Goal: Task Accomplishment & Management: Complete application form

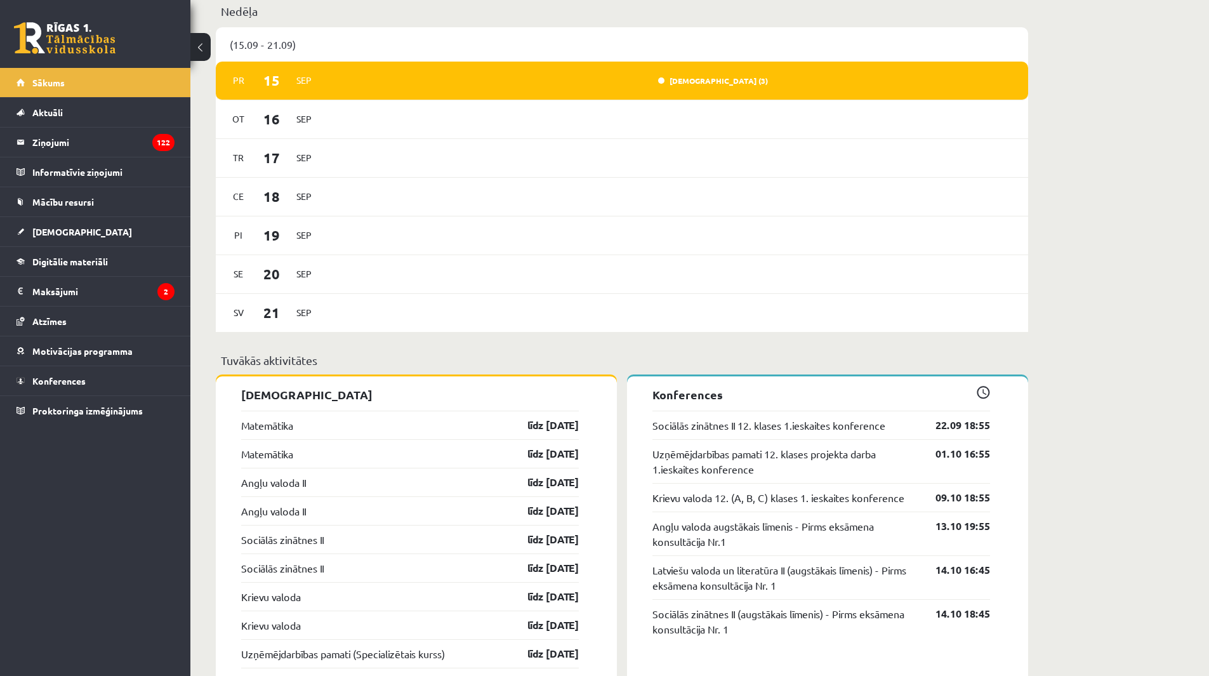
scroll to position [761, 0]
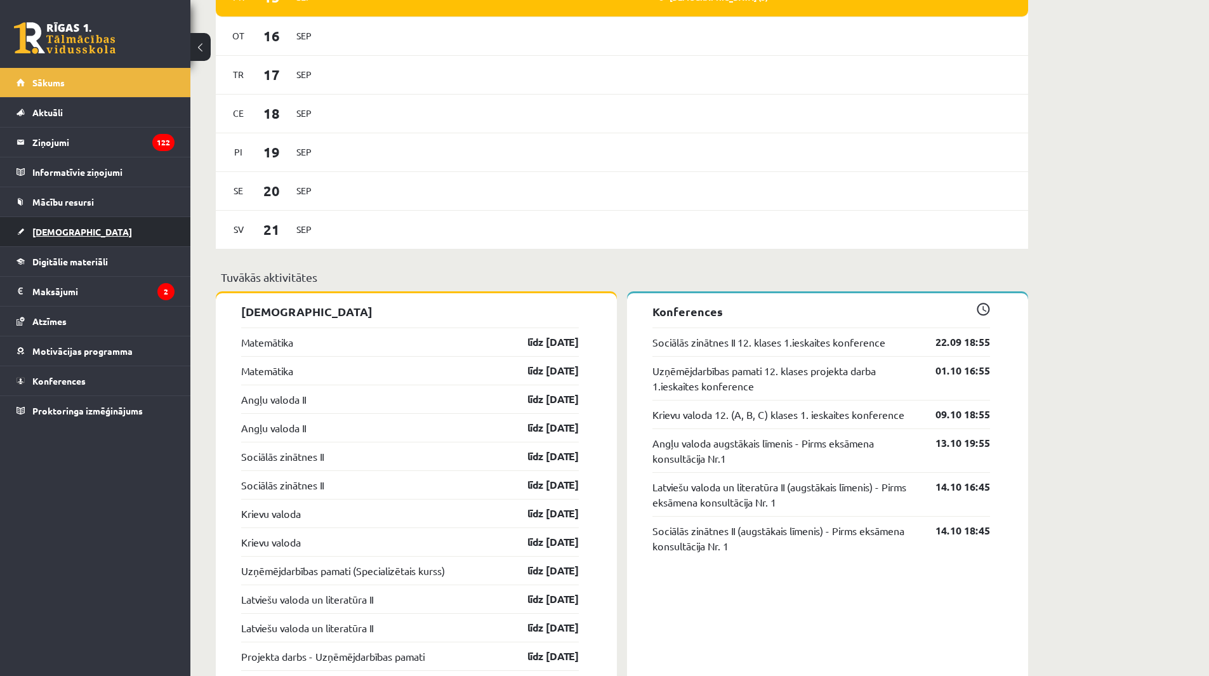
click at [43, 226] on link "[DEMOGRAPHIC_DATA]" at bounding box center [95, 231] width 158 height 29
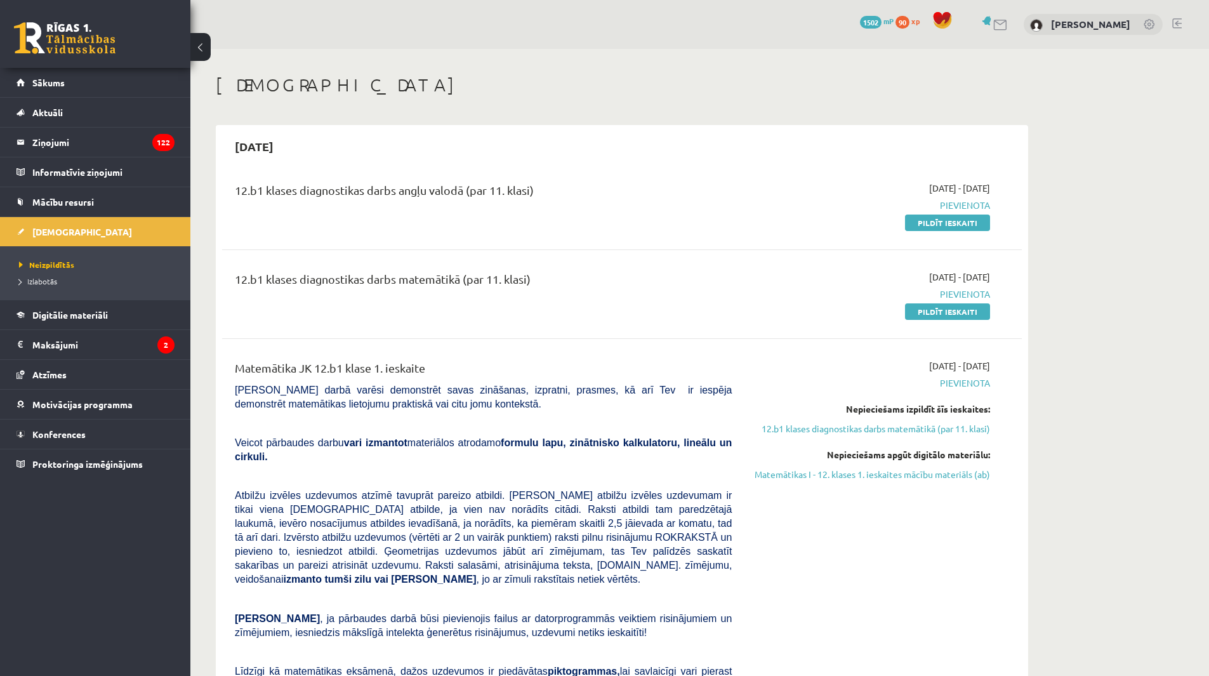
drag, startPoint x: 976, startPoint y: 218, endPoint x: 673, endPoint y: 69, distance: 338.2
click at [976, 218] on link "Pildīt ieskaiti" at bounding box center [947, 222] width 85 height 16
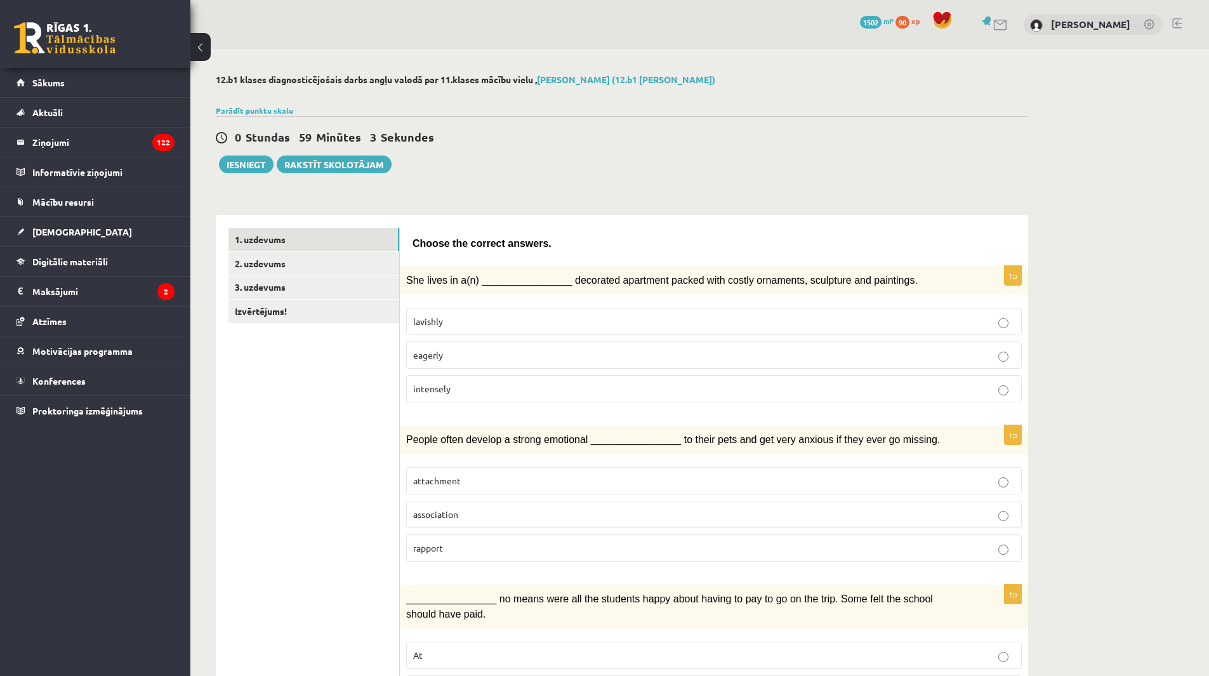
click at [502, 489] on label "attachment" at bounding box center [713, 480] width 615 height 27
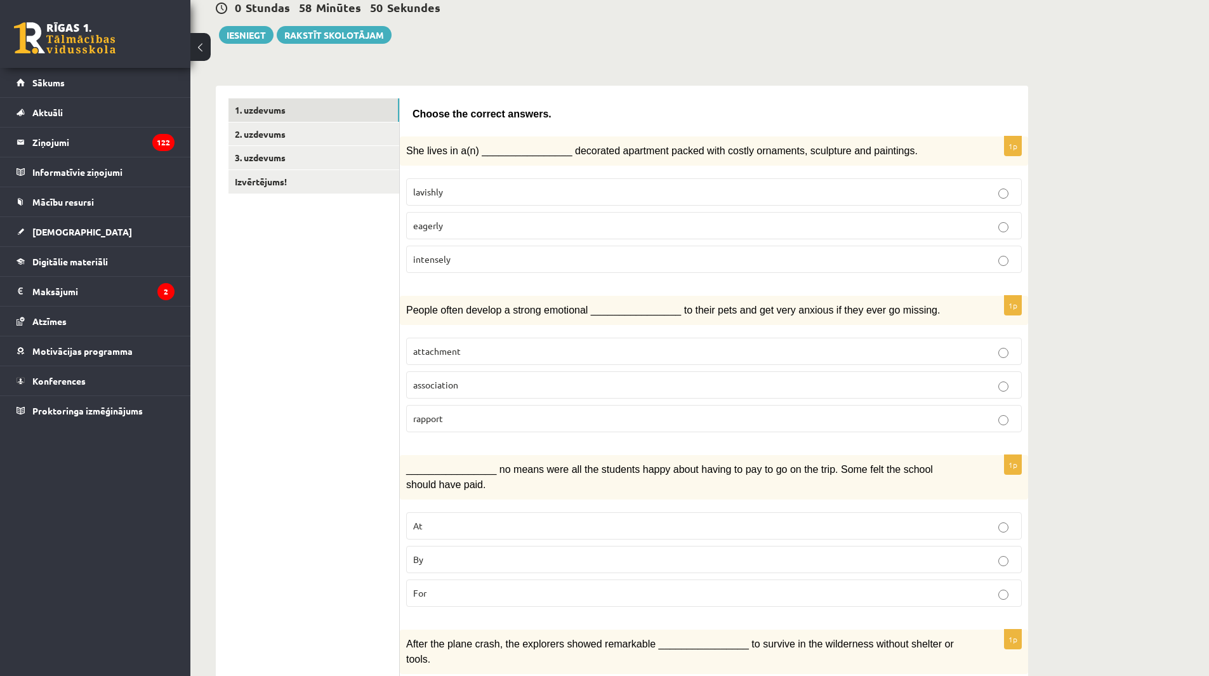
scroll to position [190, 0]
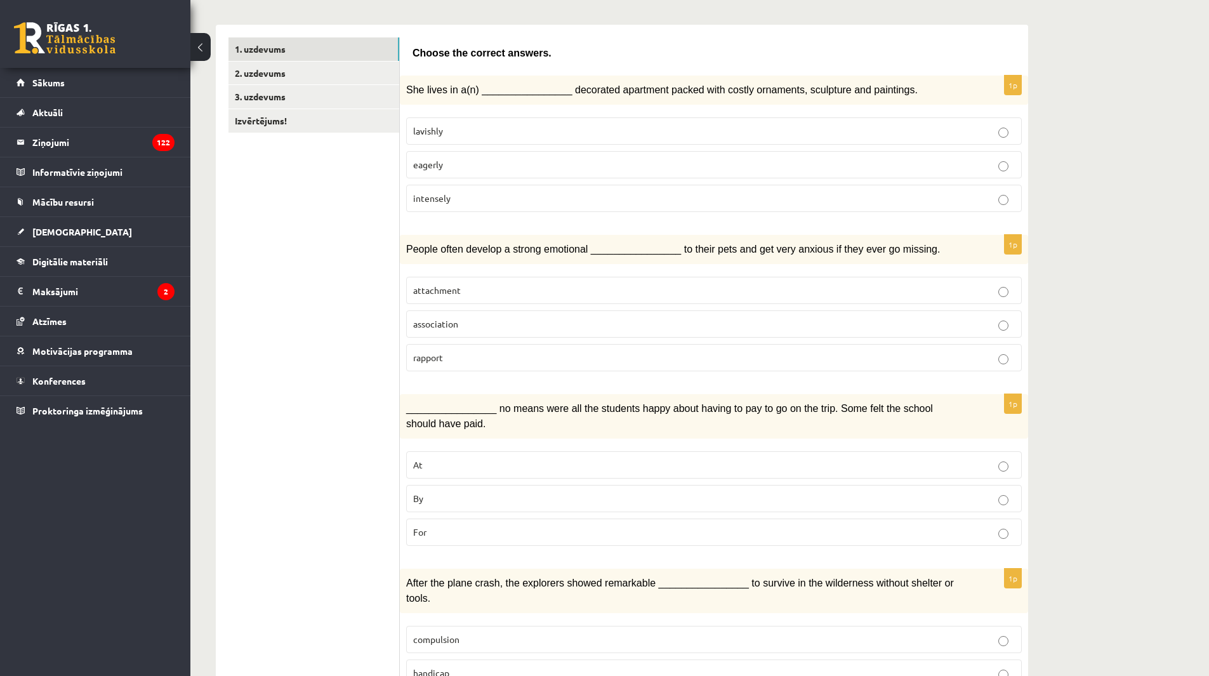
click at [552, 495] on p "By" at bounding box center [713, 498] width 601 height 13
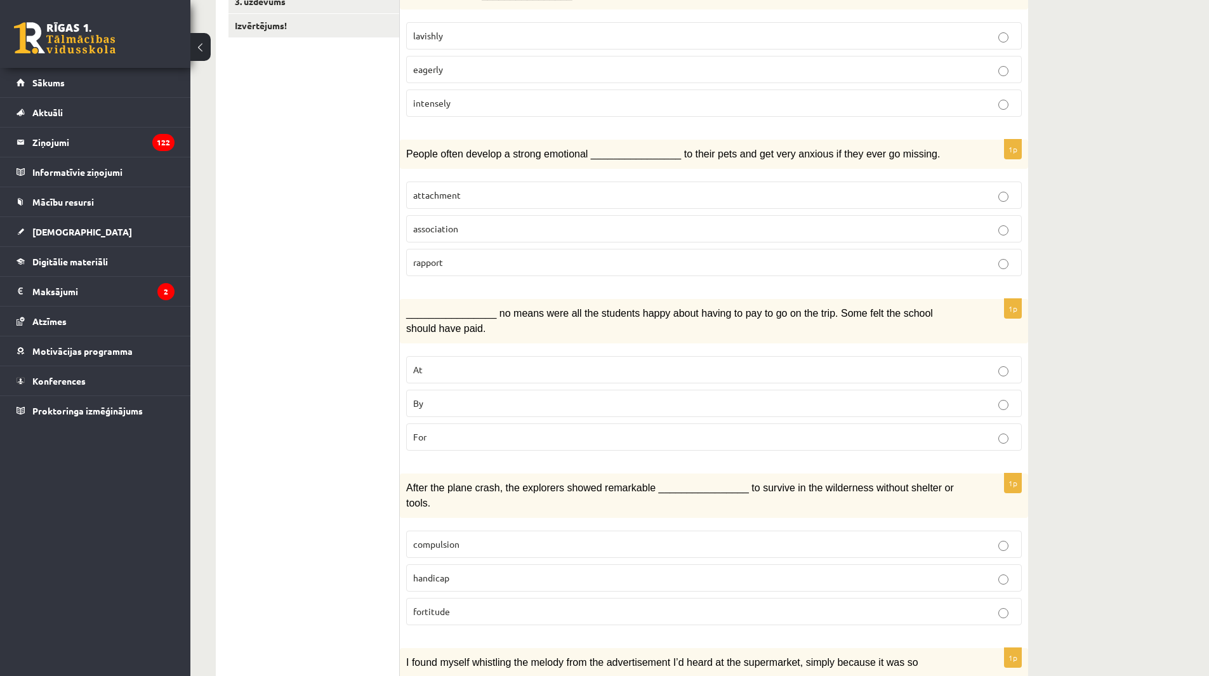
scroll to position [317, 0]
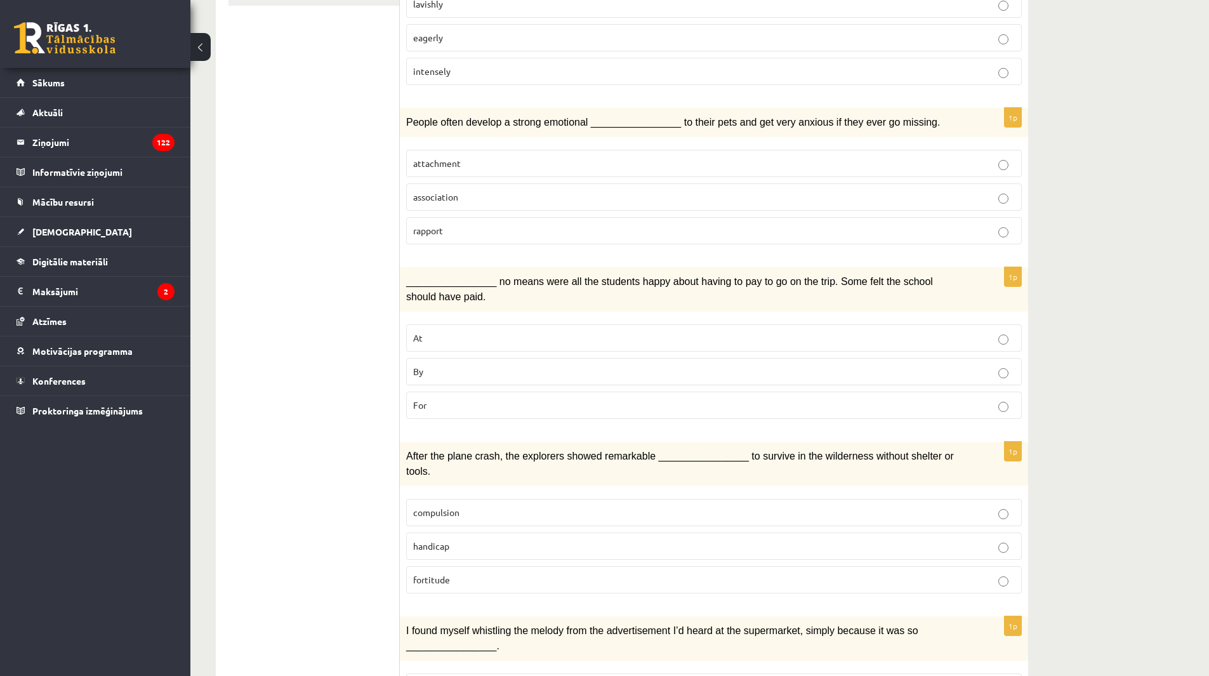
click at [562, 573] on p "fortitude" at bounding box center [713, 579] width 601 height 13
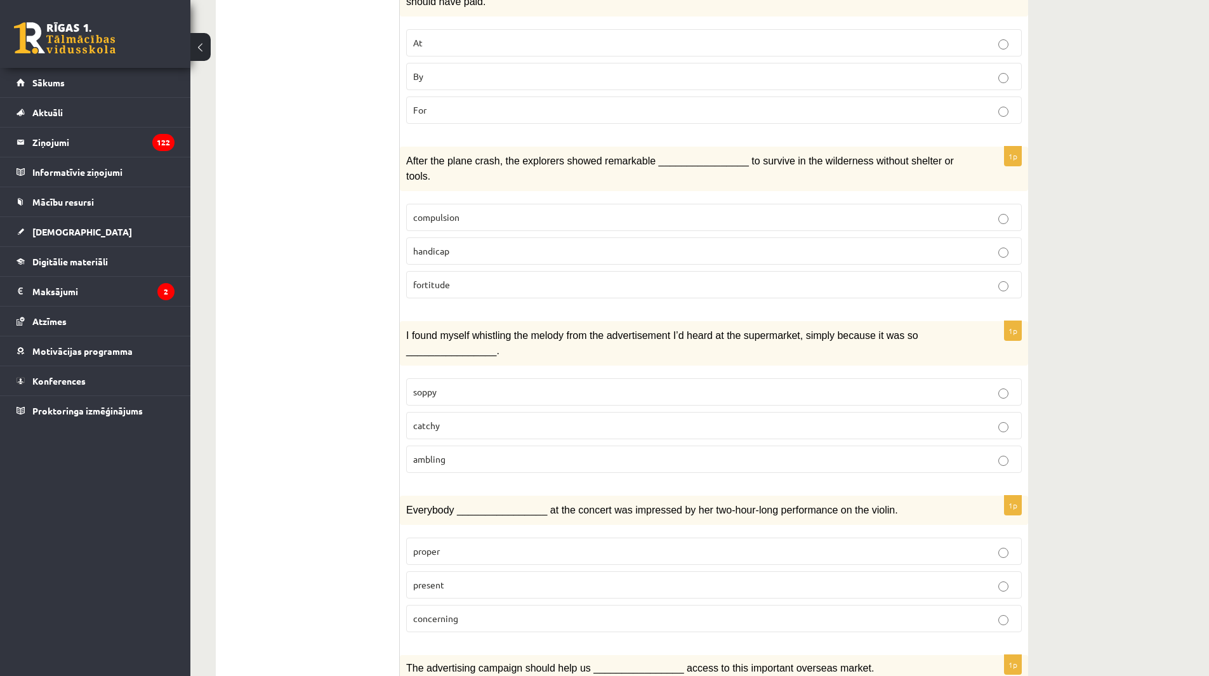
scroll to position [634, 0]
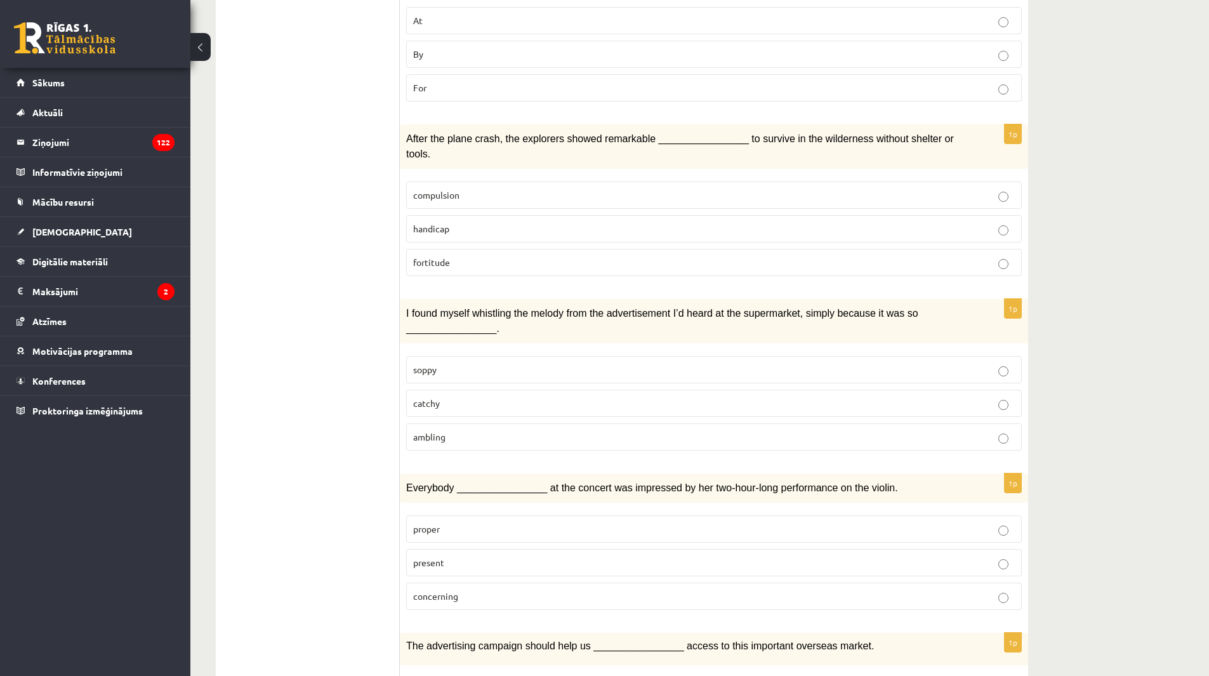
drag, startPoint x: 737, startPoint y: 281, endPoint x: 775, endPoint y: 263, distance: 41.4
drag, startPoint x: 775, startPoint y: 263, endPoint x: 332, endPoint y: 428, distance: 472.6
click at [332, 428] on ul "1. uzdevums 2. uzdevums 3. uzdevums Izvērtējums!" at bounding box center [313, 646] width 171 height 2106
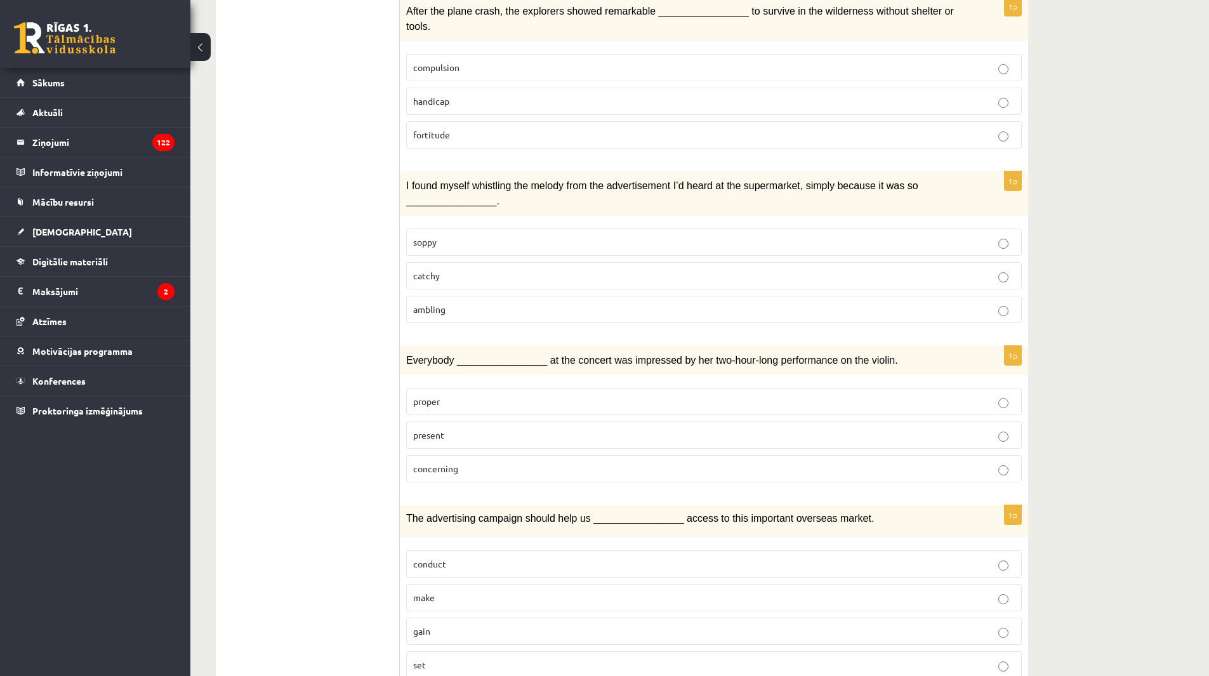
scroll to position [761, 0]
click at [506, 270] on p "catchy" at bounding box center [713, 276] width 601 height 13
click at [471, 429] on p "present" at bounding box center [713, 435] width 601 height 13
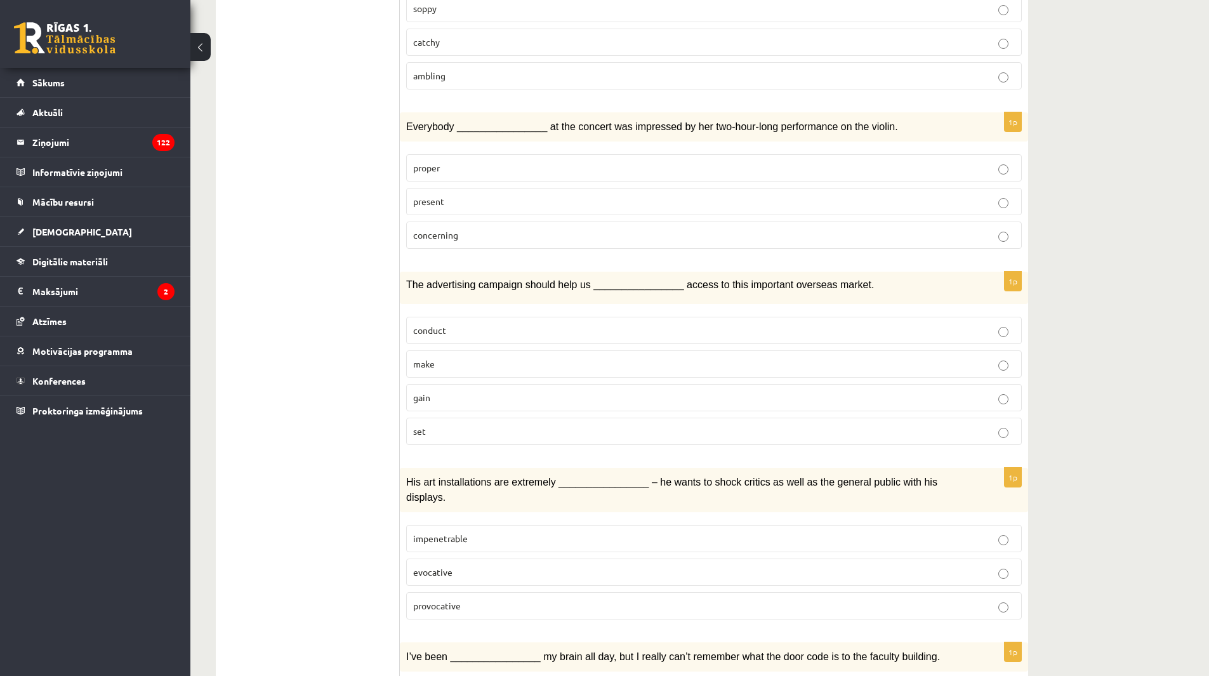
scroll to position [1015, 0]
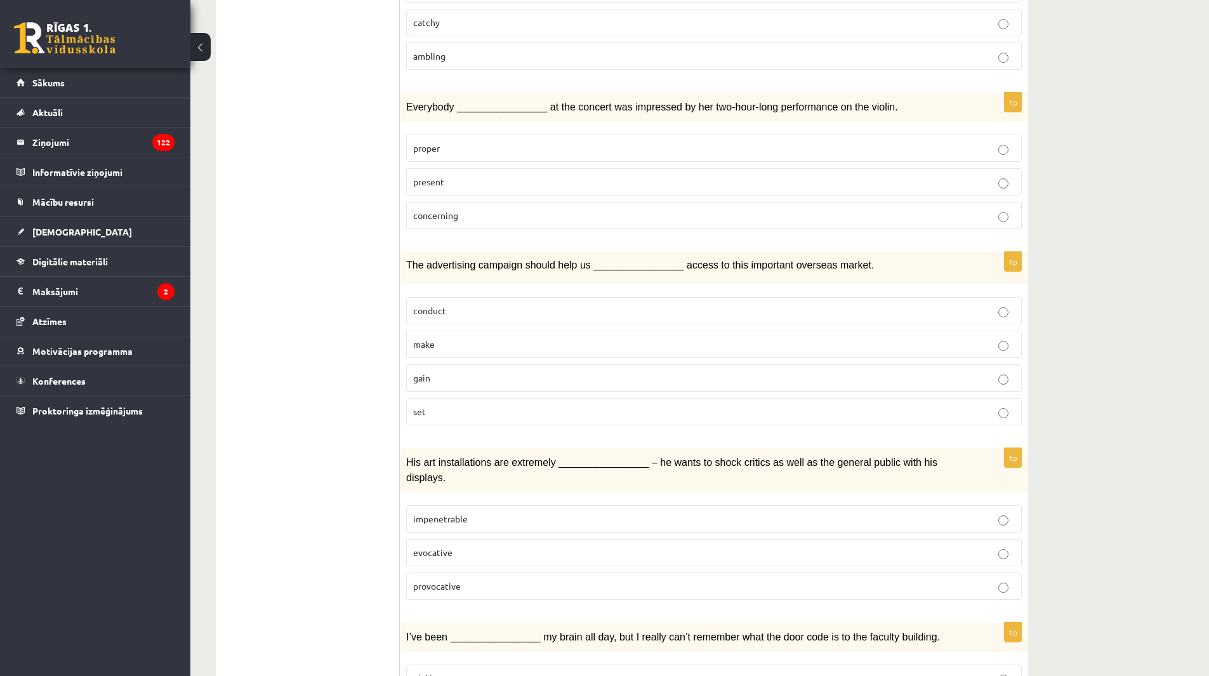
click at [468, 579] on p "provocative" at bounding box center [713, 585] width 601 height 13
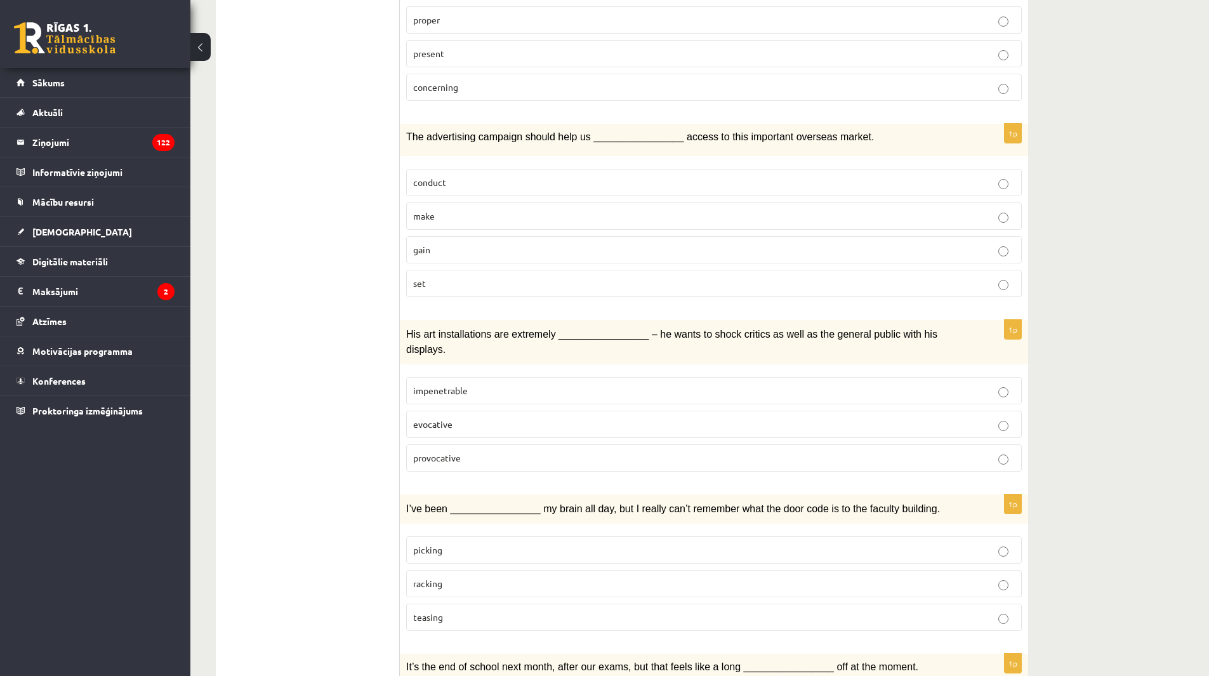
scroll to position [1142, 0]
click at [487, 244] on p "gain" at bounding box center [713, 250] width 601 height 13
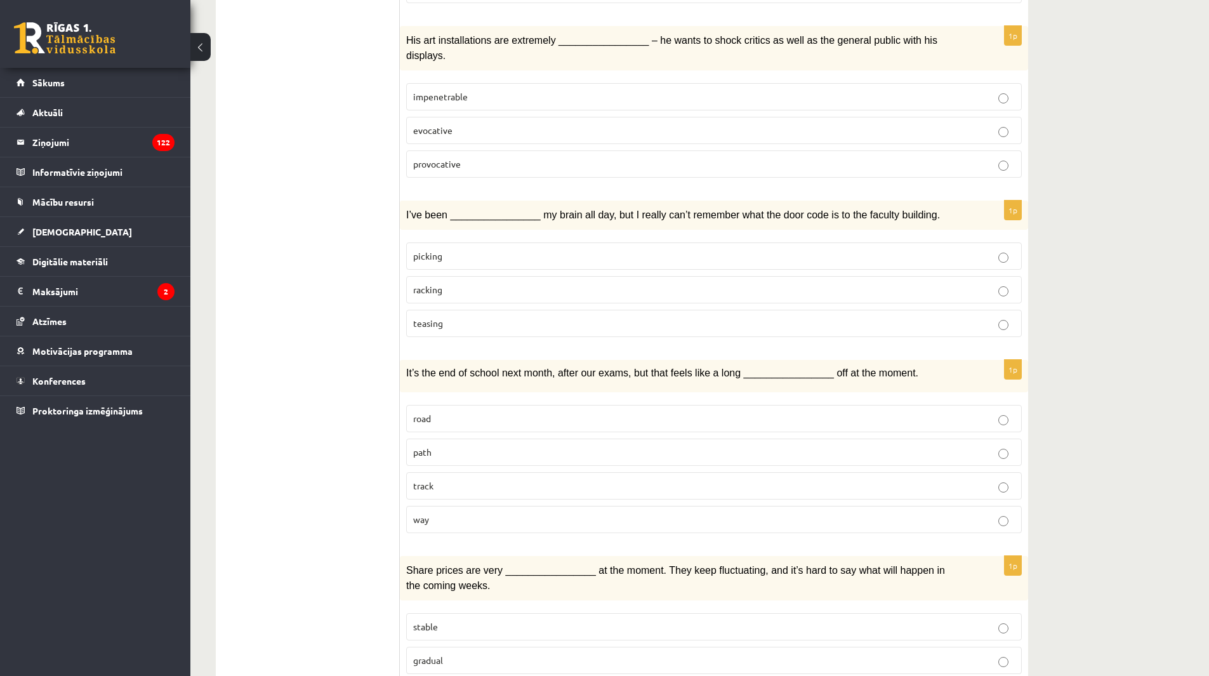
scroll to position [1459, 0]
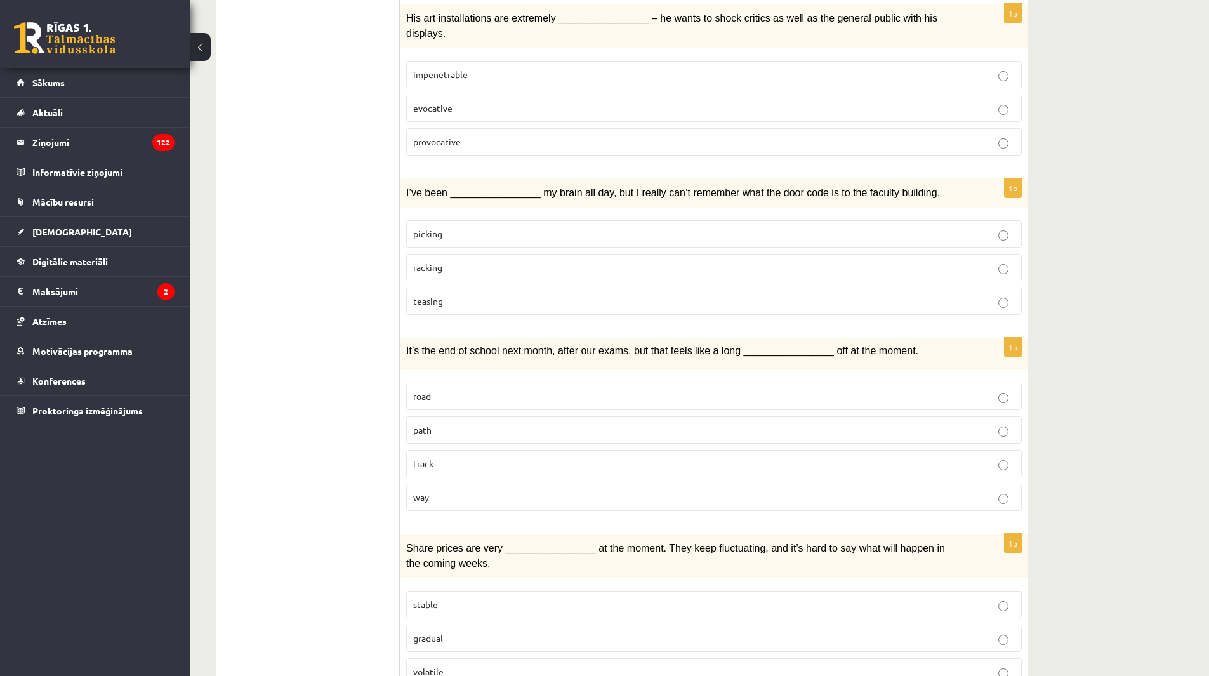
click at [445, 475] on fieldset "road path track way" at bounding box center [713, 445] width 615 height 138
click at [433, 490] on p "way" at bounding box center [713, 496] width 601 height 13
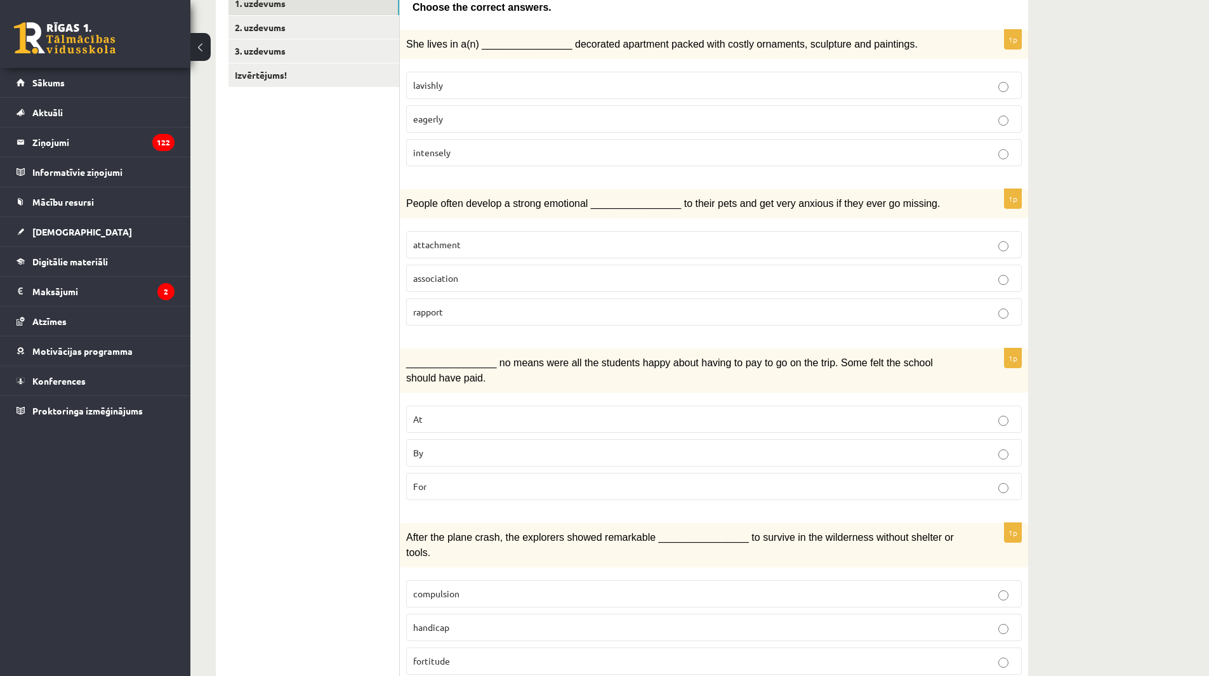
scroll to position [233, 0]
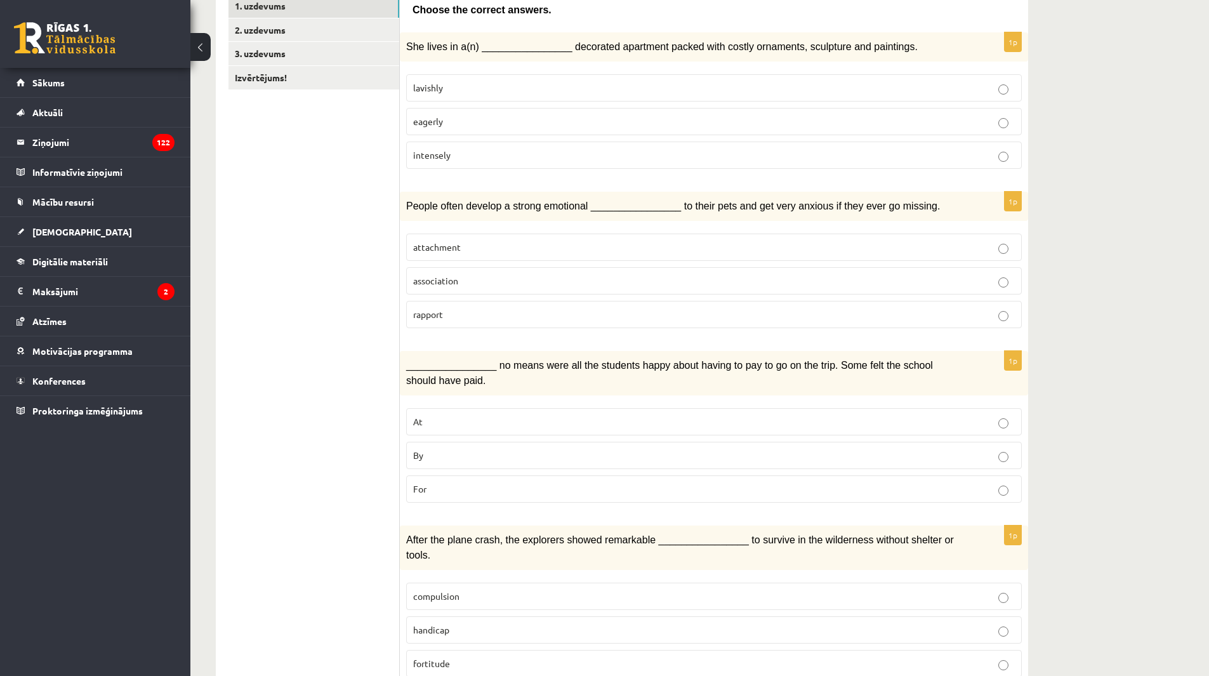
click at [611, 161] on label "intensely" at bounding box center [713, 154] width 615 height 27
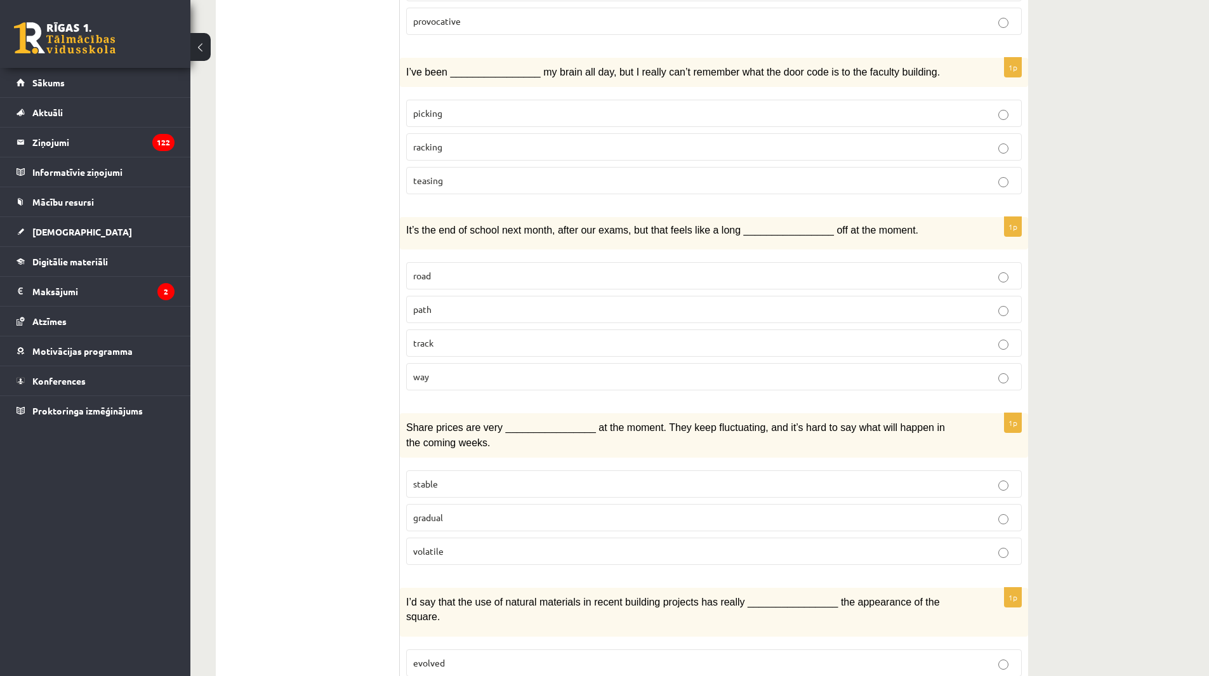
scroll to position [1643, 0]
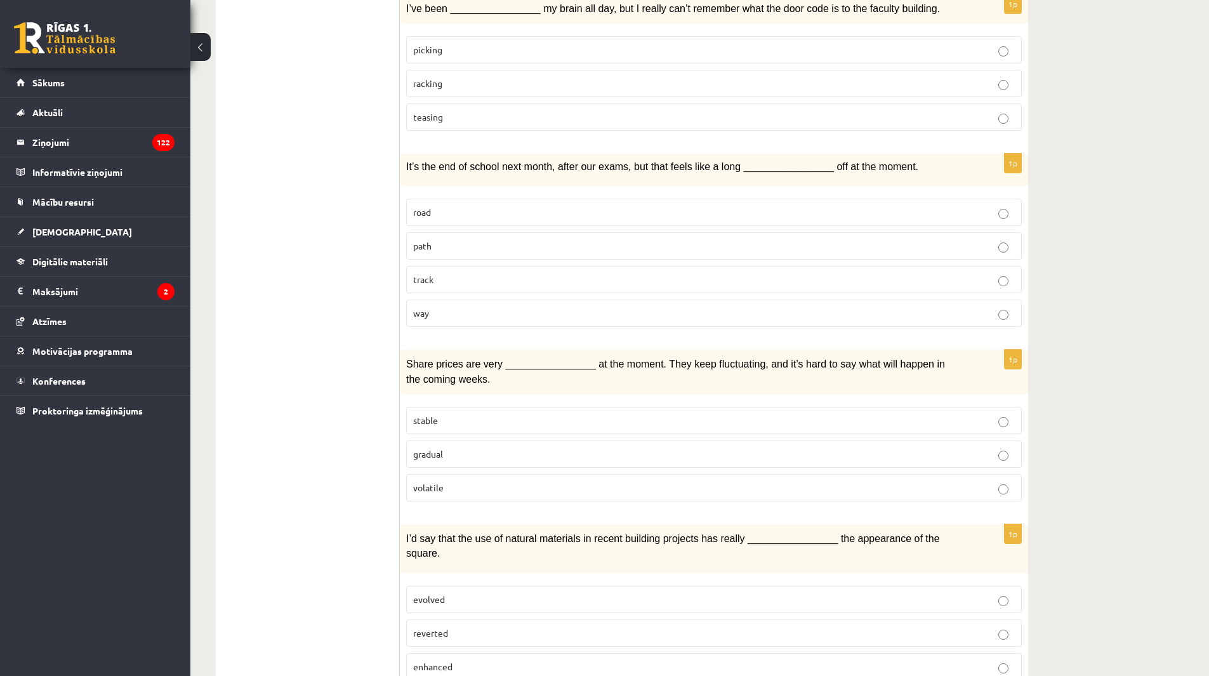
click at [520, 660] on p "enhanced" at bounding box center [713, 666] width 601 height 13
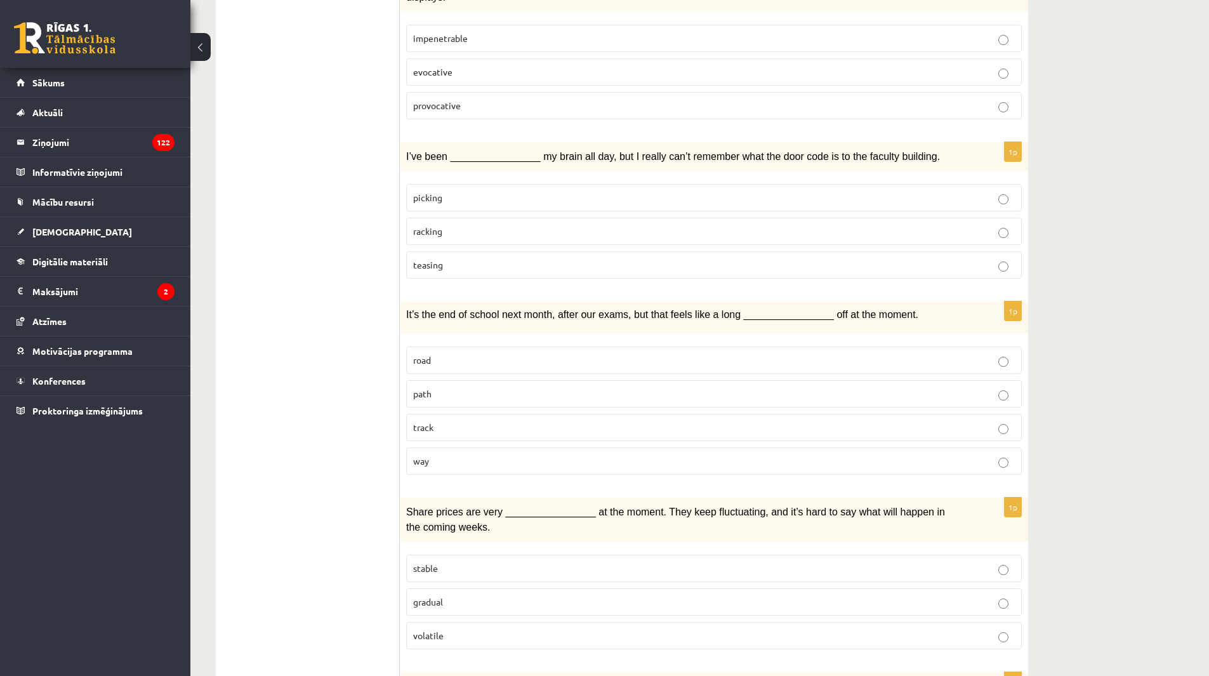
scroll to position [1516, 0]
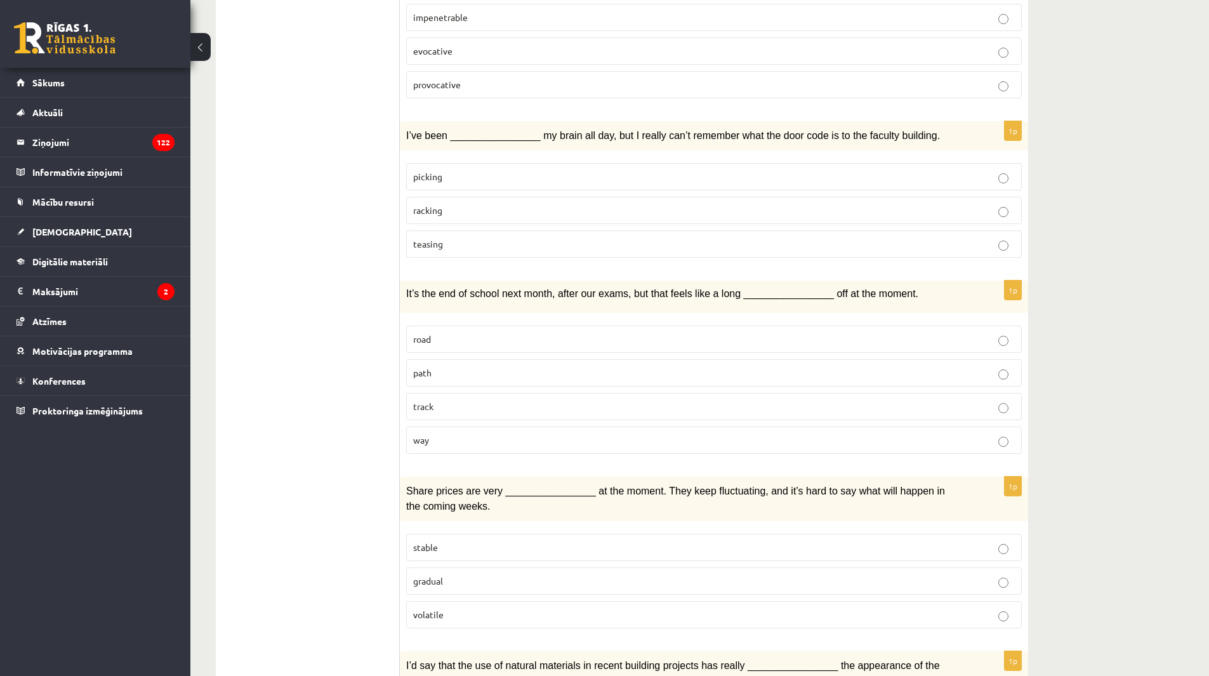
click at [535, 608] on p "volatile" at bounding box center [713, 614] width 601 height 13
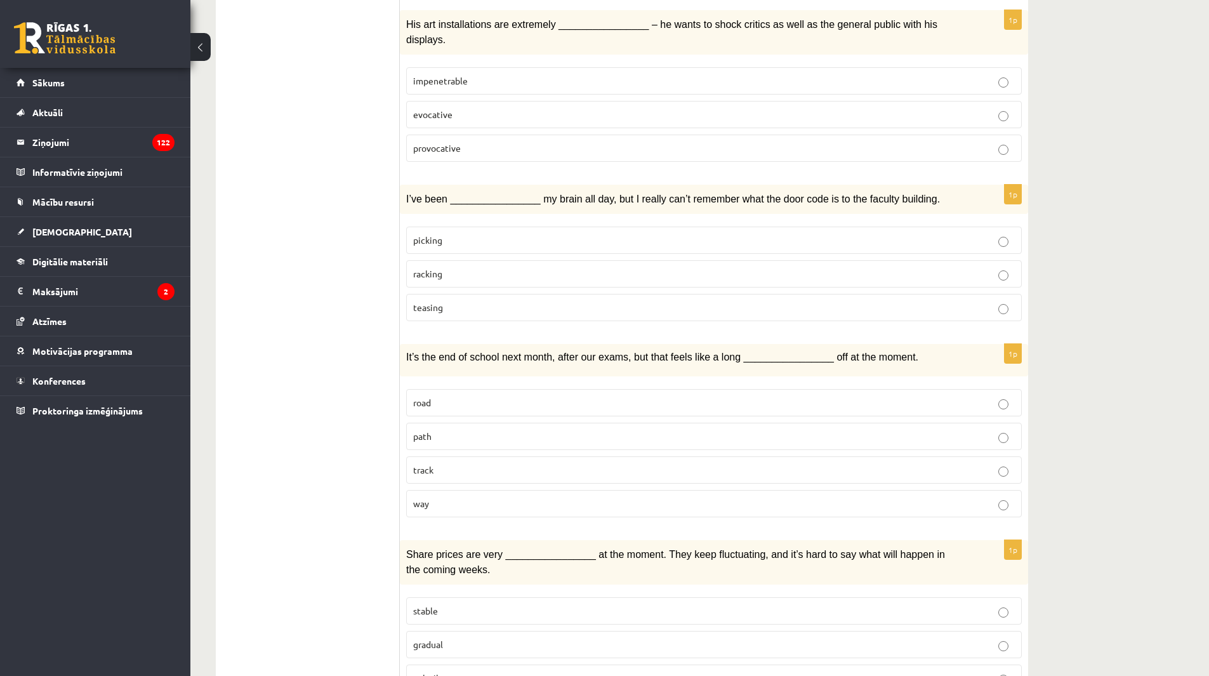
click at [443, 267] on p "racking" at bounding box center [713, 273] width 601 height 13
drag, startPoint x: 653, startPoint y: 392, endPoint x: 313, endPoint y: 421, distance: 341.3
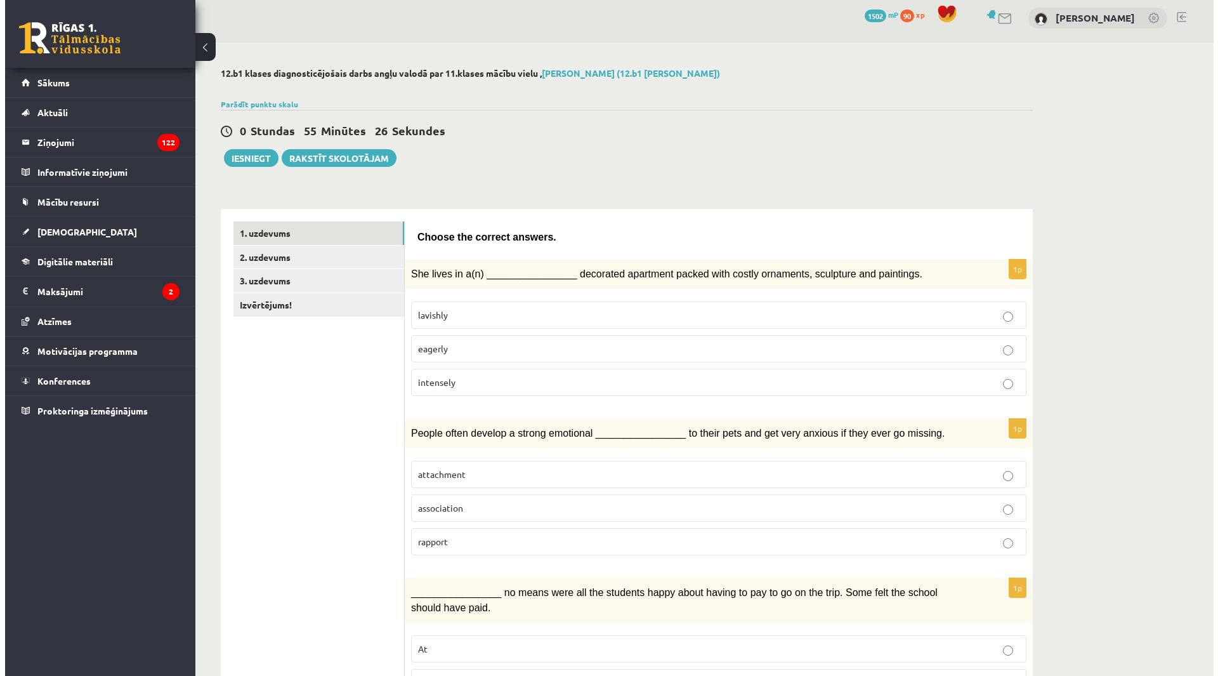
scroll to position [0, 0]
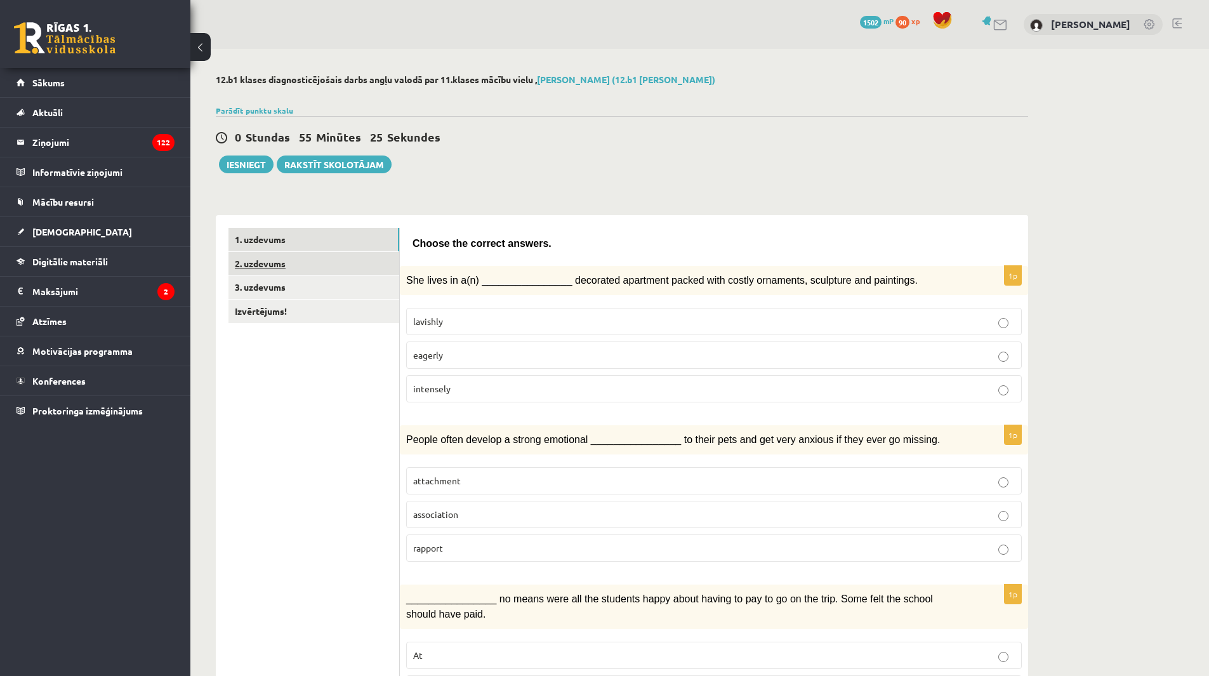
click at [308, 260] on link "2. uzdevums" at bounding box center [313, 263] width 171 height 23
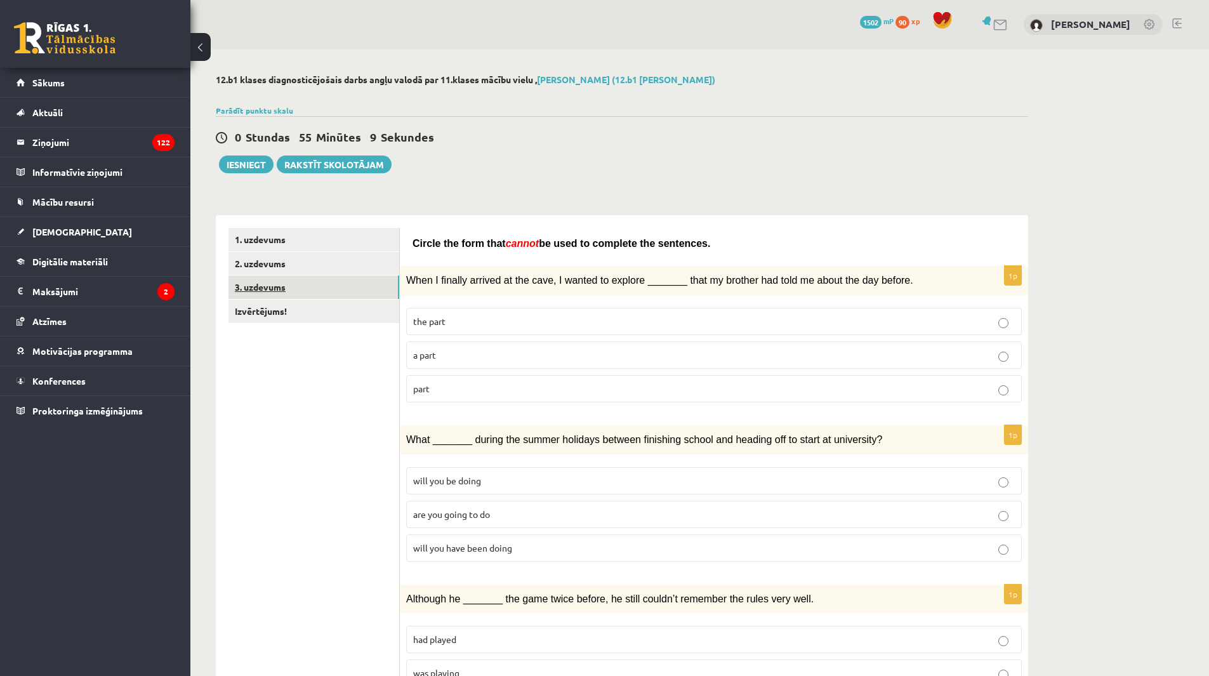
click at [276, 289] on link "3. uzdevums" at bounding box center [313, 286] width 171 height 23
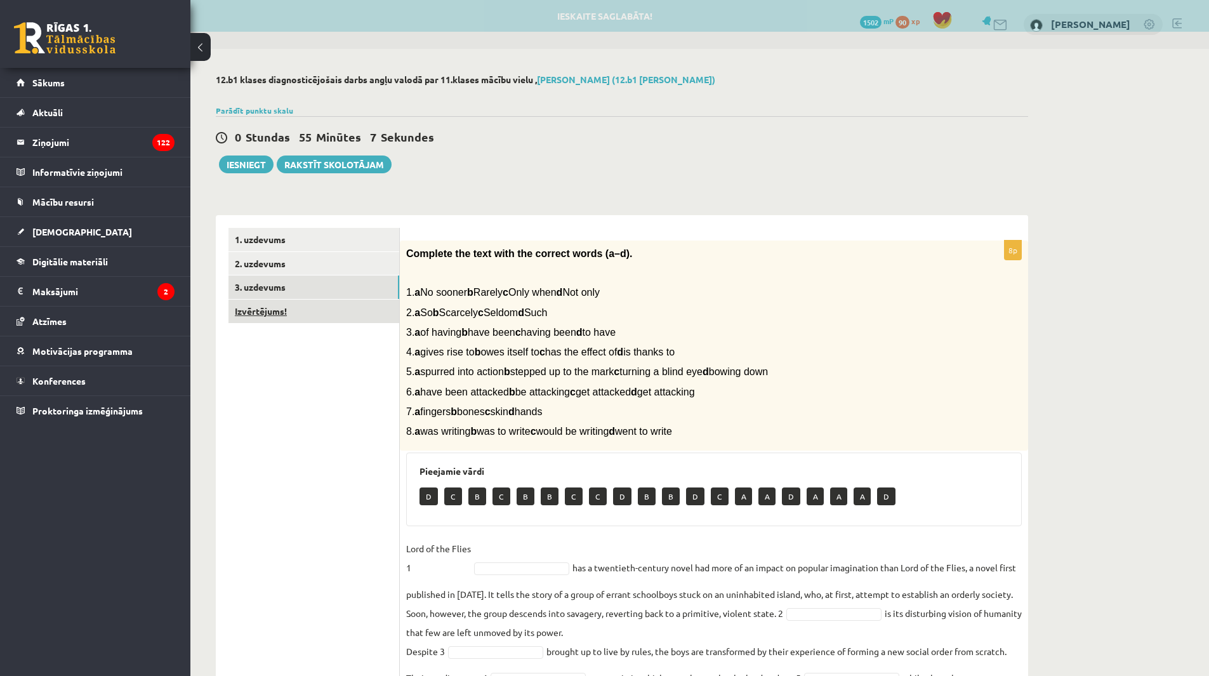
click at [277, 319] on link "Izvērtējums!" at bounding box center [313, 310] width 171 height 23
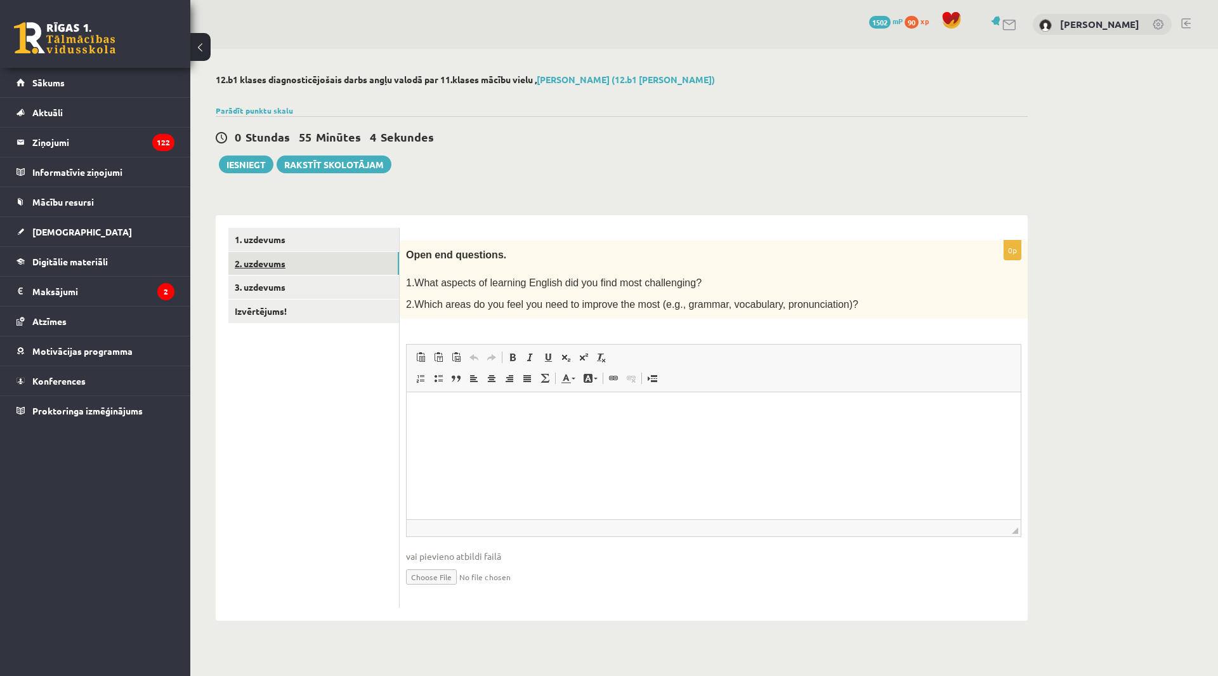
click at [256, 272] on link "2. uzdevums" at bounding box center [313, 263] width 171 height 23
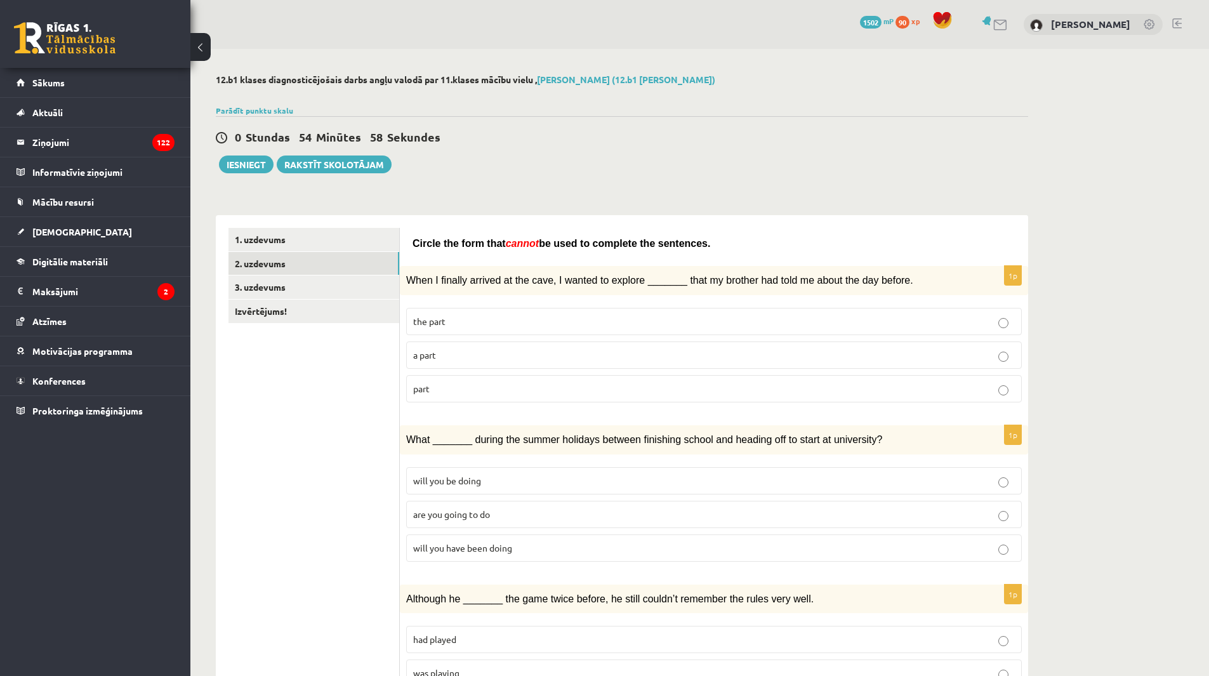
click at [447, 320] on p "the part" at bounding box center [713, 321] width 601 height 13
click at [469, 353] on p "a part" at bounding box center [713, 354] width 601 height 13
click at [661, 325] on p "the part" at bounding box center [713, 321] width 601 height 13
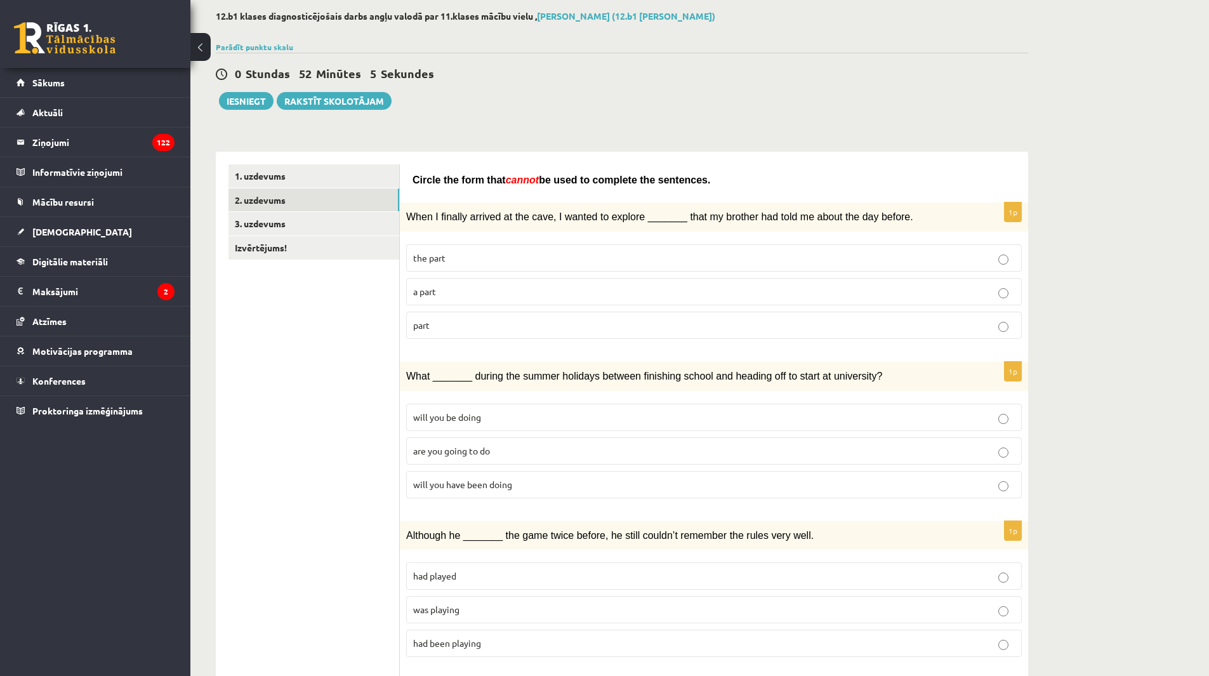
scroll to position [127, 0]
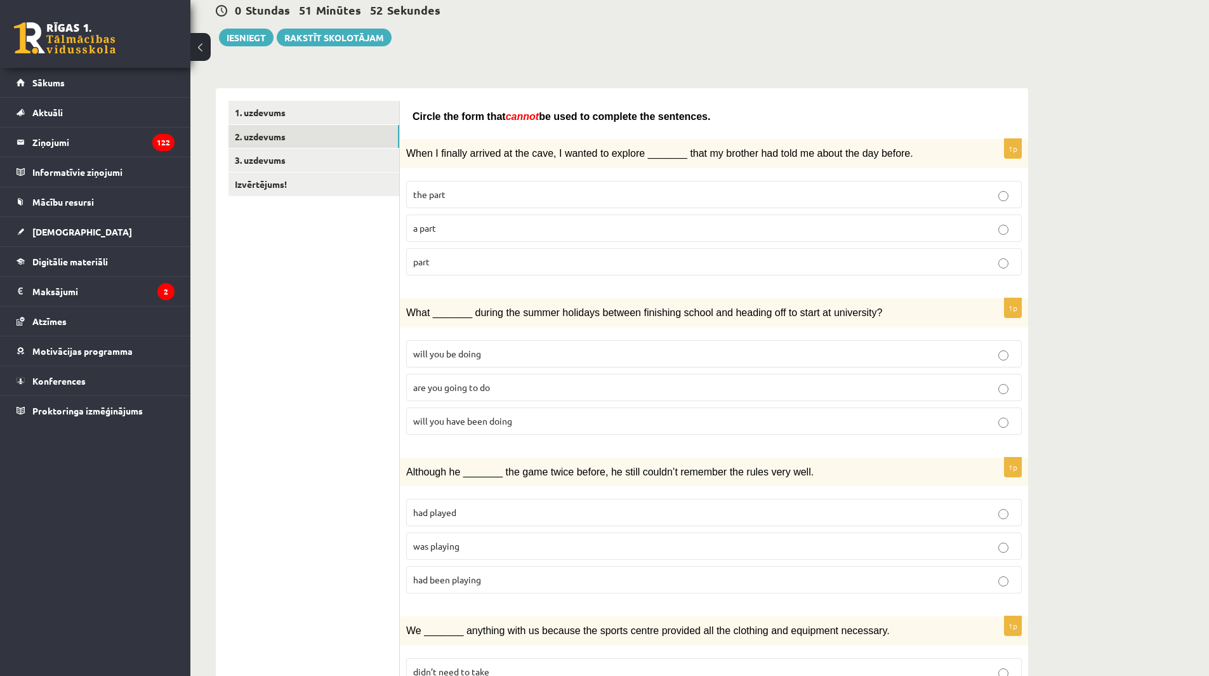
click at [500, 511] on p "had played" at bounding box center [713, 512] width 601 height 13
click at [280, 143] on link "2. uzdevums" at bounding box center [313, 136] width 171 height 23
click at [280, 152] on link "3. uzdevums" at bounding box center [313, 159] width 171 height 23
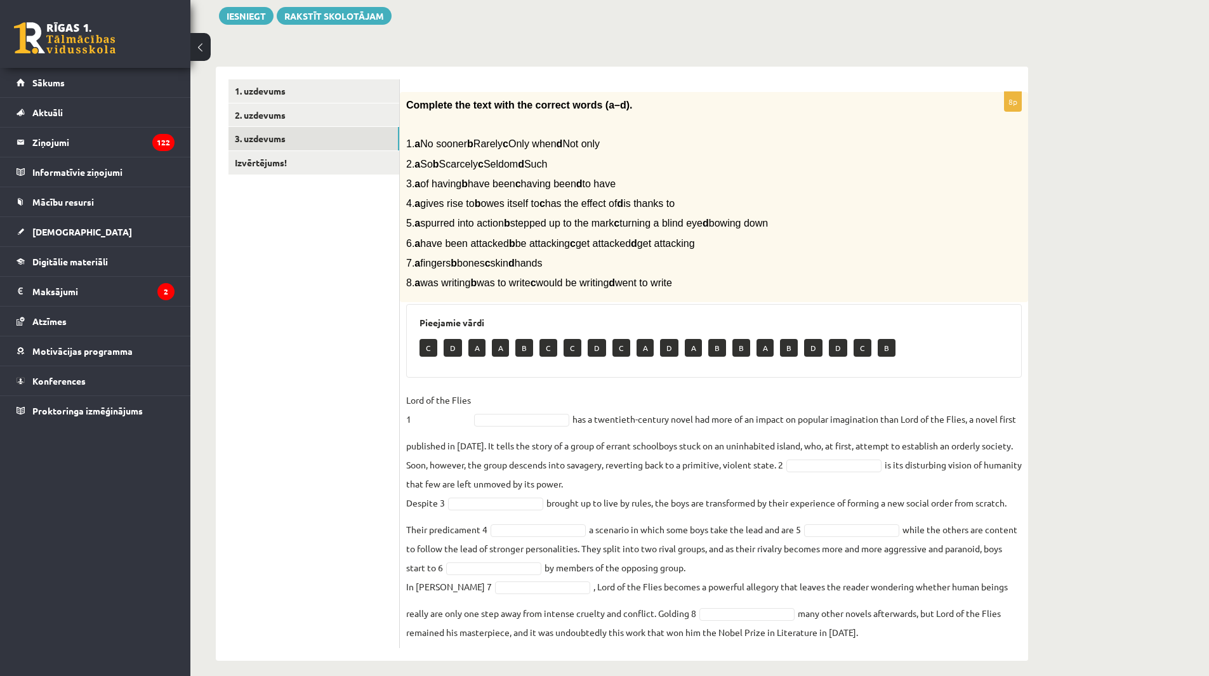
scroll to position [160, 0]
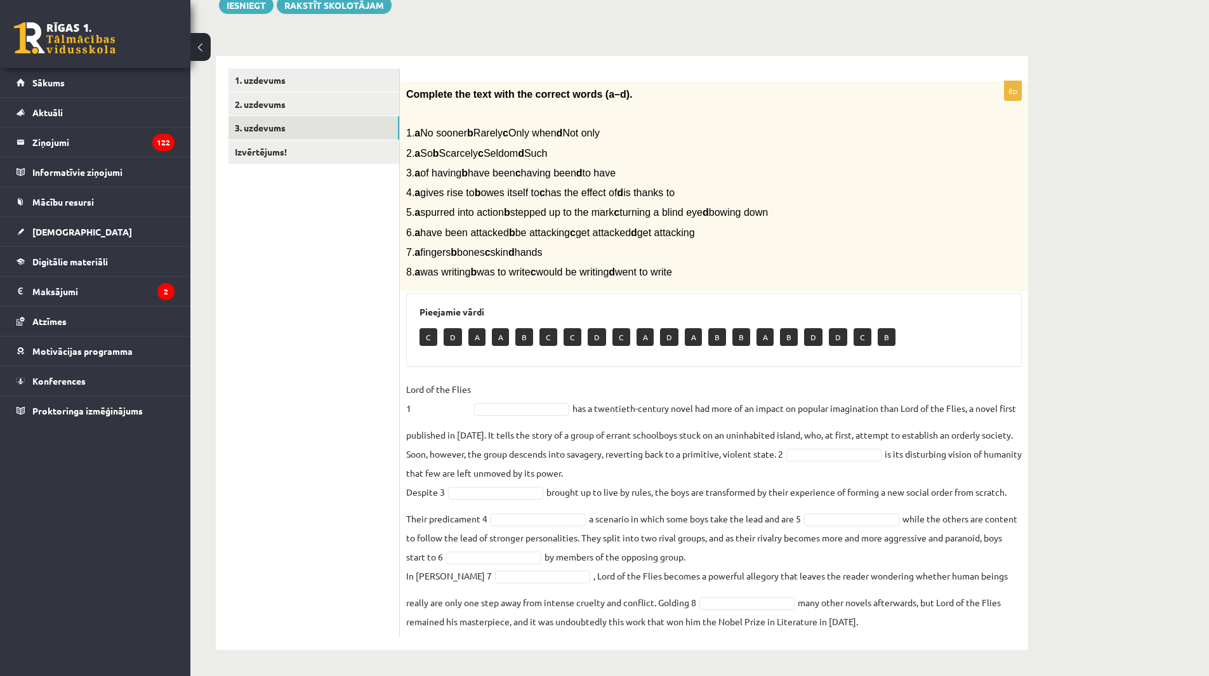
drag, startPoint x: 405, startPoint y: 89, endPoint x: 794, endPoint y: 279, distance: 432.4
click at [794, 279] on div "Complete the text with the correct words (a–d). 1. a No sooner b Rarely c Only …" at bounding box center [714, 186] width 628 height 211
copy div "Complete the text with the correct words (a–d). 1. a No sooner b Rarely c Only …"
drag, startPoint x: 396, startPoint y: 383, endPoint x: 406, endPoint y: 380, distance: 10.6
click at [402, 381] on div "**********" at bounding box center [622, 353] width 812 height 594
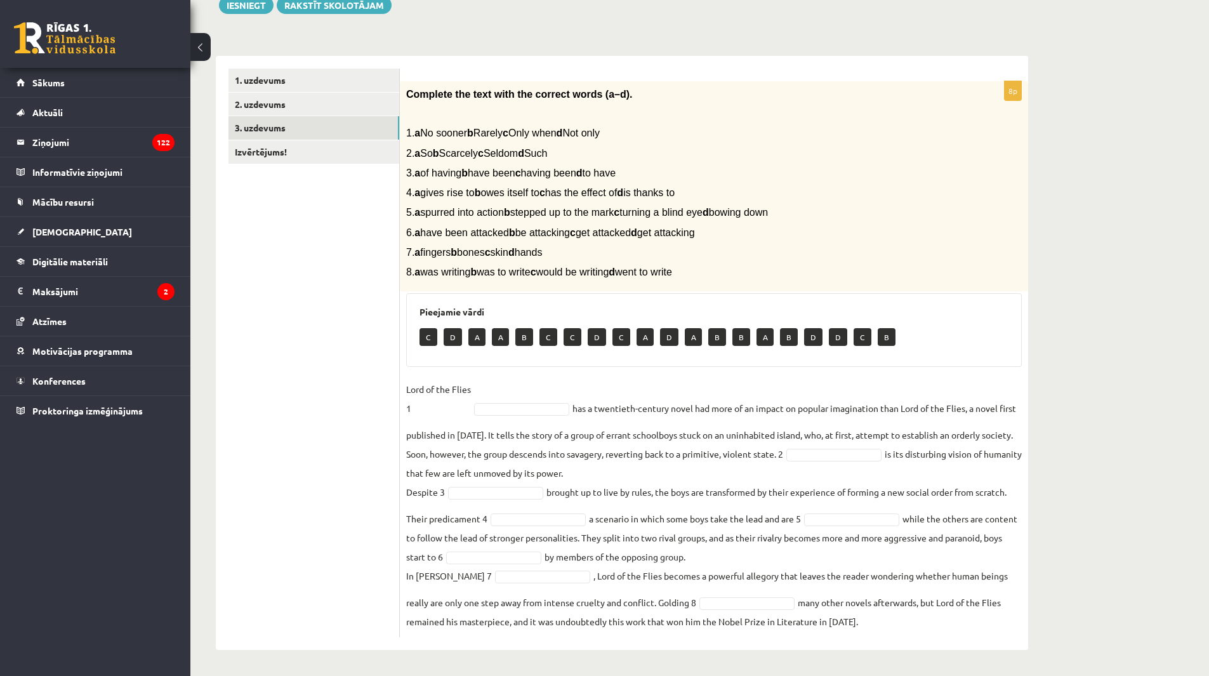
click at [406, 380] on p "Lord of the Flies 1" at bounding box center [438, 398] width 65 height 38
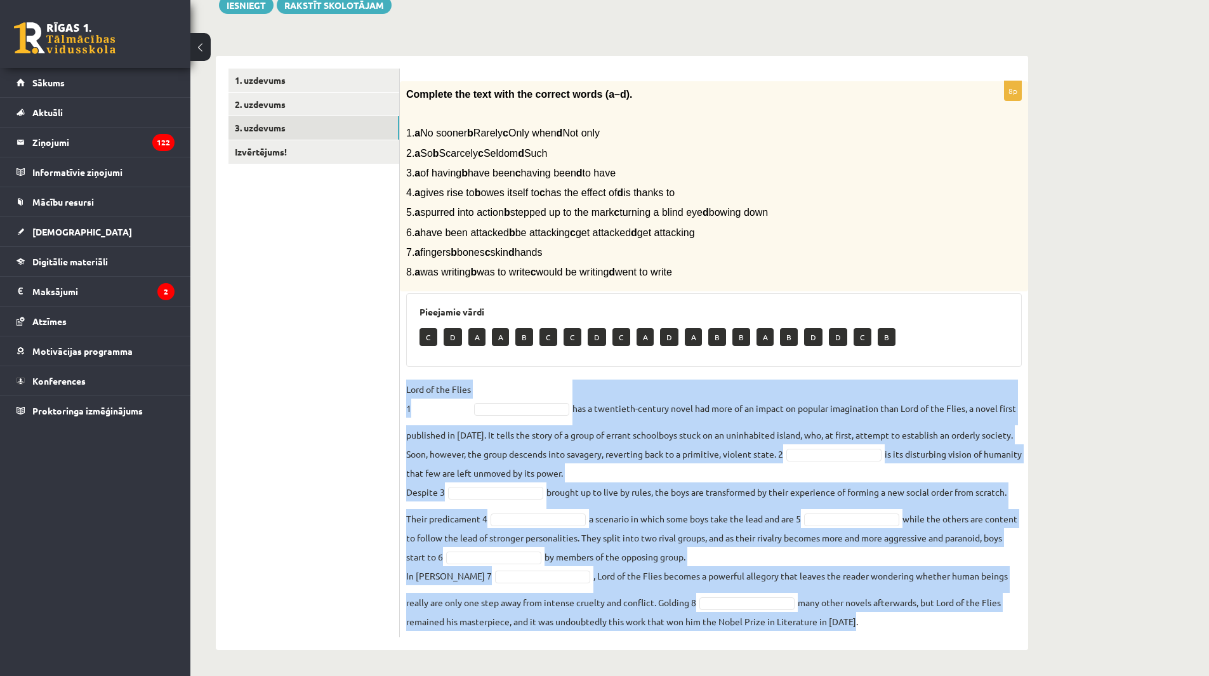
drag, startPoint x: 405, startPoint y: 386, endPoint x: 870, endPoint y: 623, distance: 521.2
click at [961, 662] on div "12.b1 klases diagnosticējošais darbs angļu valodā par 11.klases mācību vielu , …" at bounding box center [621, 282] width 863 height 785
copy fieldset "Lord of the Flies 1 has a twentieth-century novel had more of an impact on popu…"
click at [1131, 367] on div "12.b1 klases diagnosticējošais darbs angļu valodā par 11.klases mācību vielu , …" at bounding box center [699, 282] width 1018 height 785
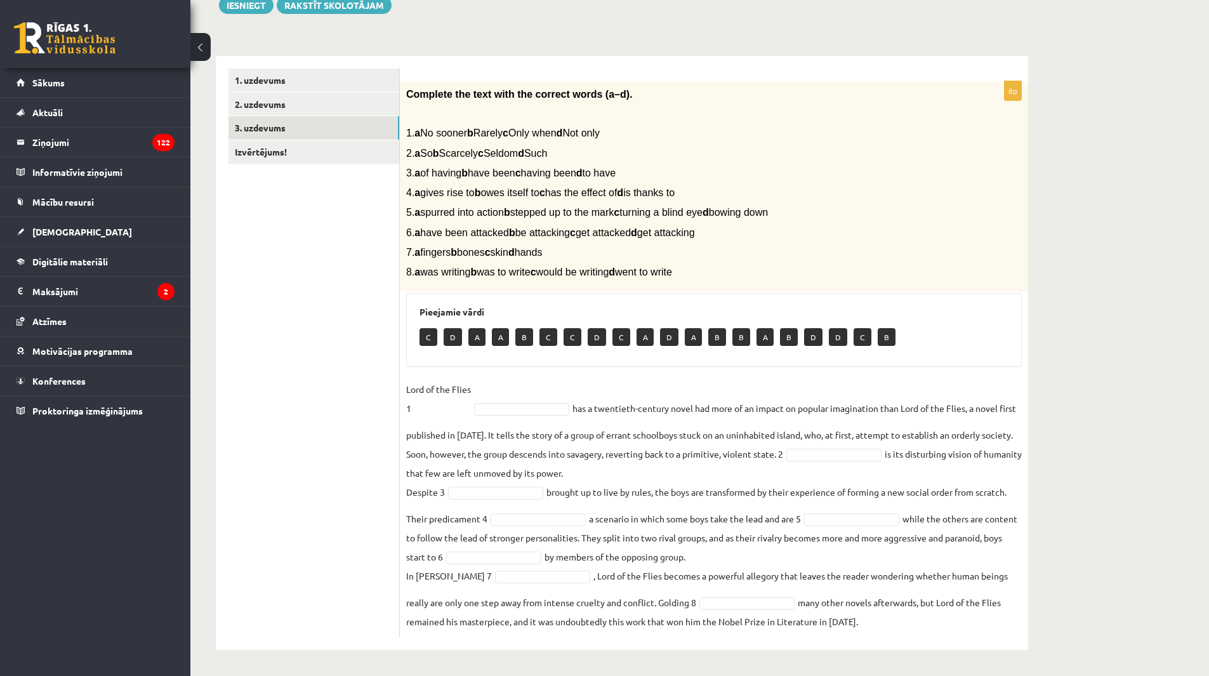
click at [1011, 277] on div "Complete the text with the correct words (a–d). 1. a No sooner b Rarely c Only …" at bounding box center [714, 186] width 628 height 211
click at [516, 397] on fieldset "Lord of the Flies 1 has a twentieth-century novel had more of an impact on popu…" at bounding box center [713, 504] width 615 height 251
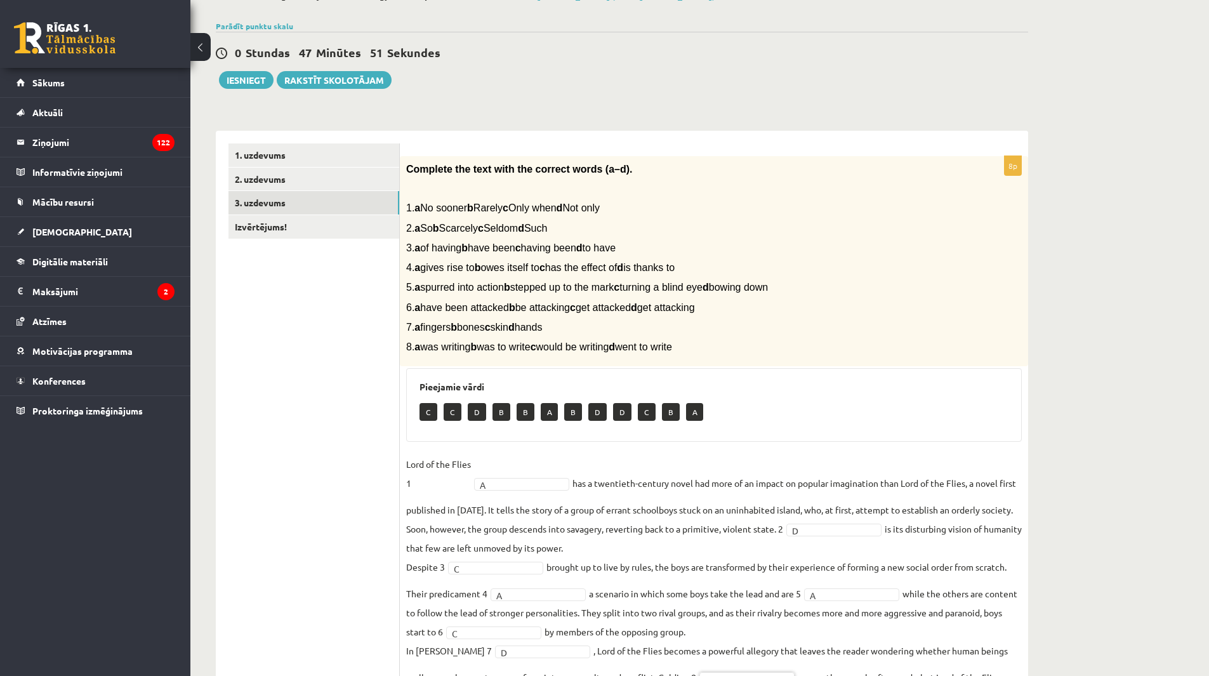
scroll to position [0, 0]
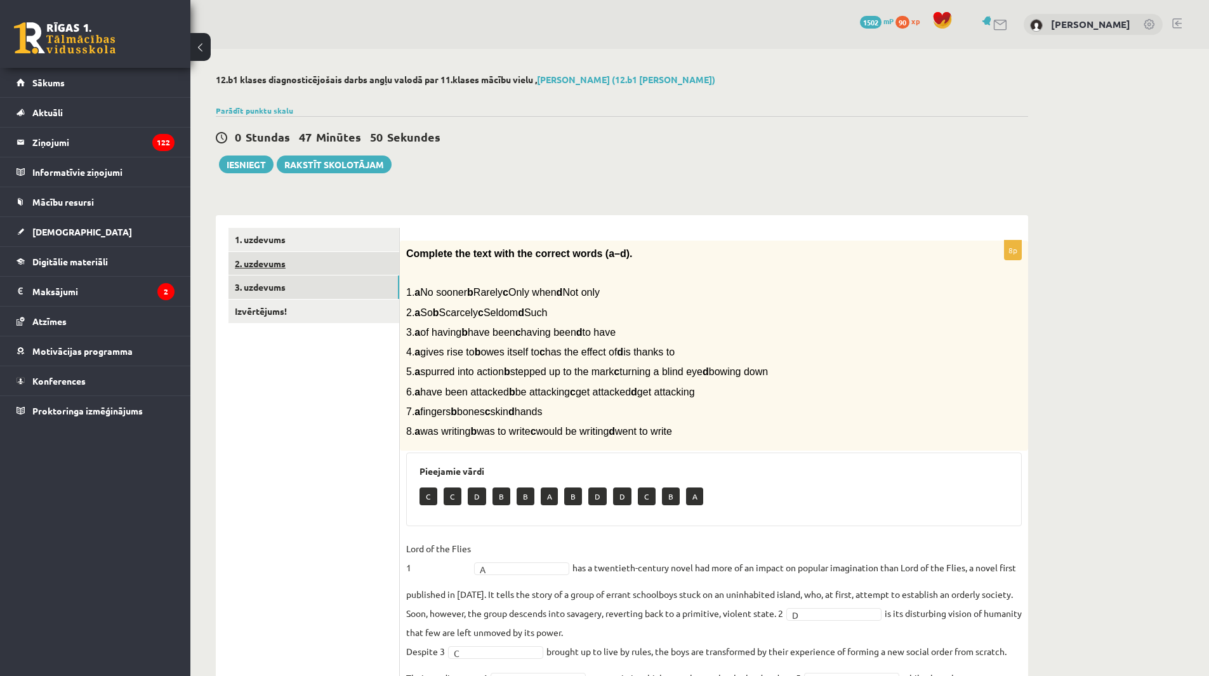
click at [289, 274] on link "2. uzdevums" at bounding box center [313, 263] width 171 height 23
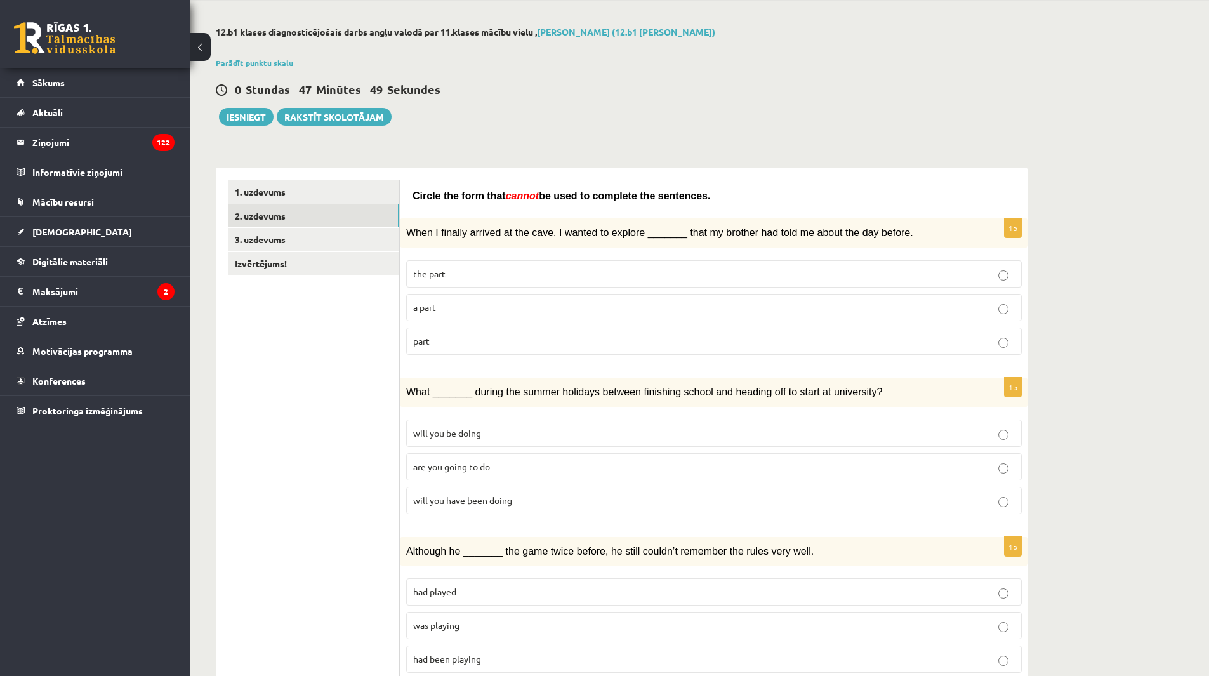
scroll to position [127, 0]
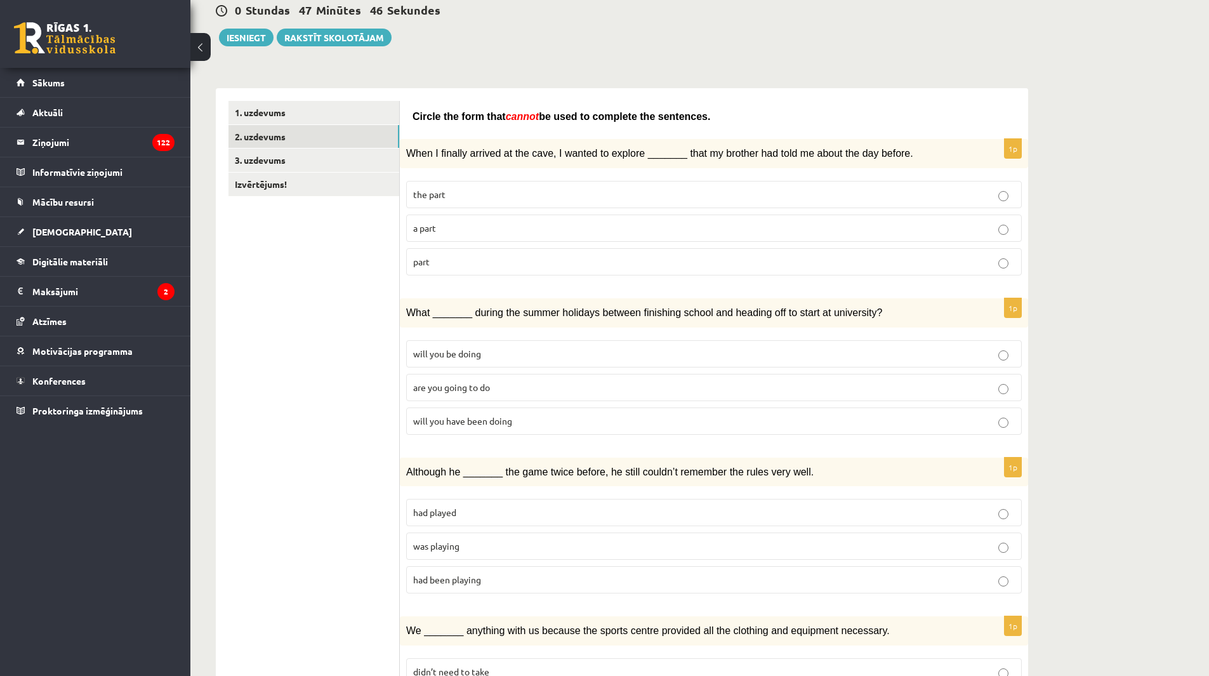
click at [412, 111] on span "Circle the form that" at bounding box center [458, 116] width 93 height 11
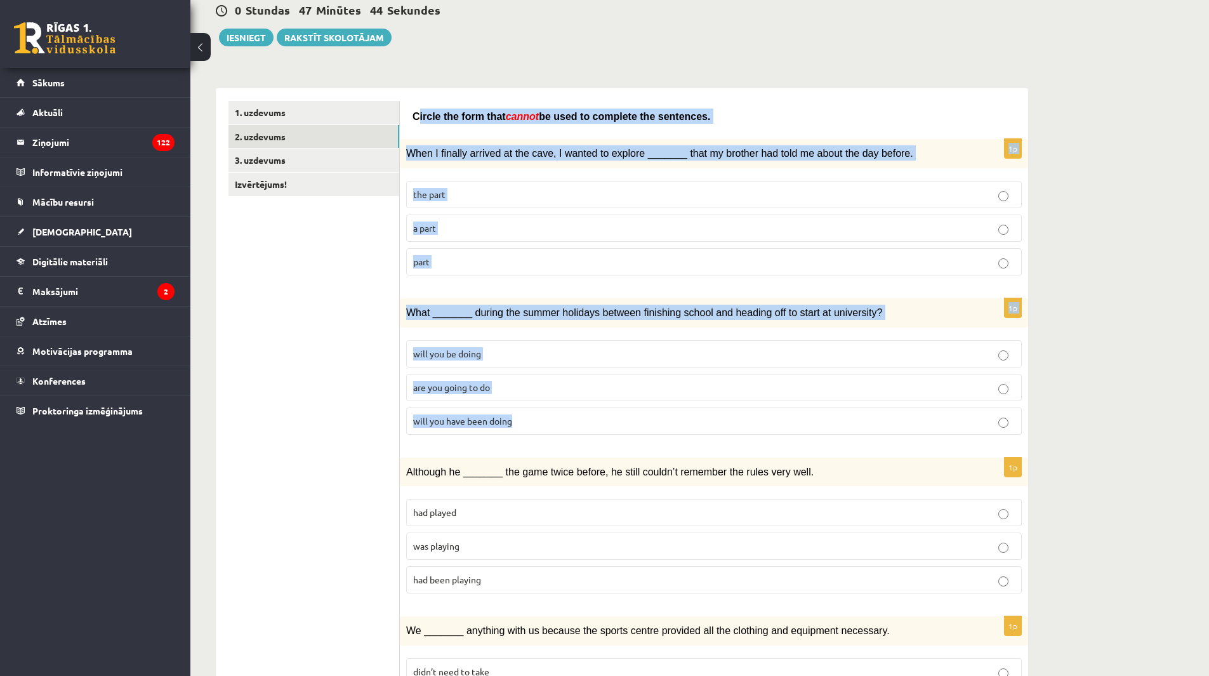
drag, startPoint x: 416, startPoint y: 119, endPoint x: 617, endPoint y: 277, distance: 254.9
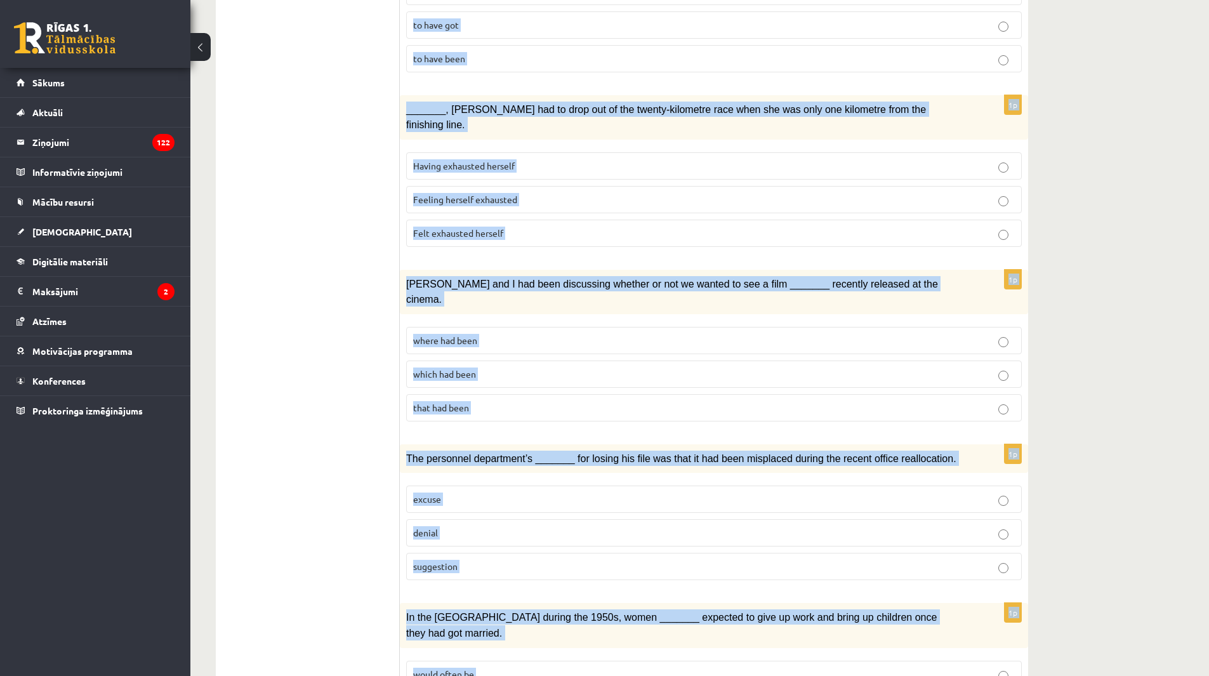
scroll to position [1200, 0]
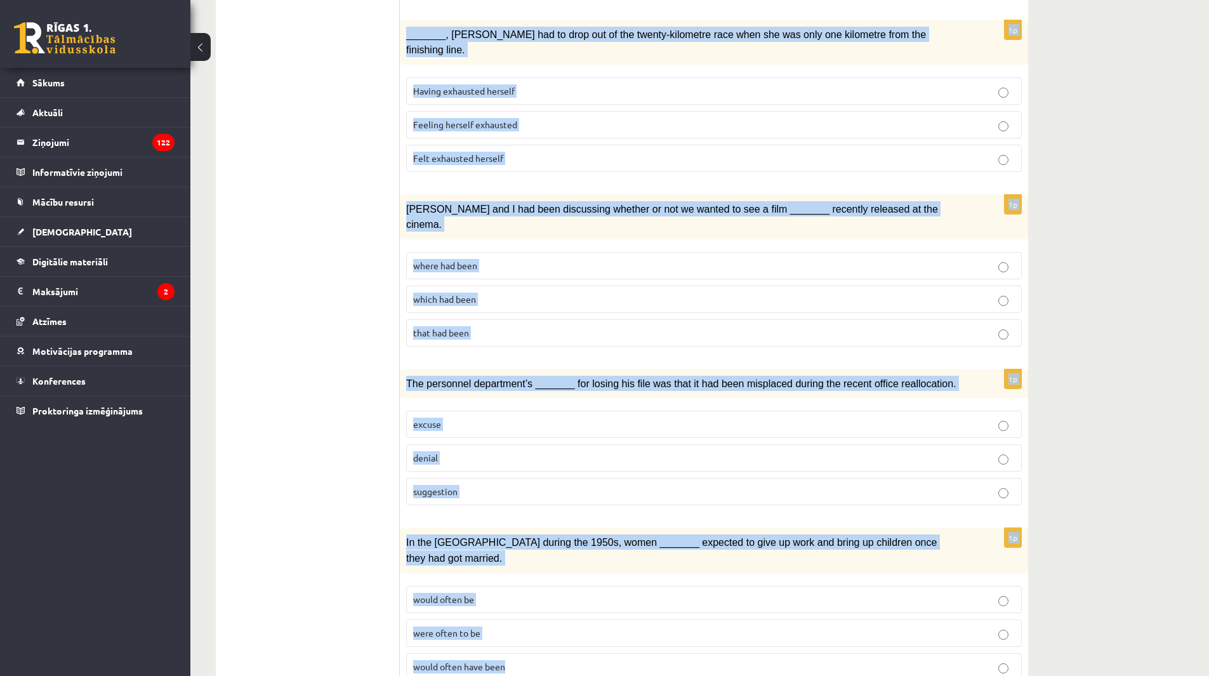
drag, startPoint x: 405, startPoint y: 118, endPoint x: 652, endPoint y: 623, distance: 562.4
copy form "Circle the form that cannot be used to complete the sentences. 1p When I finall…"
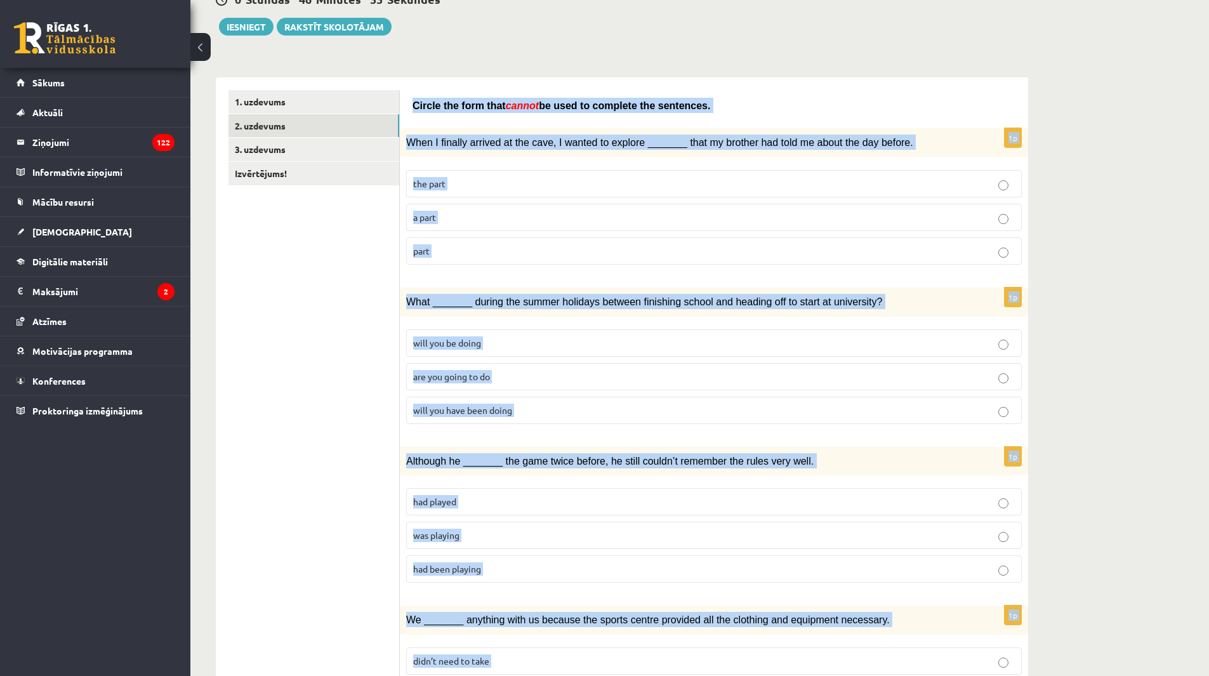
scroll to position [0, 0]
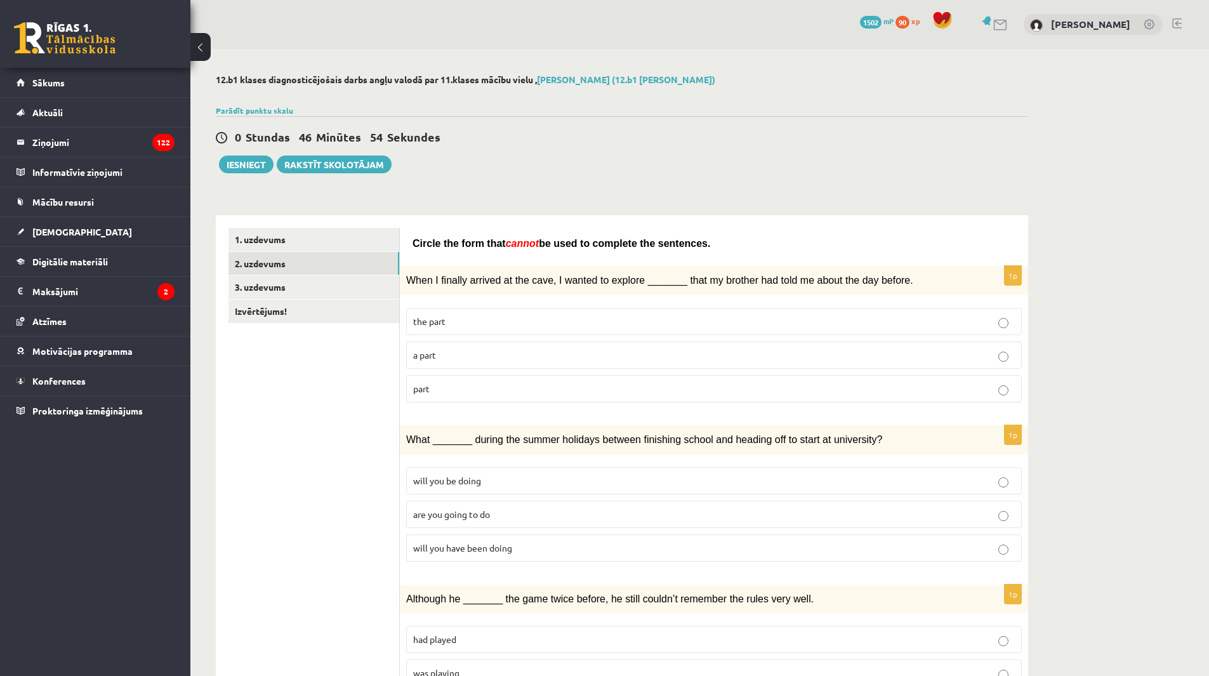
click at [522, 375] on label "part" at bounding box center [713, 388] width 615 height 27
click at [535, 387] on p "part" at bounding box center [713, 388] width 601 height 13
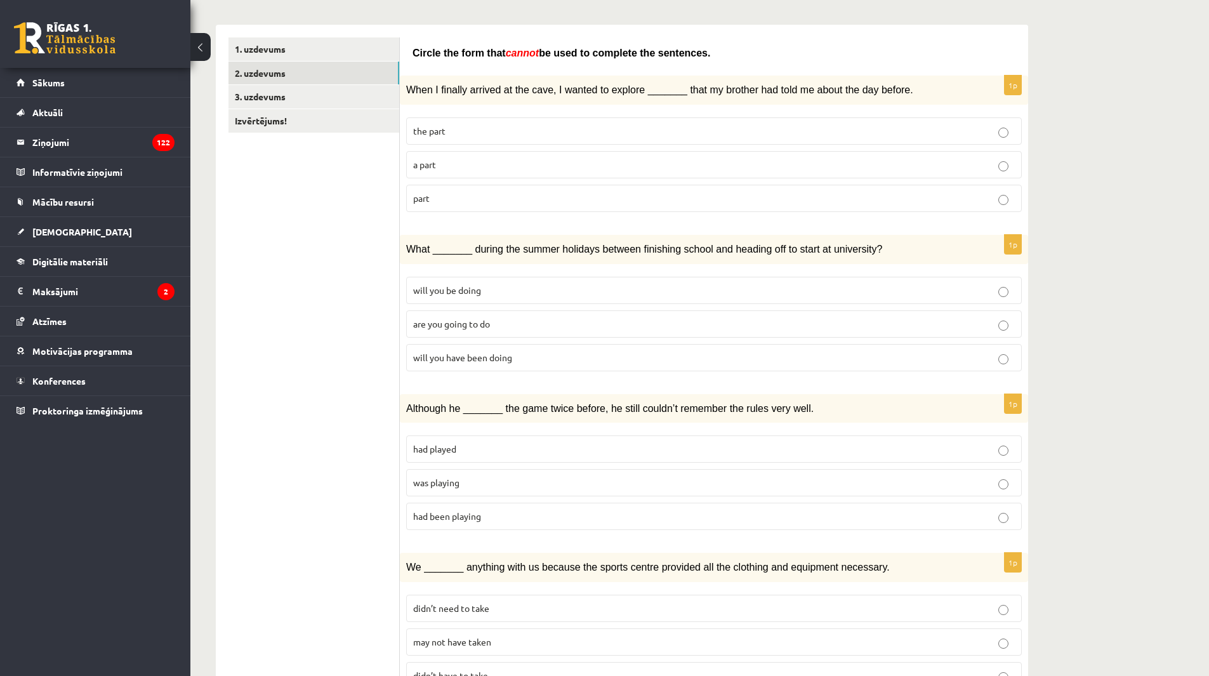
scroll to position [254, 0]
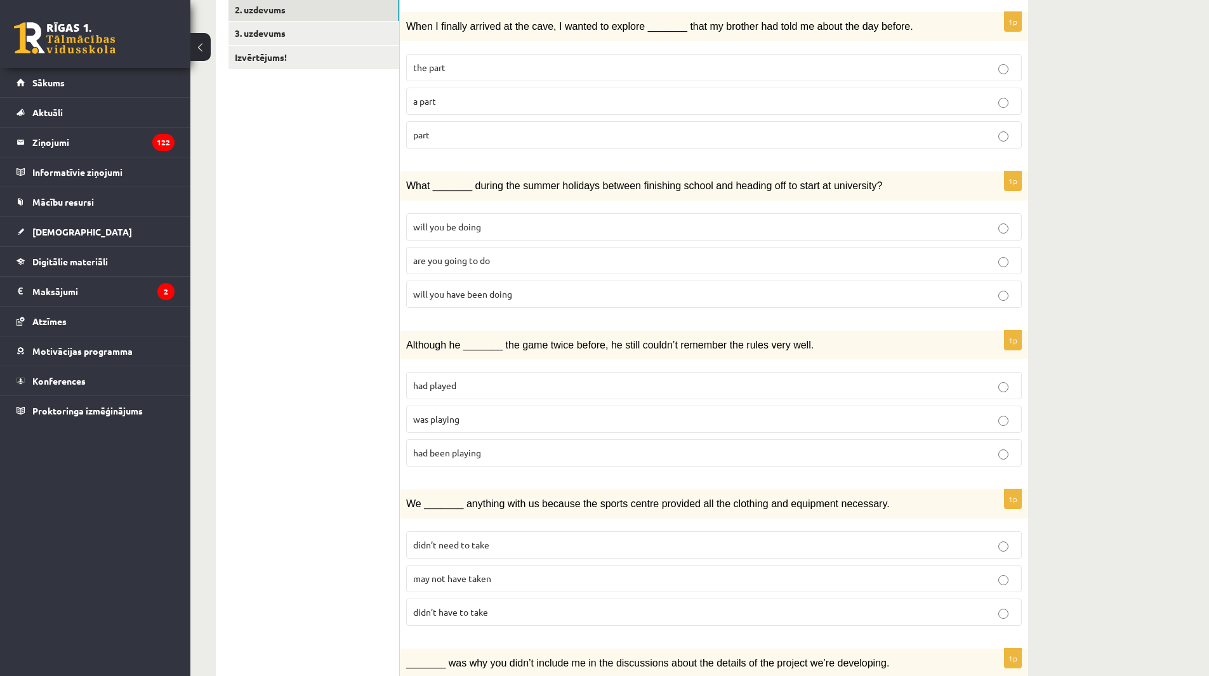
click at [471, 578] on span "may not have taken" at bounding box center [452, 577] width 78 height 11
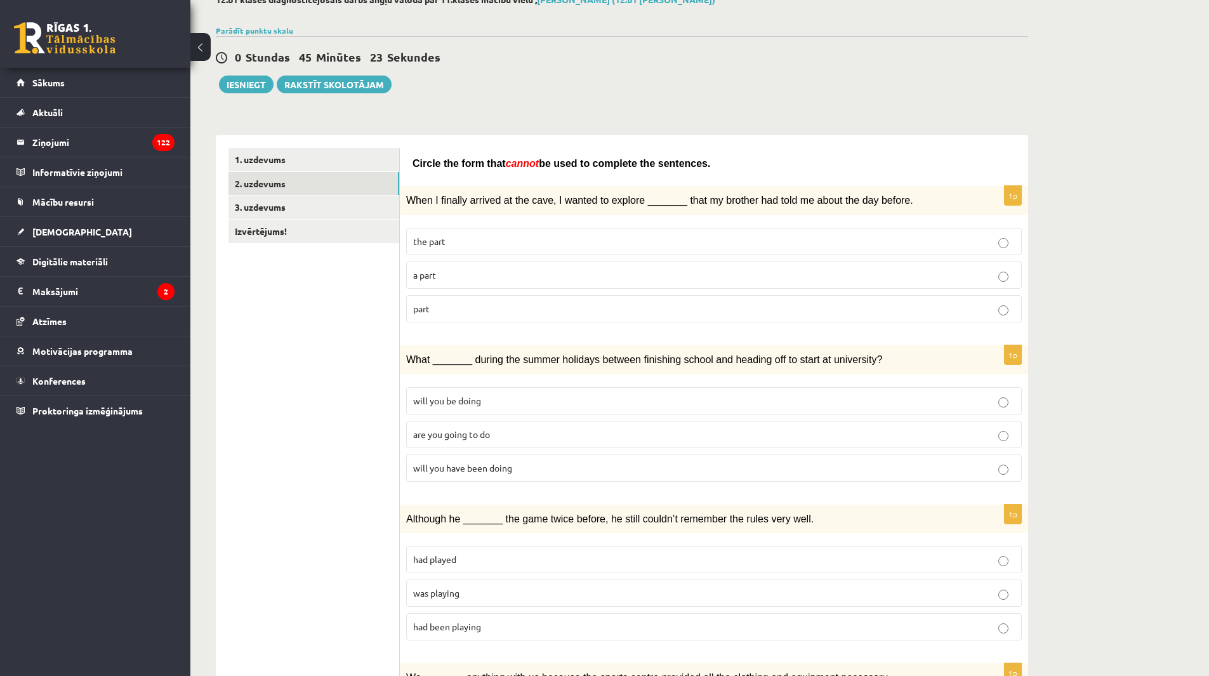
scroll to position [0, 0]
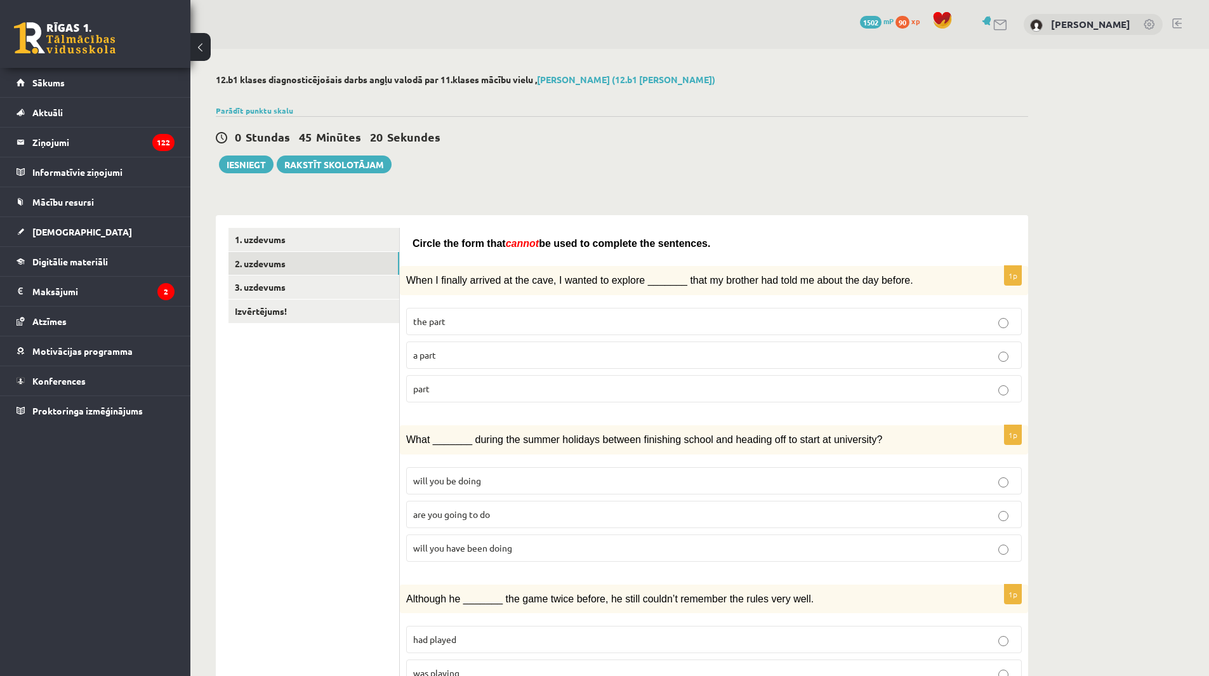
click at [498, 545] on span "will you have been doing" at bounding box center [462, 547] width 99 height 11
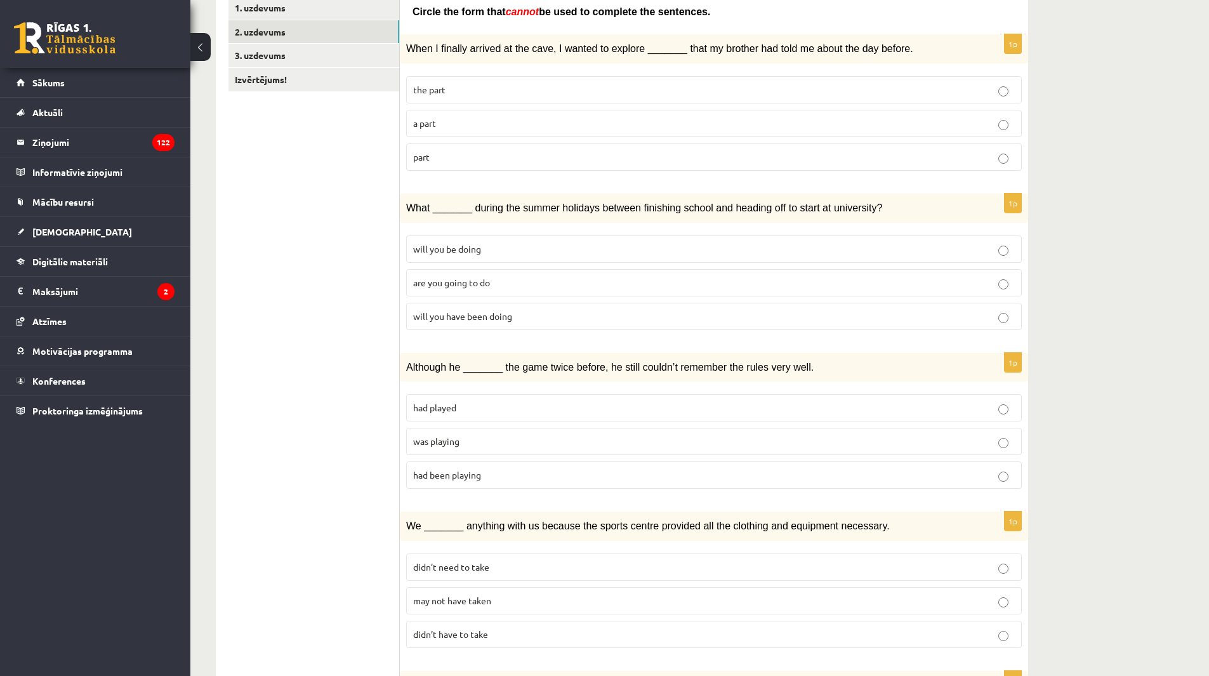
scroll to position [254, 0]
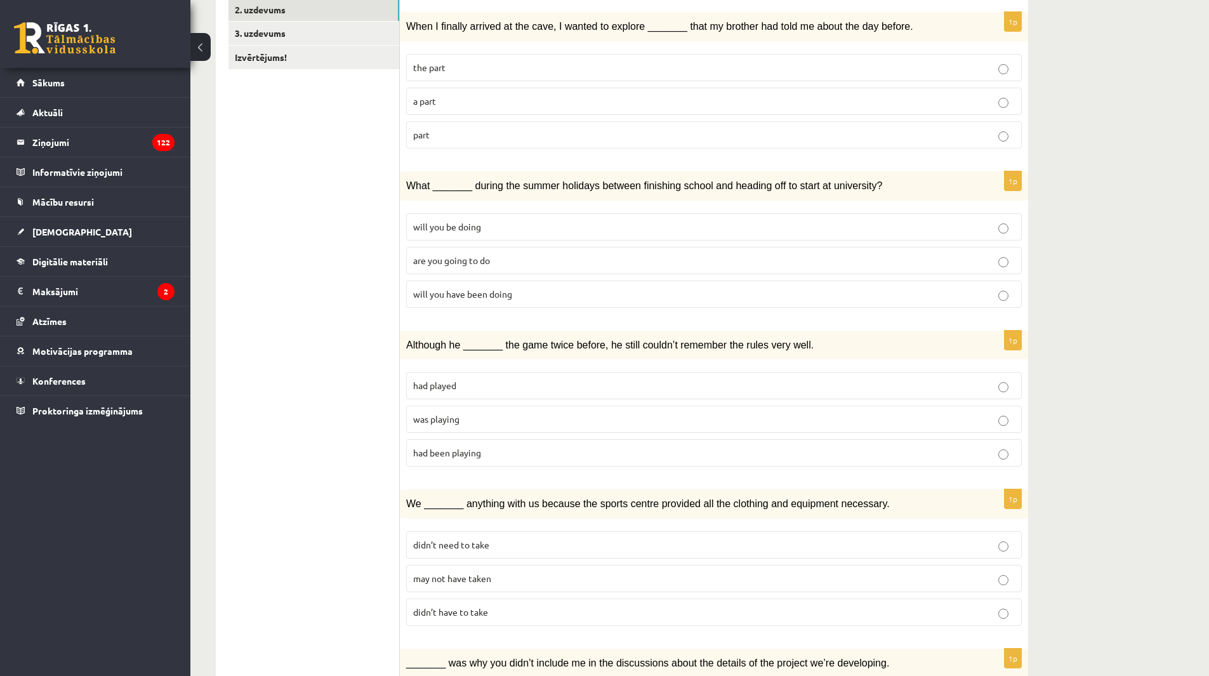
click at [492, 418] on p "was playing" at bounding box center [713, 418] width 601 height 13
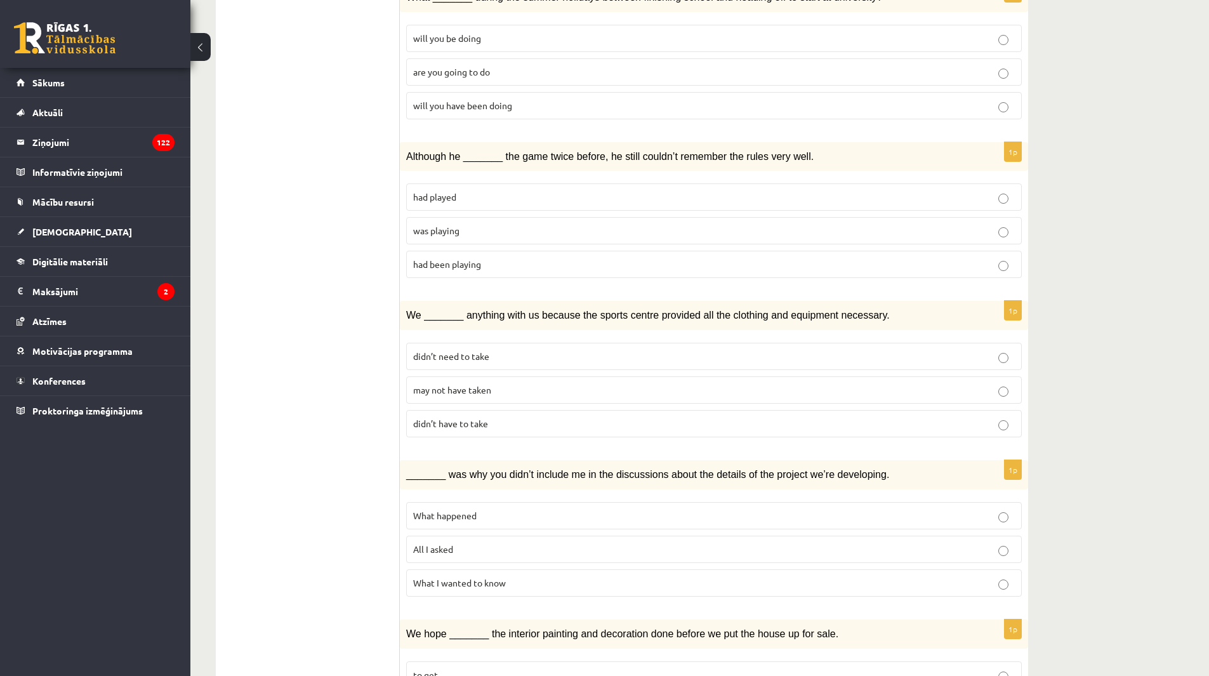
scroll to position [444, 0]
click at [509, 509] on p "What happened" at bounding box center [713, 513] width 601 height 13
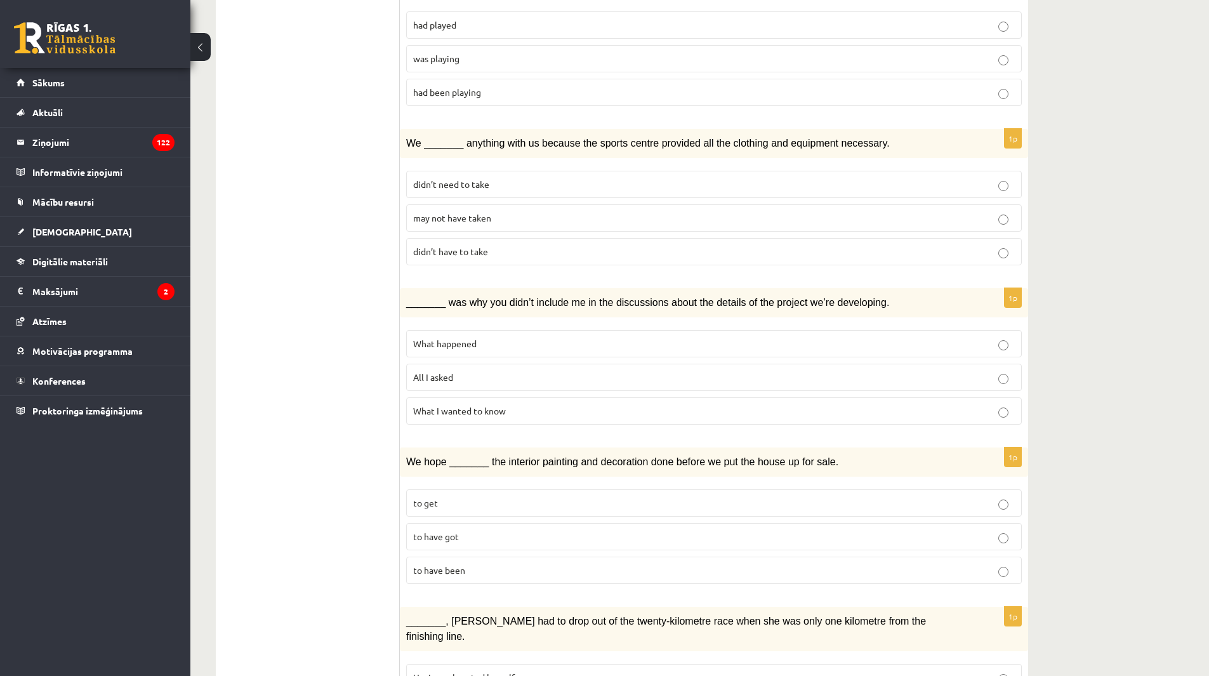
scroll to position [634, 0]
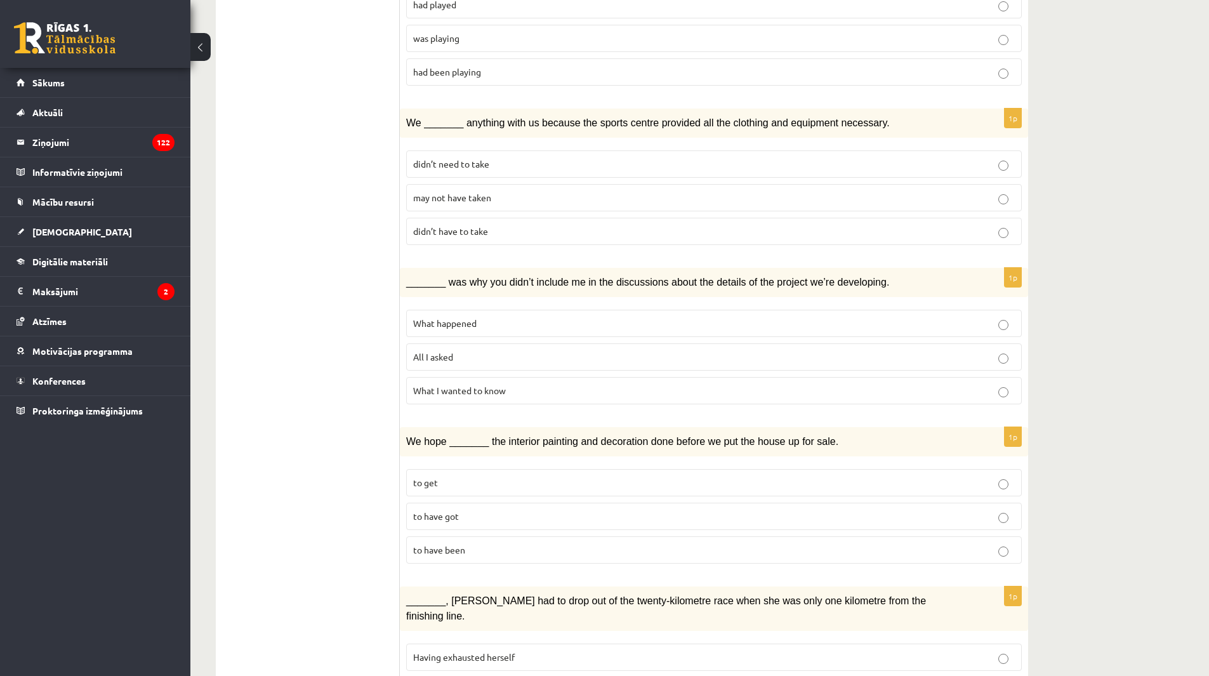
click at [501, 509] on p "to have got" at bounding box center [713, 515] width 601 height 13
click at [494, 543] on p "to have been" at bounding box center [713, 549] width 601 height 13
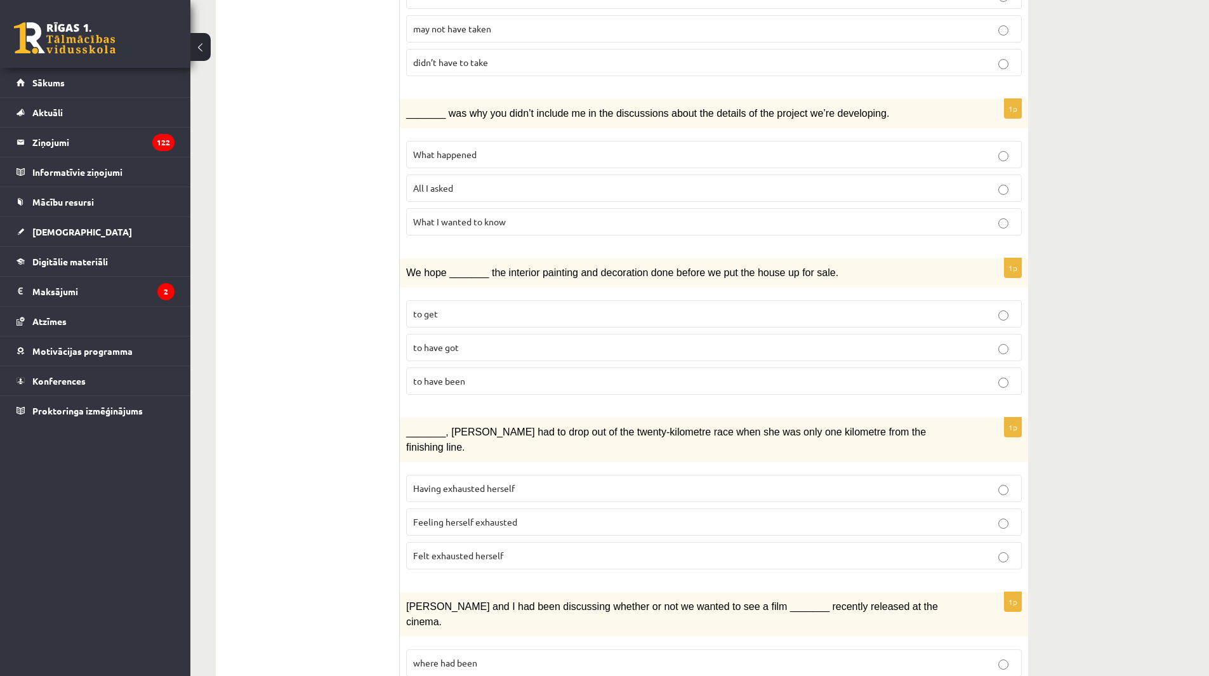
scroll to position [825, 0]
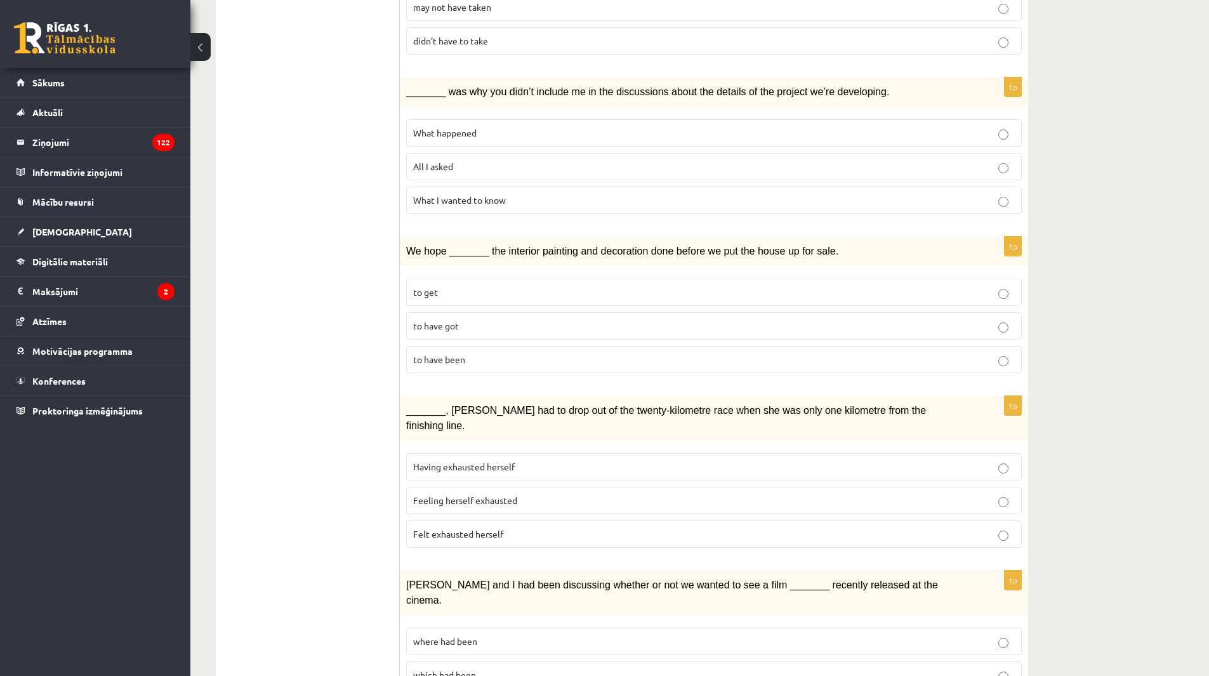
click at [464, 527] on p "Felt exhausted herself" at bounding box center [713, 533] width 601 height 13
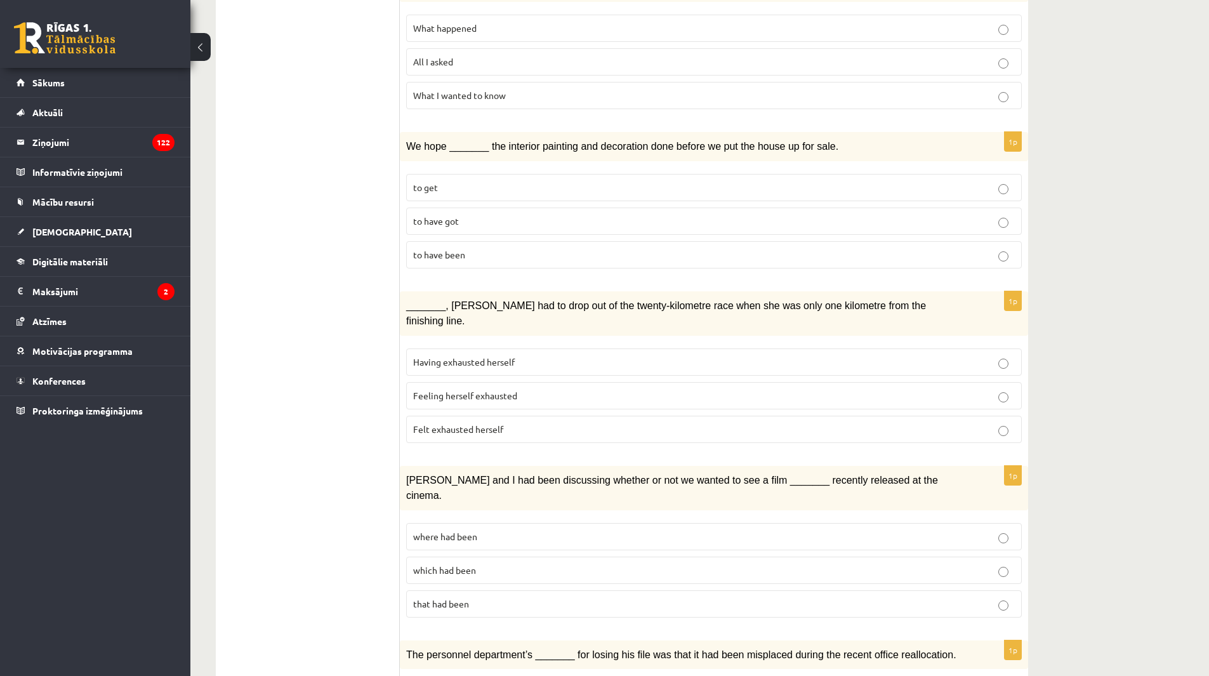
scroll to position [952, 0]
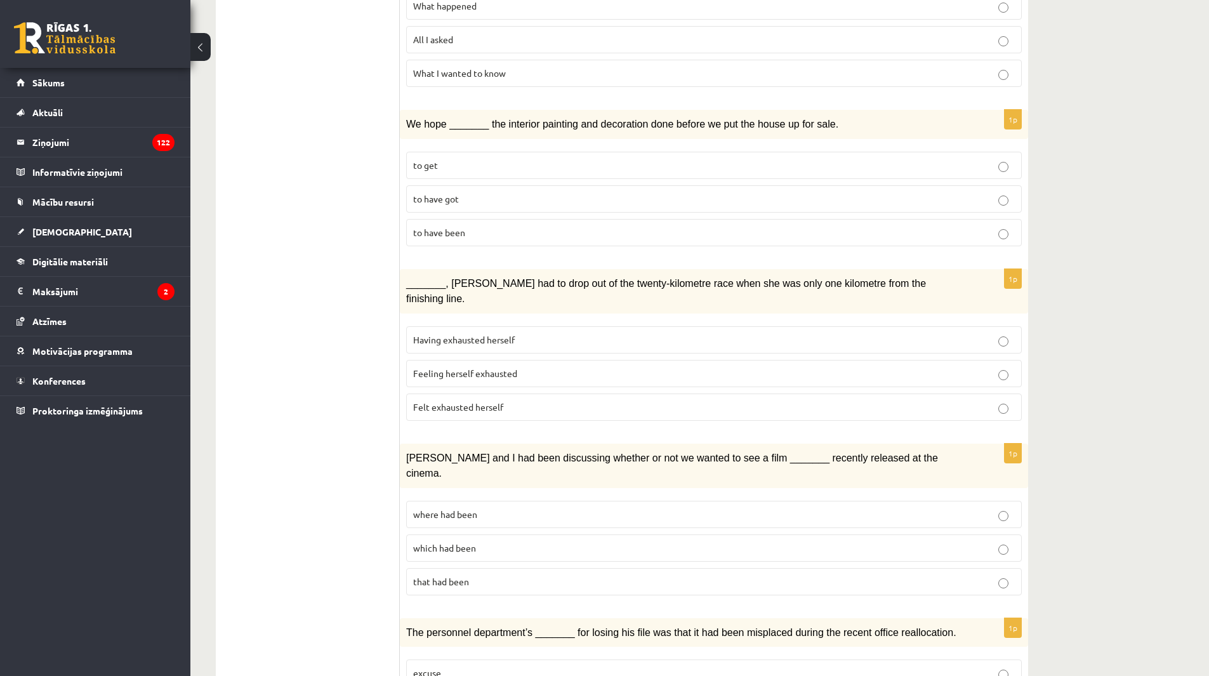
click at [514, 508] on p "where had been" at bounding box center [713, 514] width 601 height 13
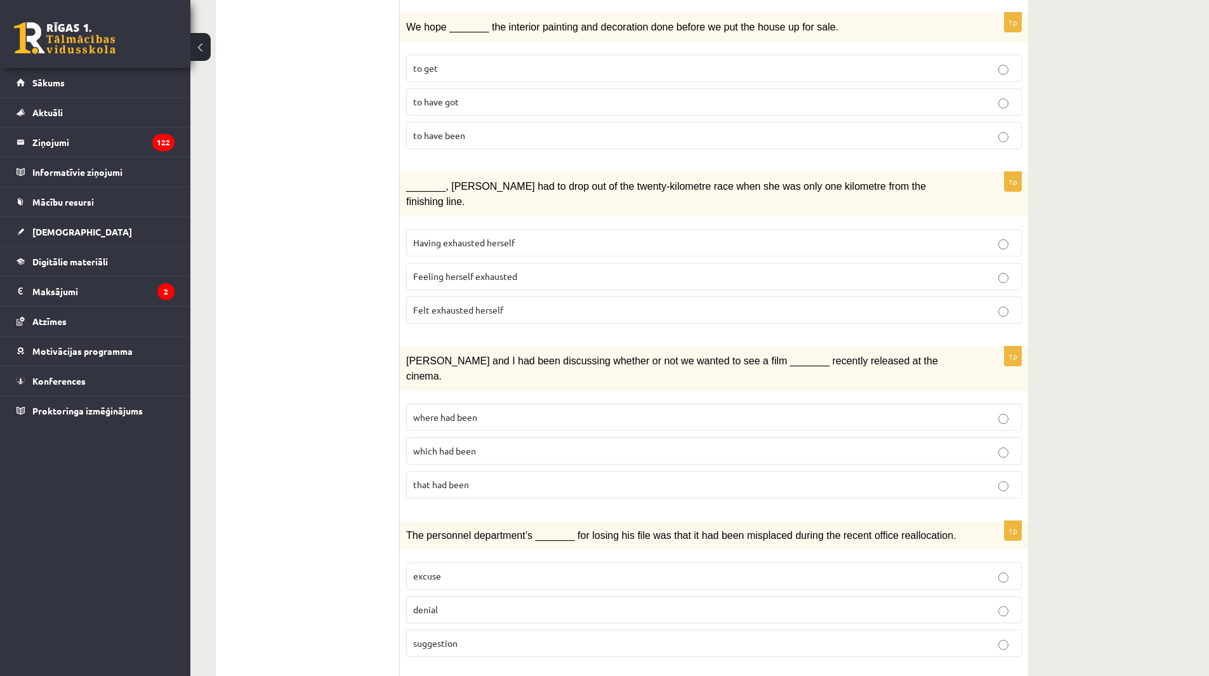
scroll to position [1079, 0]
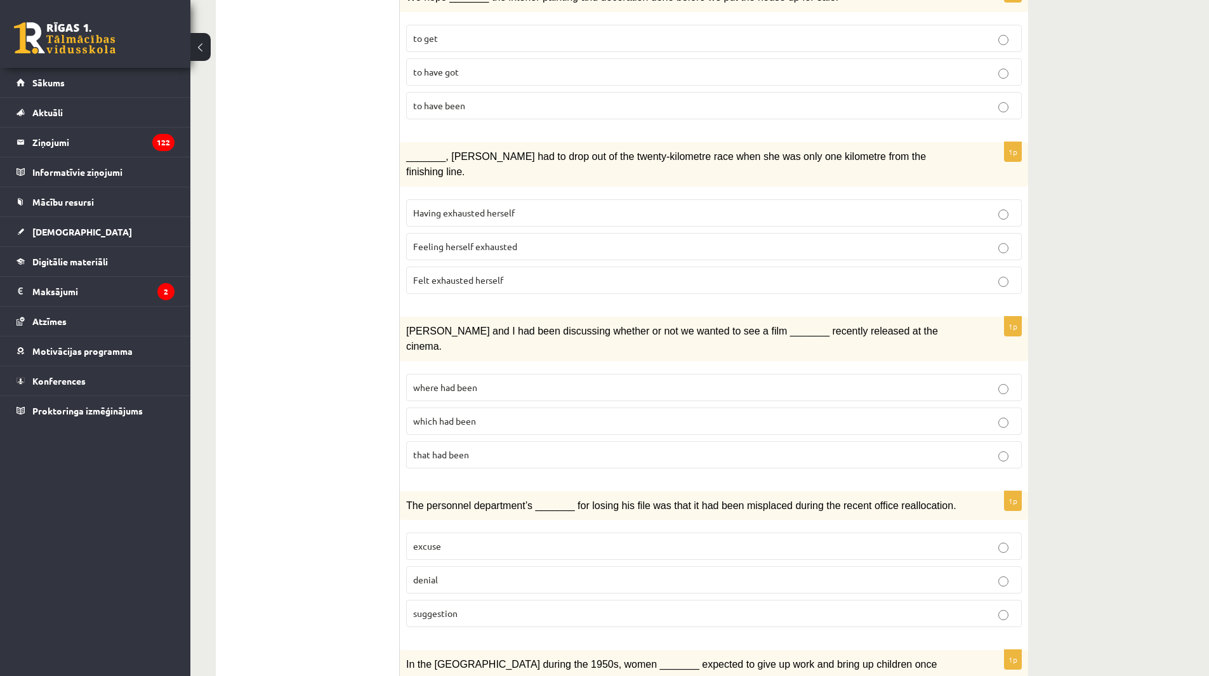
click at [501, 573] on p "denial" at bounding box center [713, 579] width 601 height 13
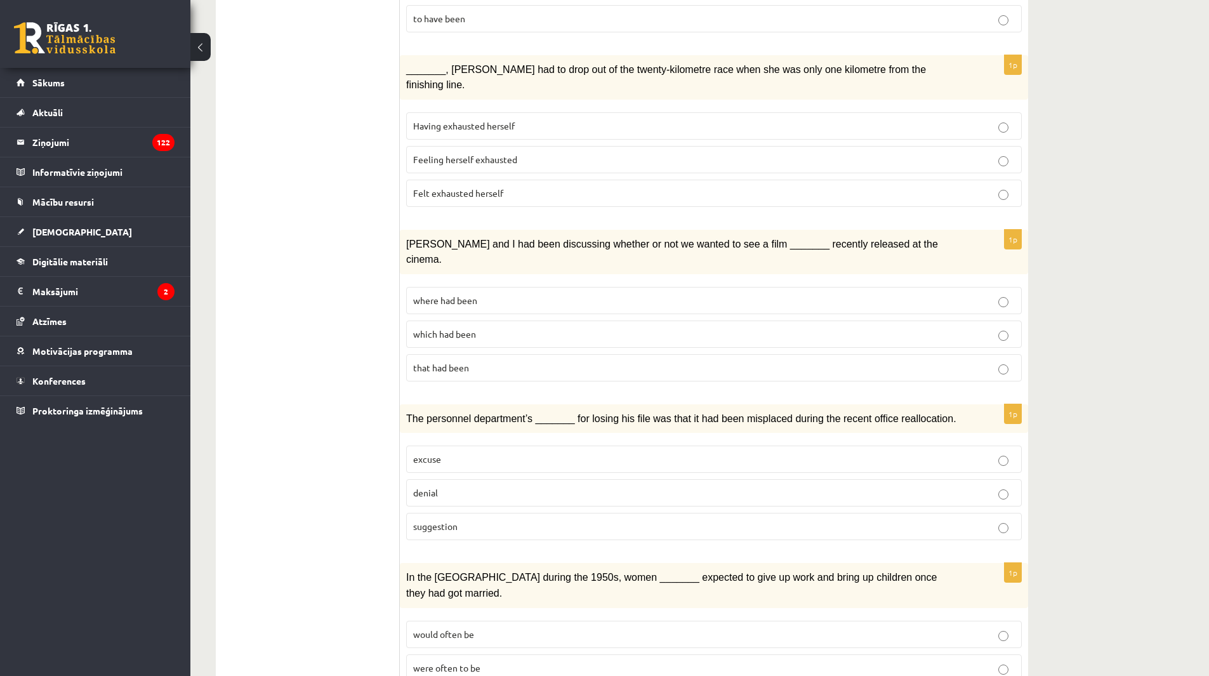
scroll to position [1200, 0]
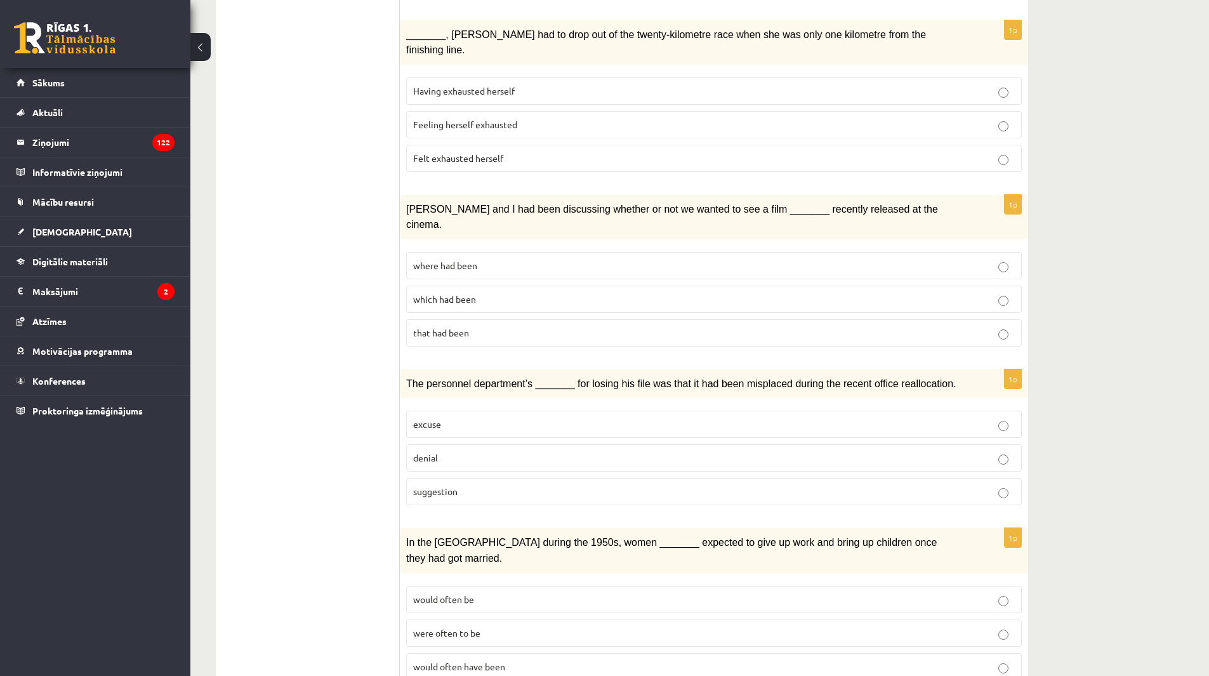
click at [508, 660] on p "would often have been" at bounding box center [713, 666] width 601 height 13
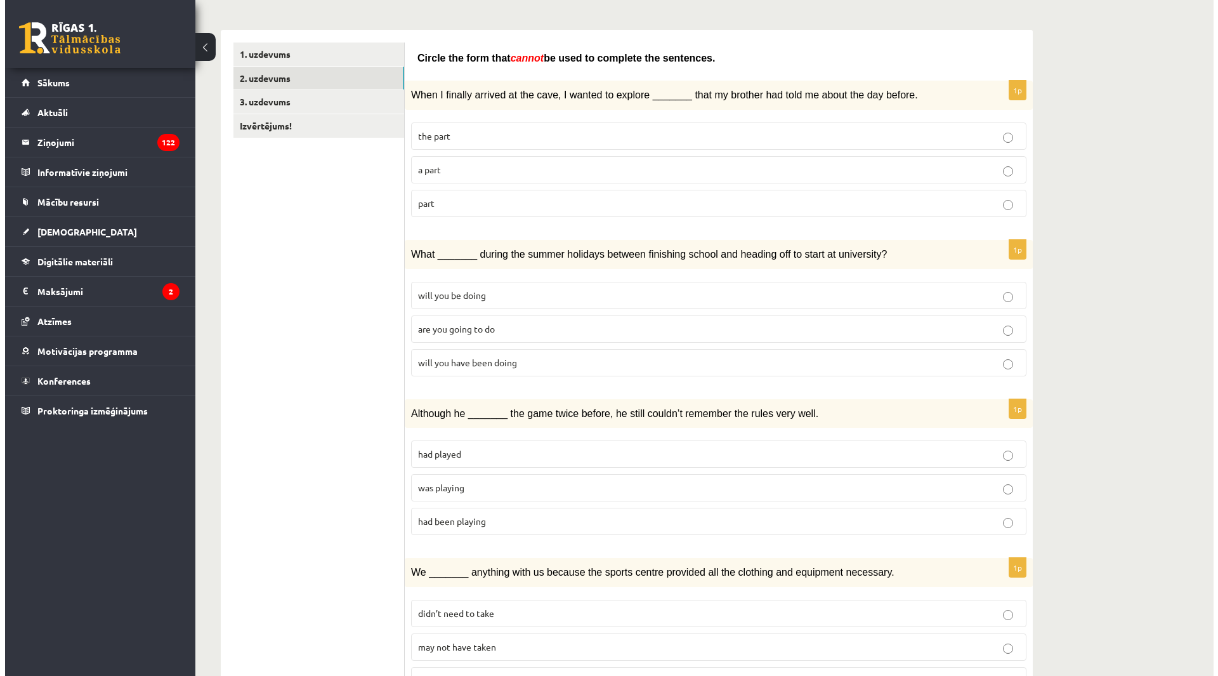
scroll to position [0, 0]
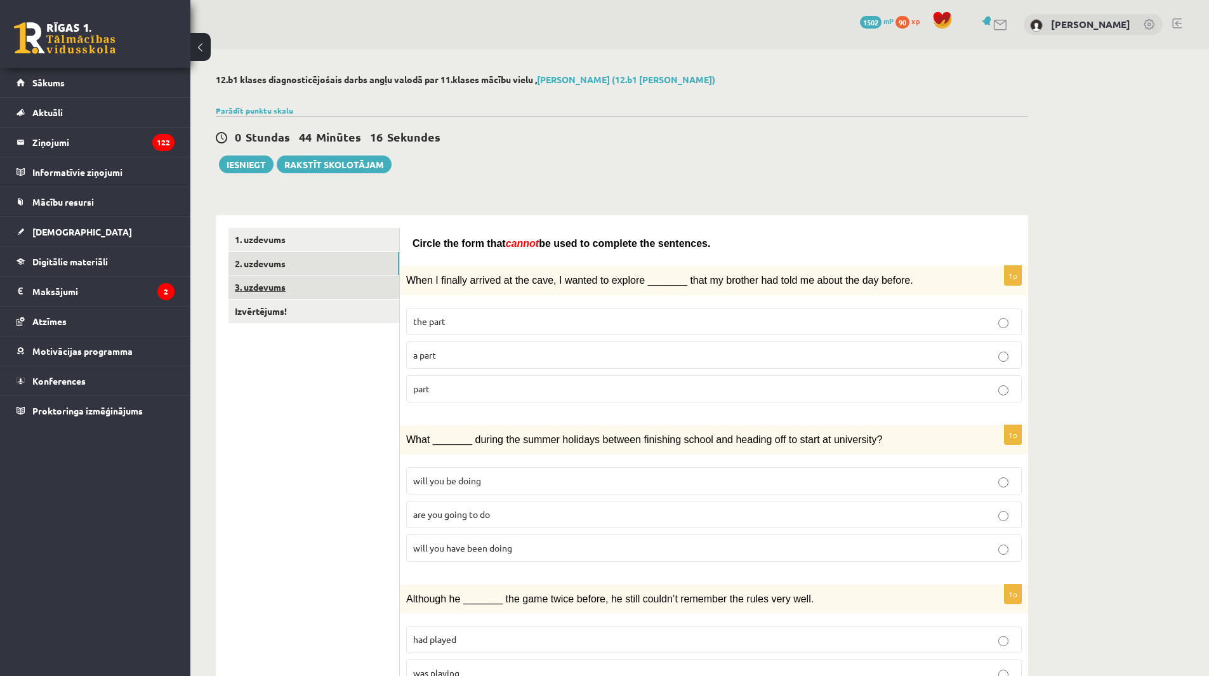
click at [265, 284] on link "3. uzdevums" at bounding box center [313, 286] width 171 height 23
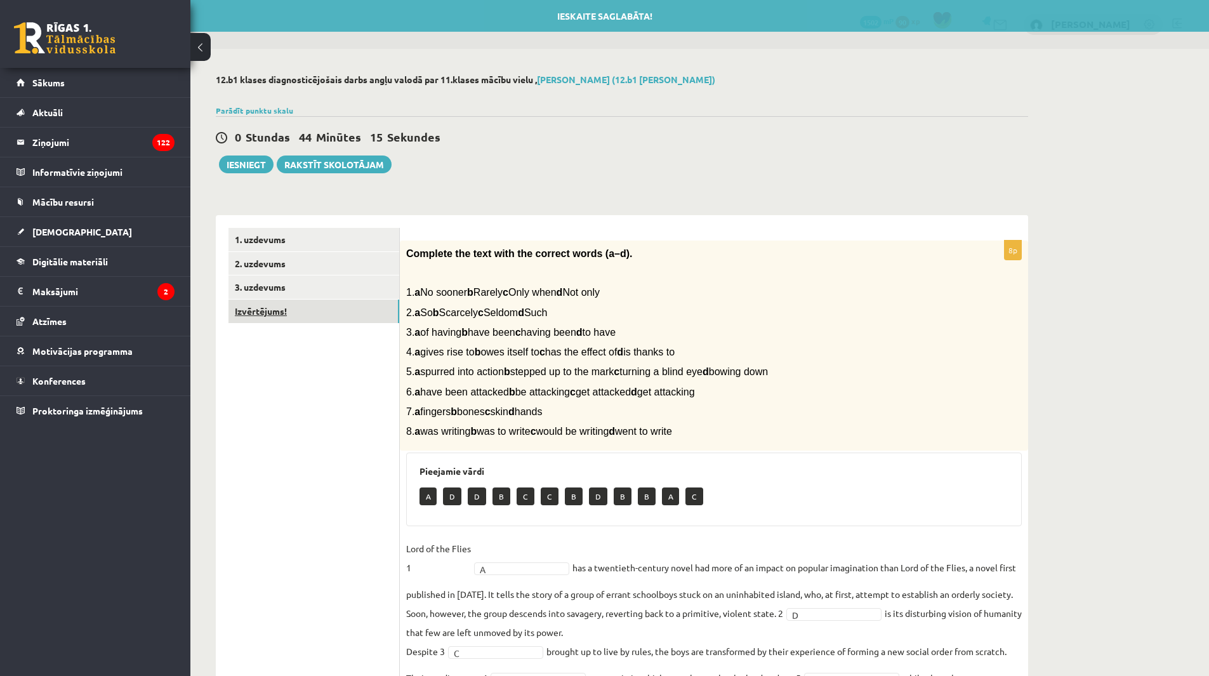
click at [278, 310] on link "Izvērtējums!" at bounding box center [313, 310] width 171 height 23
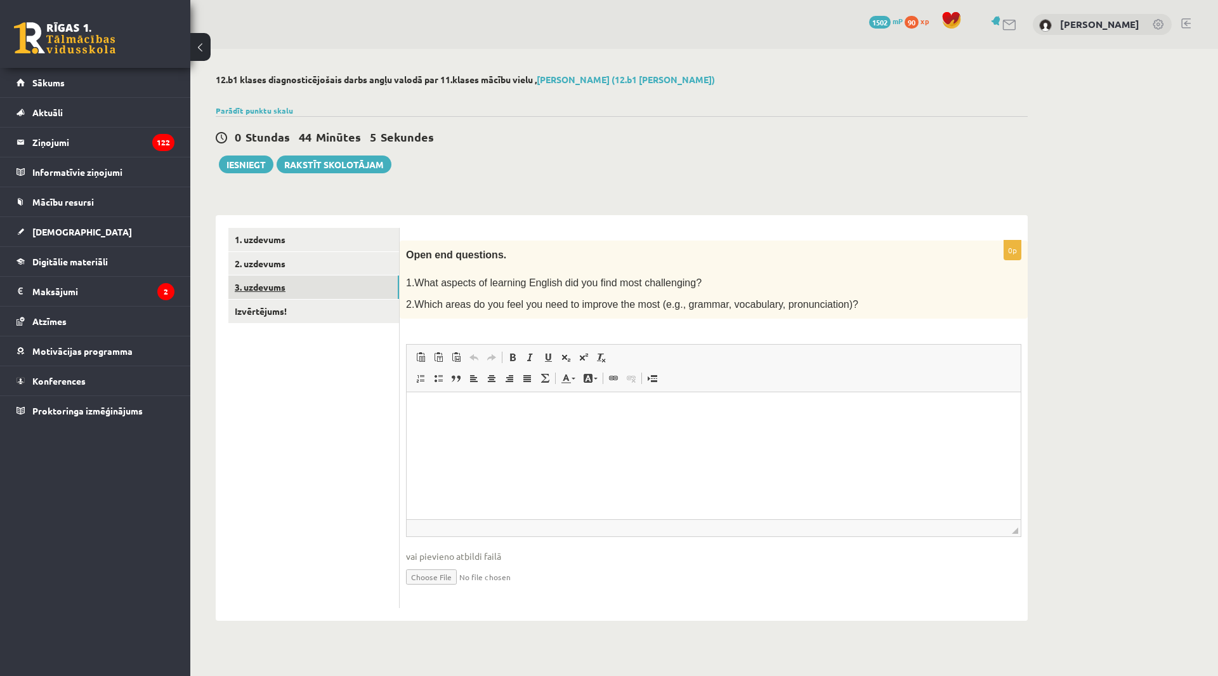
click at [319, 294] on link "3. uzdevums" at bounding box center [313, 286] width 171 height 23
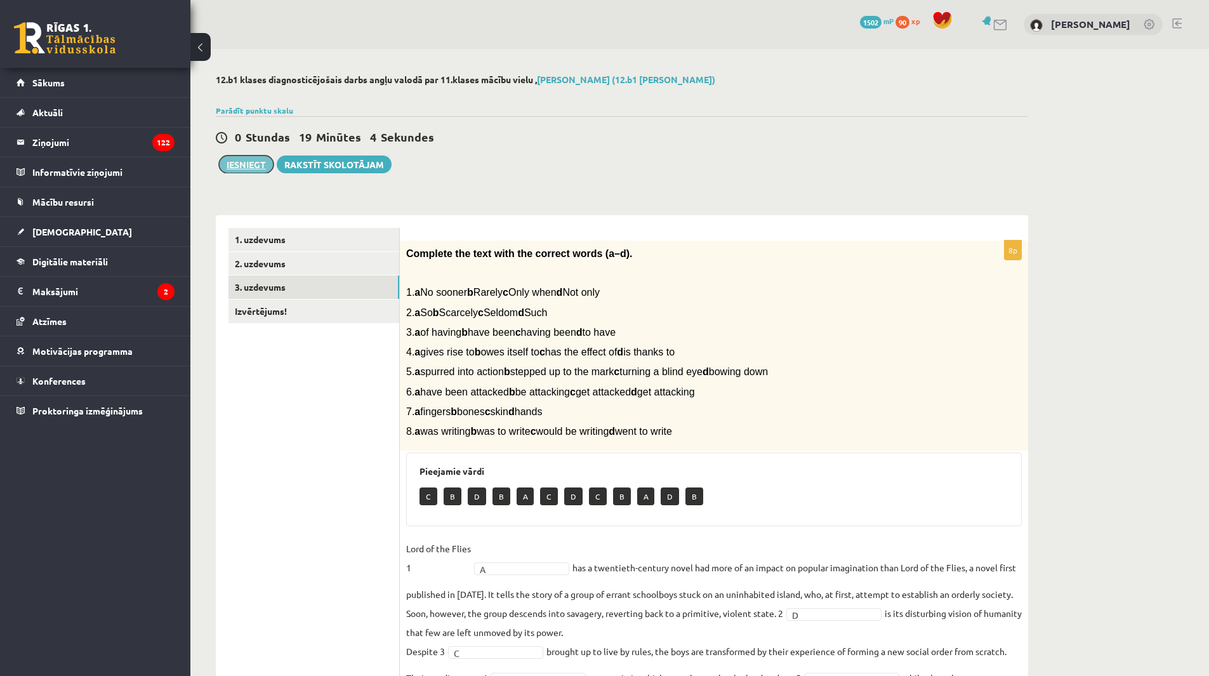
click at [232, 166] on button "Iesniegt" at bounding box center [246, 164] width 55 height 18
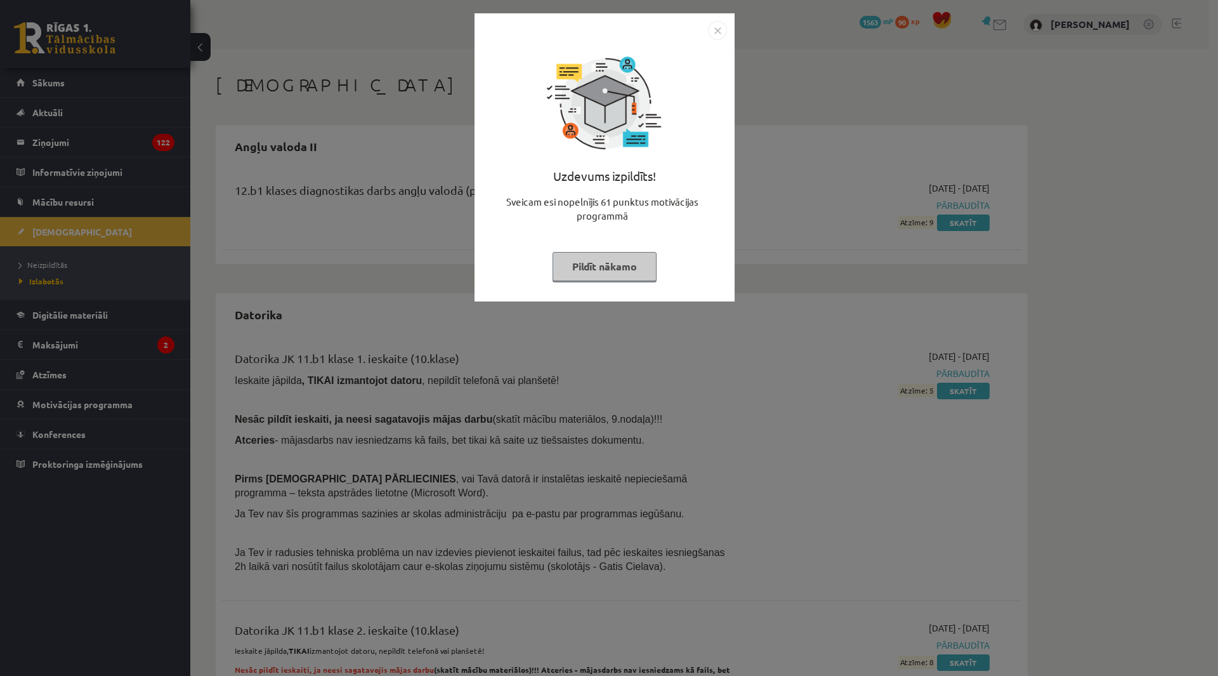
click at [623, 278] on button "Pildīt nākamo" at bounding box center [605, 266] width 104 height 29
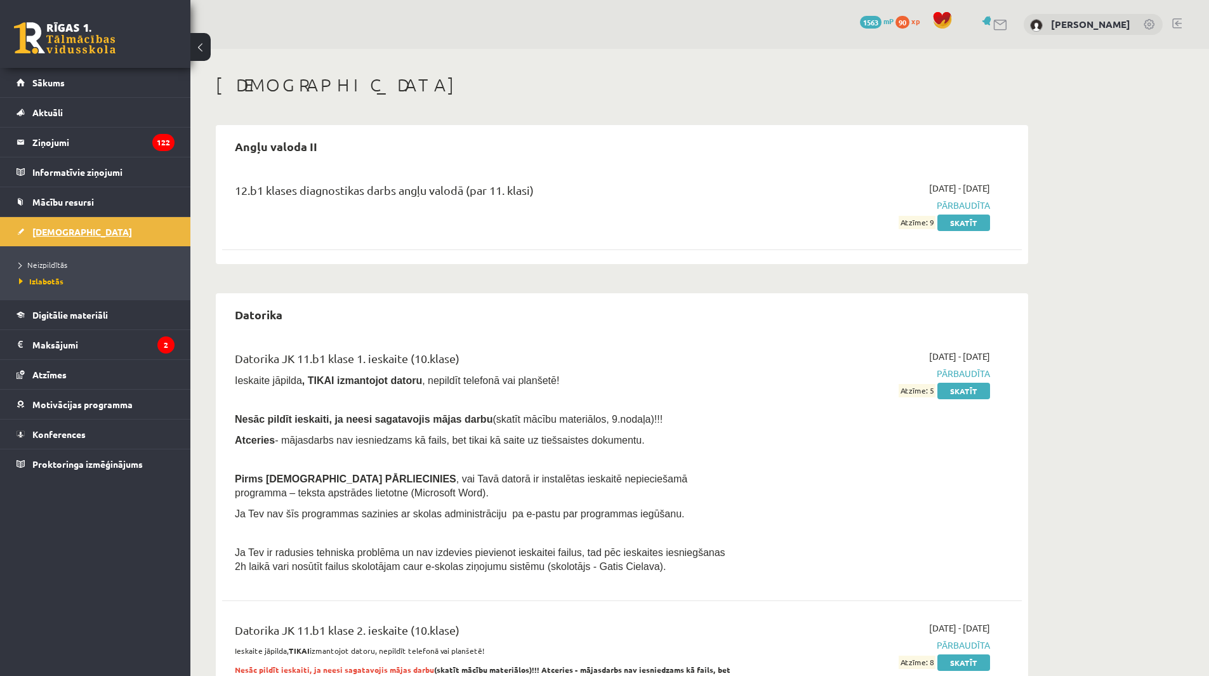
click at [114, 227] on link "[DEMOGRAPHIC_DATA]" at bounding box center [95, 231] width 158 height 29
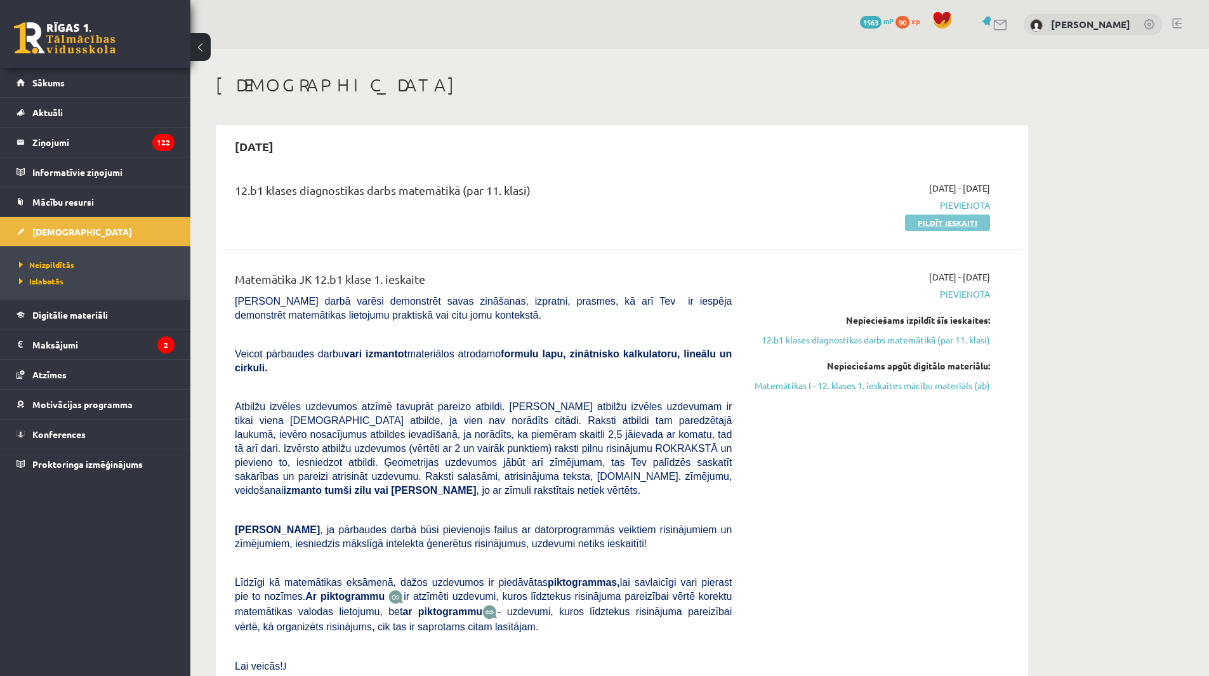
click at [968, 220] on link "Pildīt ieskaiti" at bounding box center [947, 222] width 85 height 16
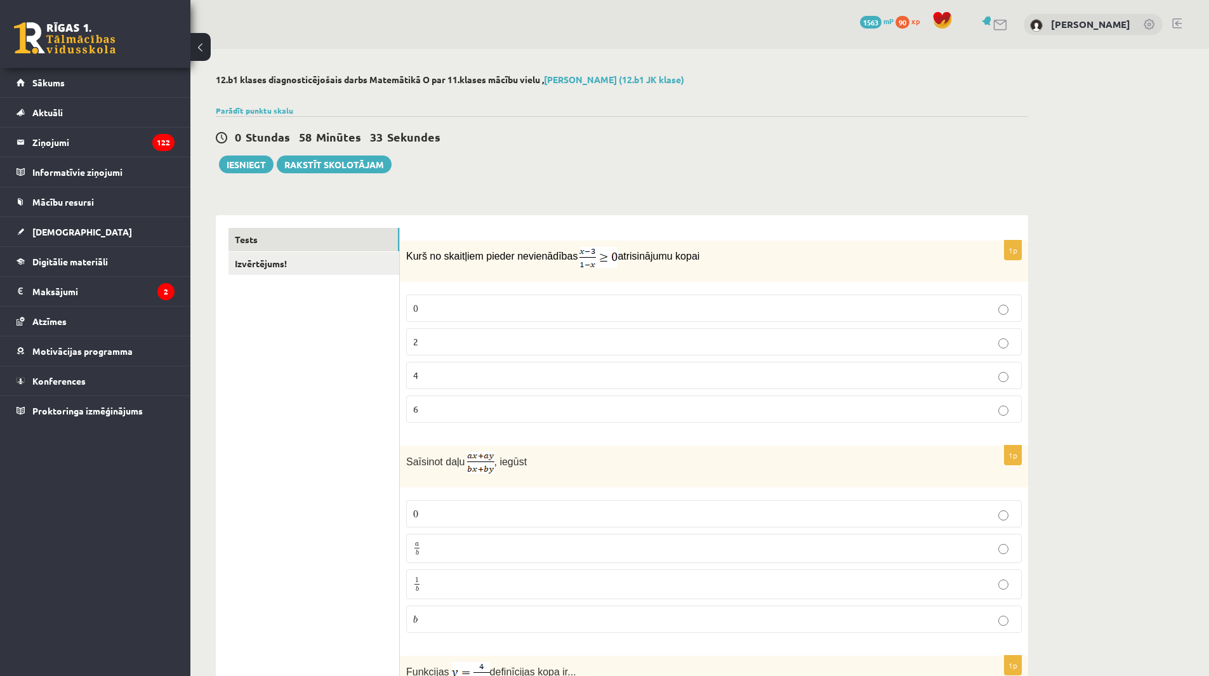
click at [998, 350] on label "2" at bounding box center [713, 341] width 615 height 27
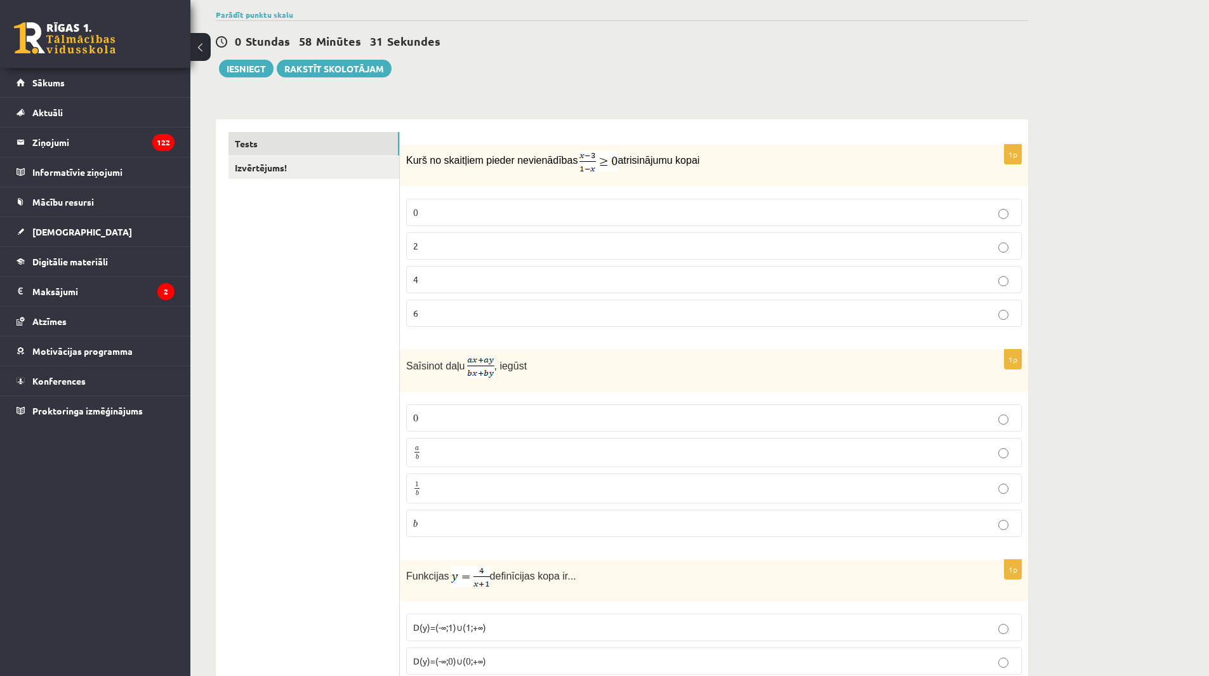
scroll to position [190, 0]
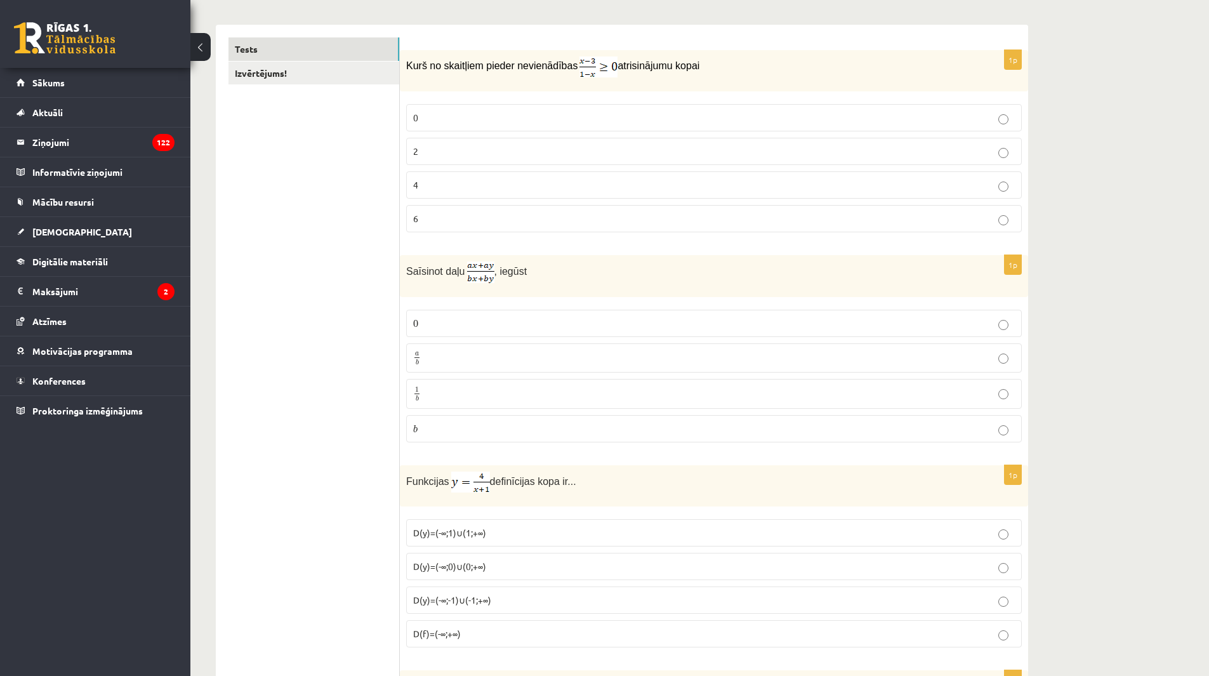
click at [825, 360] on p "a b a b" at bounding box center [713, 358] width 601 height 16
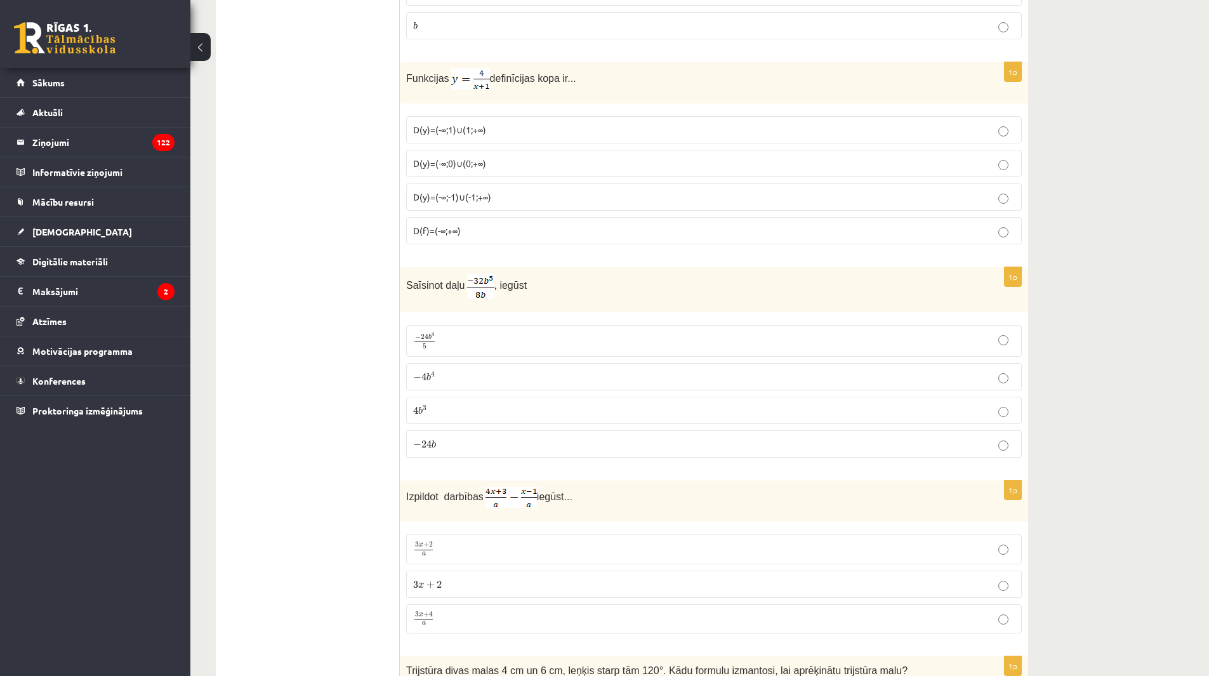
scroll to position [571, 0]
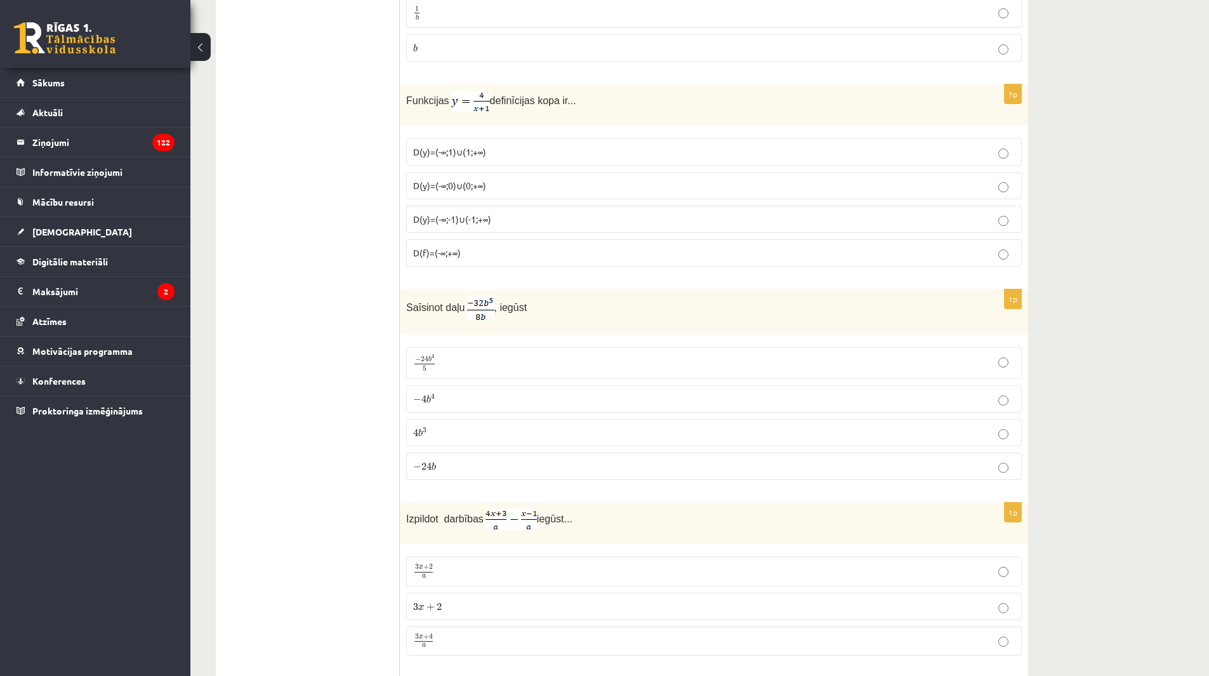
click at [467, 399] on p "− 4 b 4 − 4 b 4" at bounding box center [713, 398] width 601 height 13
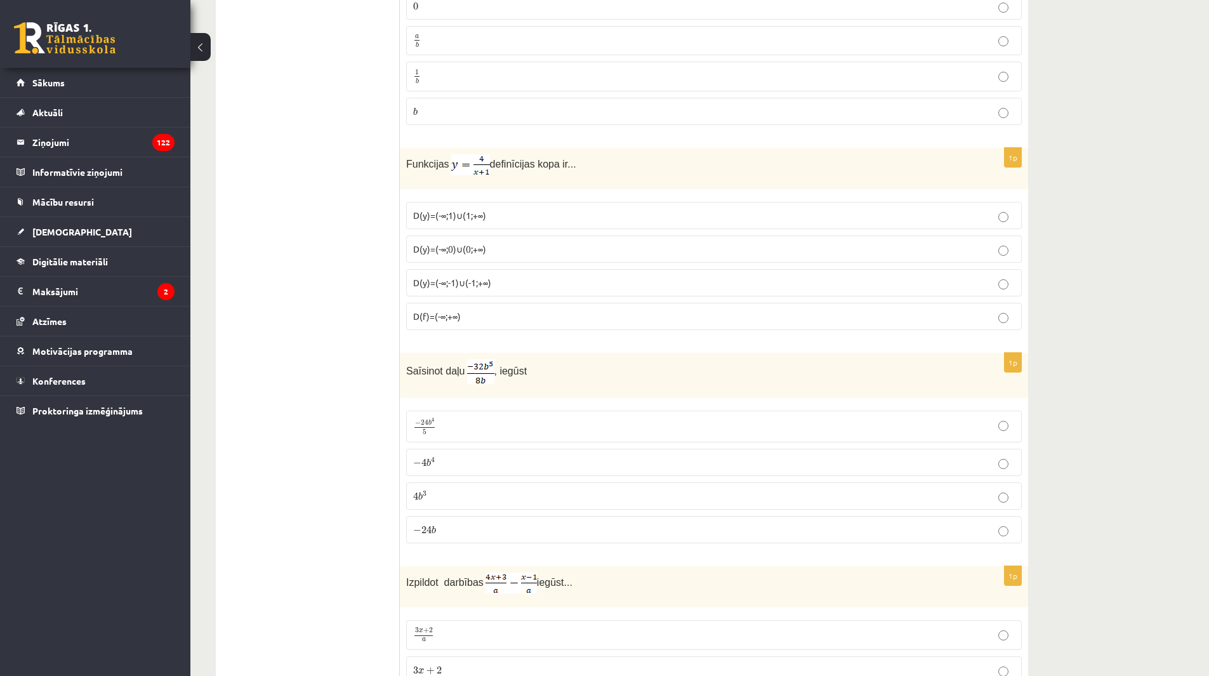
scroll to position [444, 0]
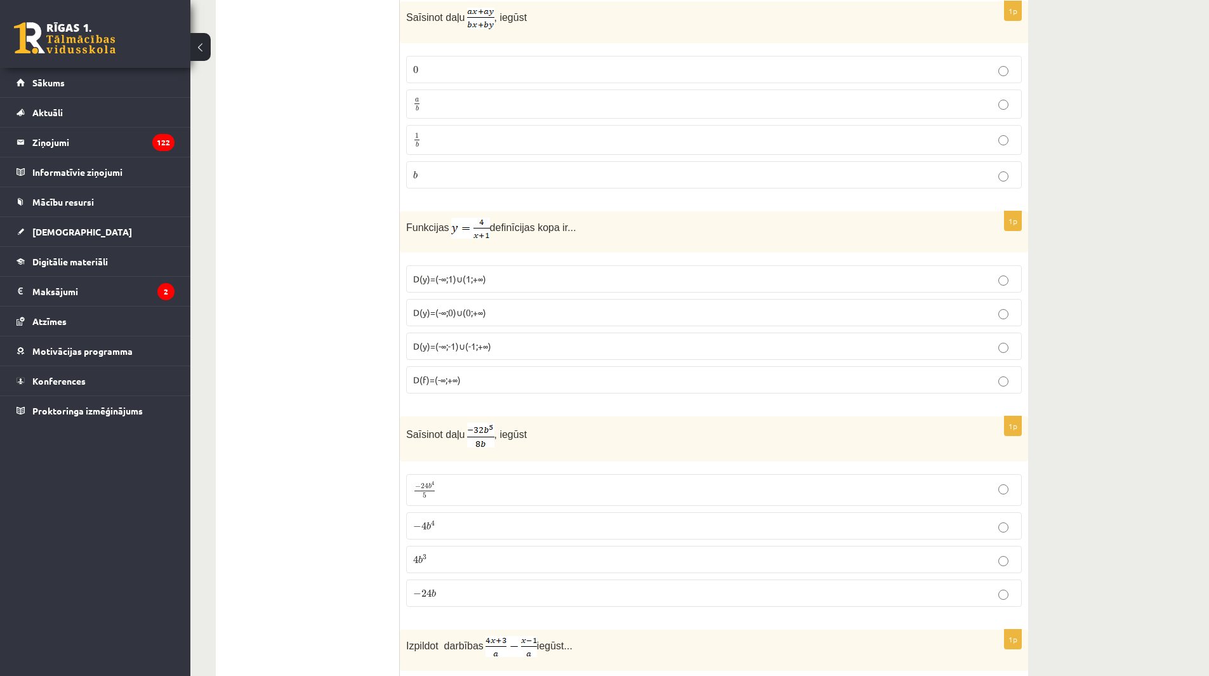
click at [542, 281] on p "D(y)=(-∞;1)∪(1;+∞)" at bounding box center [713, 278] width 601 height 13
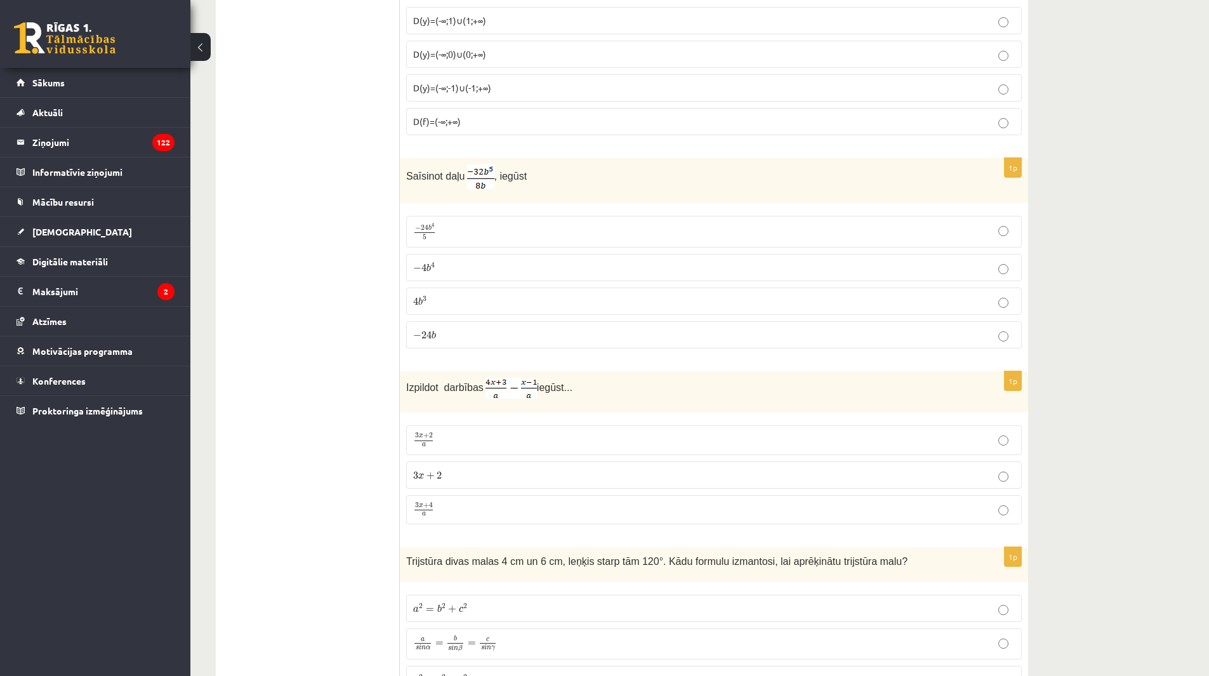
scroll to position [698, 0]
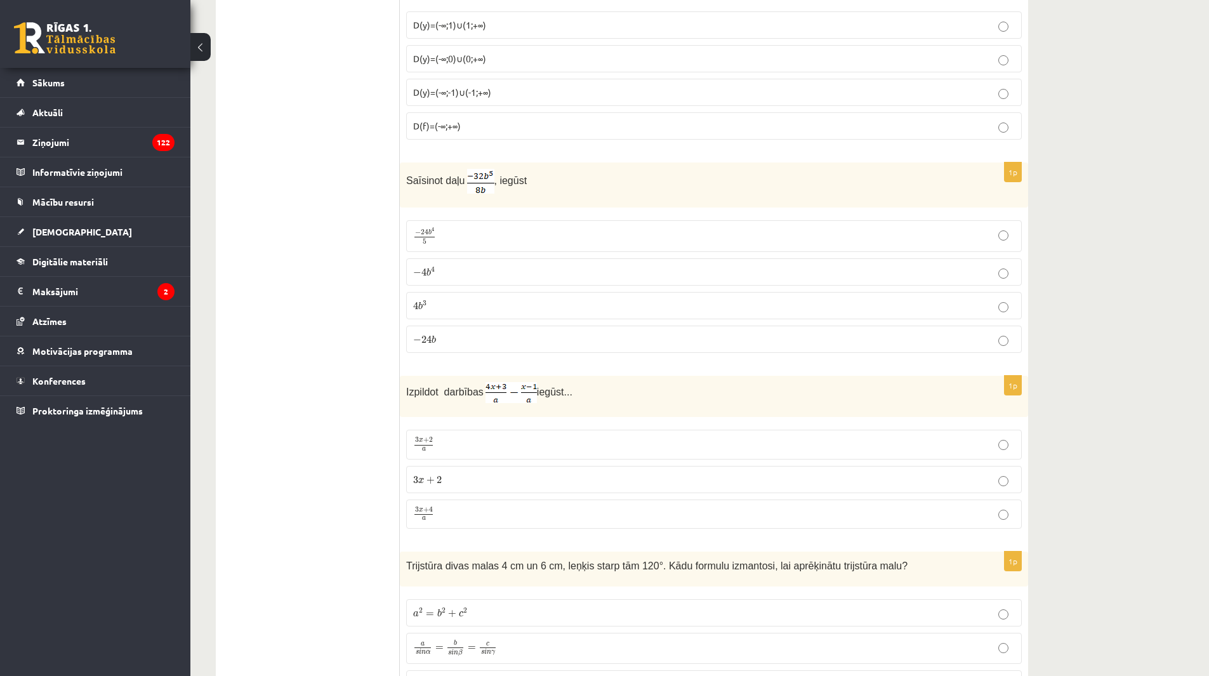
click at [473, 107] on fieldset "D(y)=(-∞;1)∪(1;+∞) D(y)=(-∞;0)∪(0;+∞) D(y)=(-∞;-1)∪(-1;+∞) D(f)=(-∞;+∞)" at bounding box center [713, 74] width 615 height 138
click at [473, 98] on p "D(y)=(-∞;-1)∪(-1;+∞)" at bounding box center [713, 92] width 601 height 13
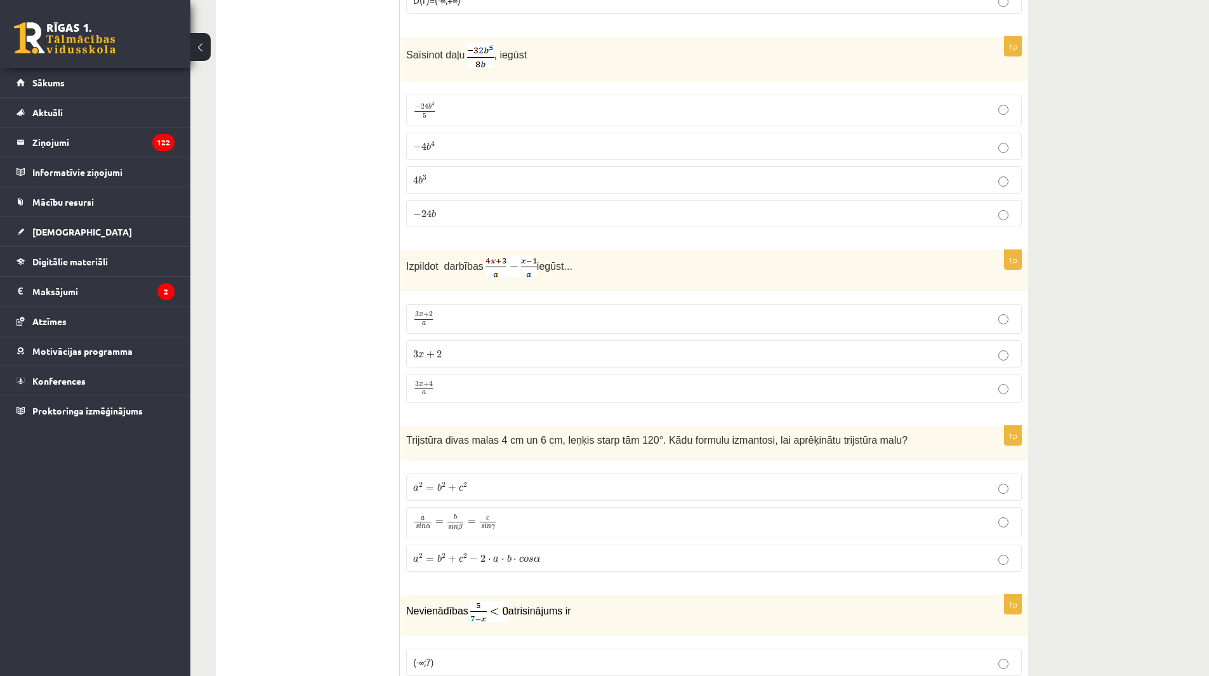
scroll to position [825, 0]
click at [459, 393] on p "3 x + 4 a 3 x + 4 a" at bounding box center [713, 387] width 601 height 16
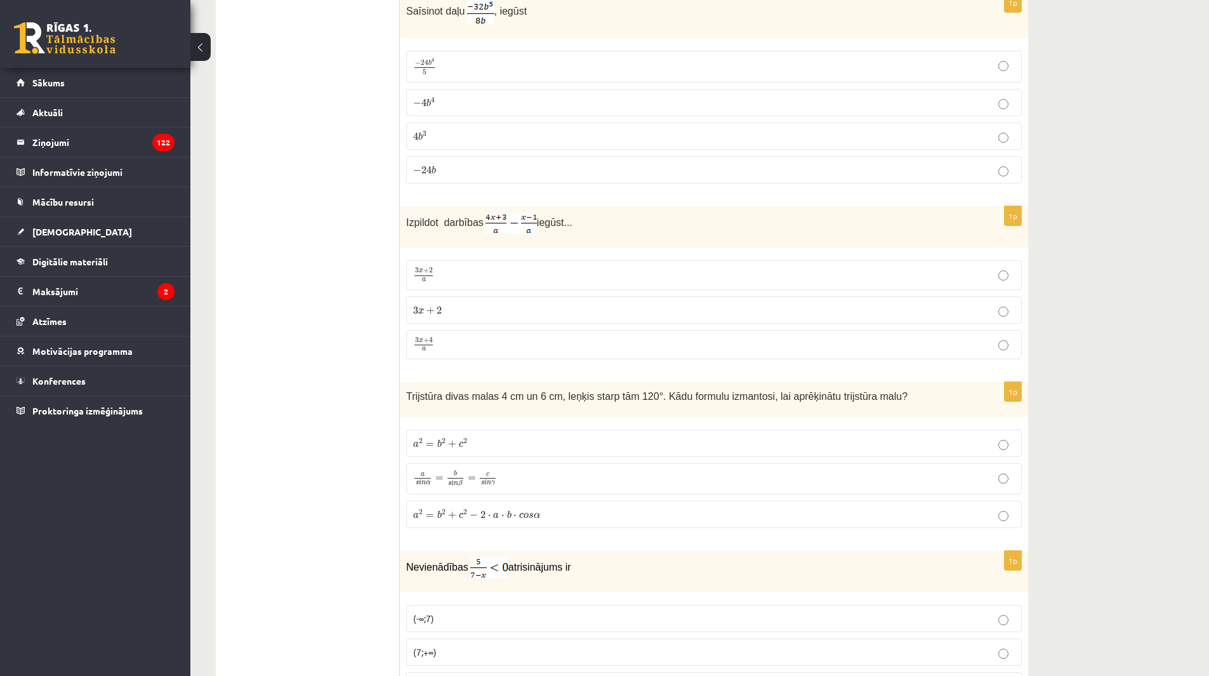
scroll to position [888, 0]
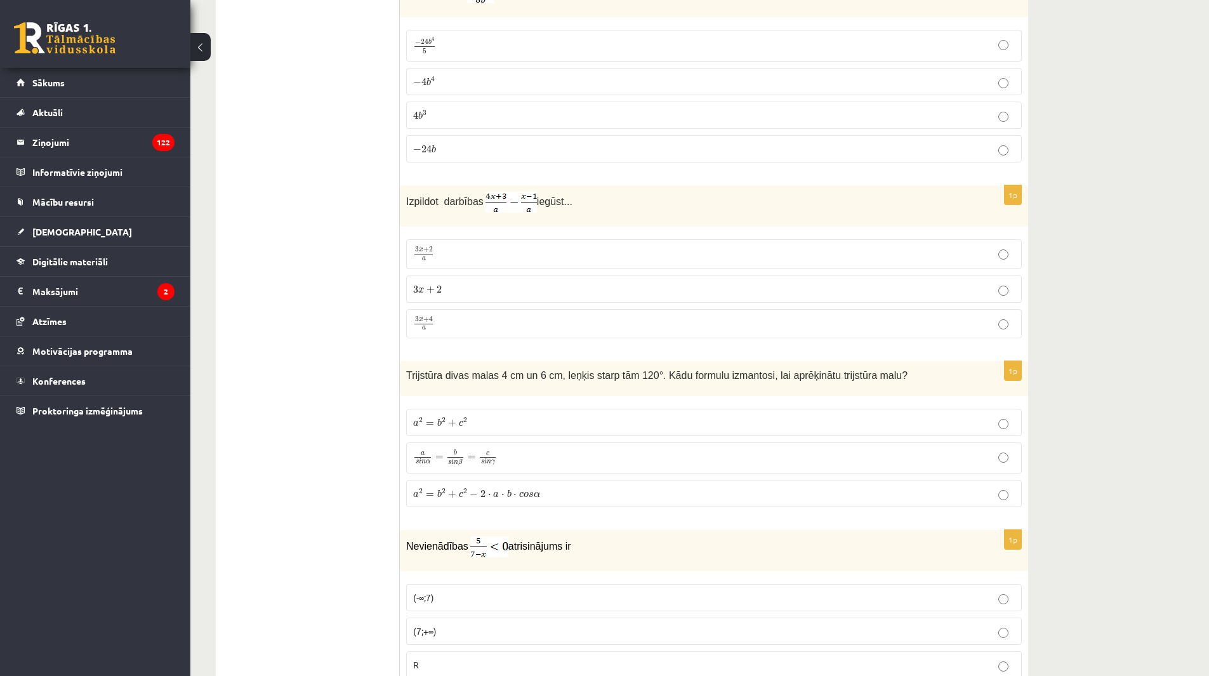
click at [461, 261] on p "3 x + 2 a 3 x + 2 a" at bounding box center [713, 253] width 601 height 15
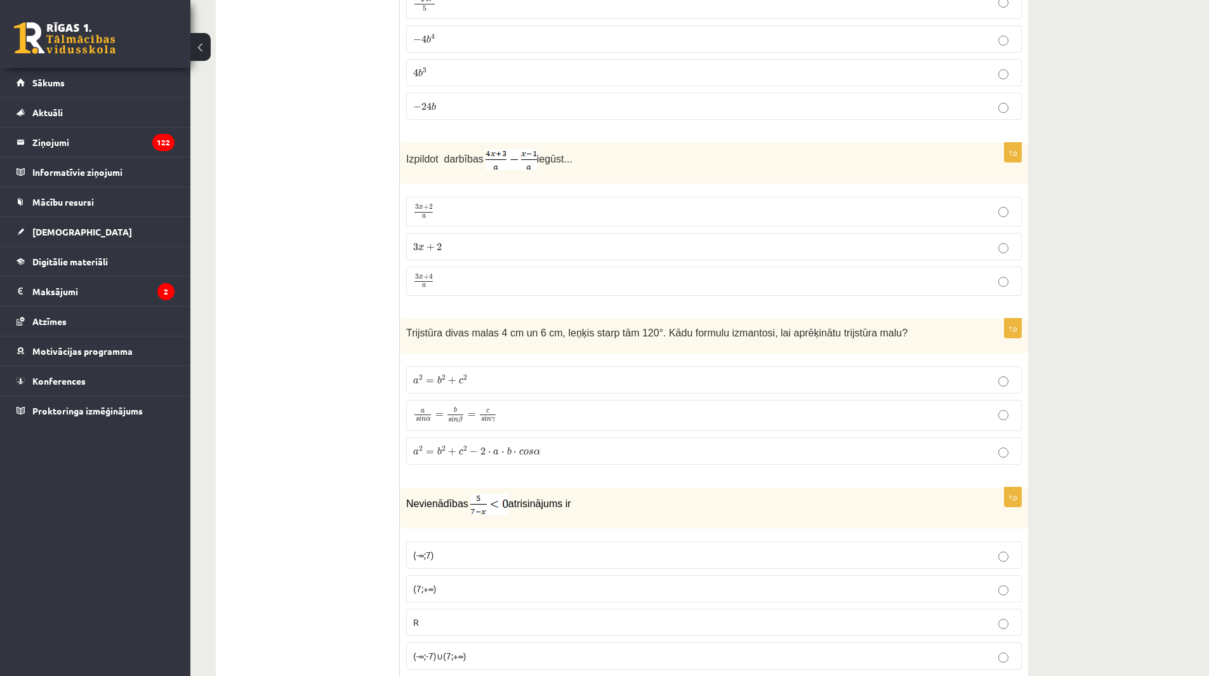
scroll to position [952, 0]
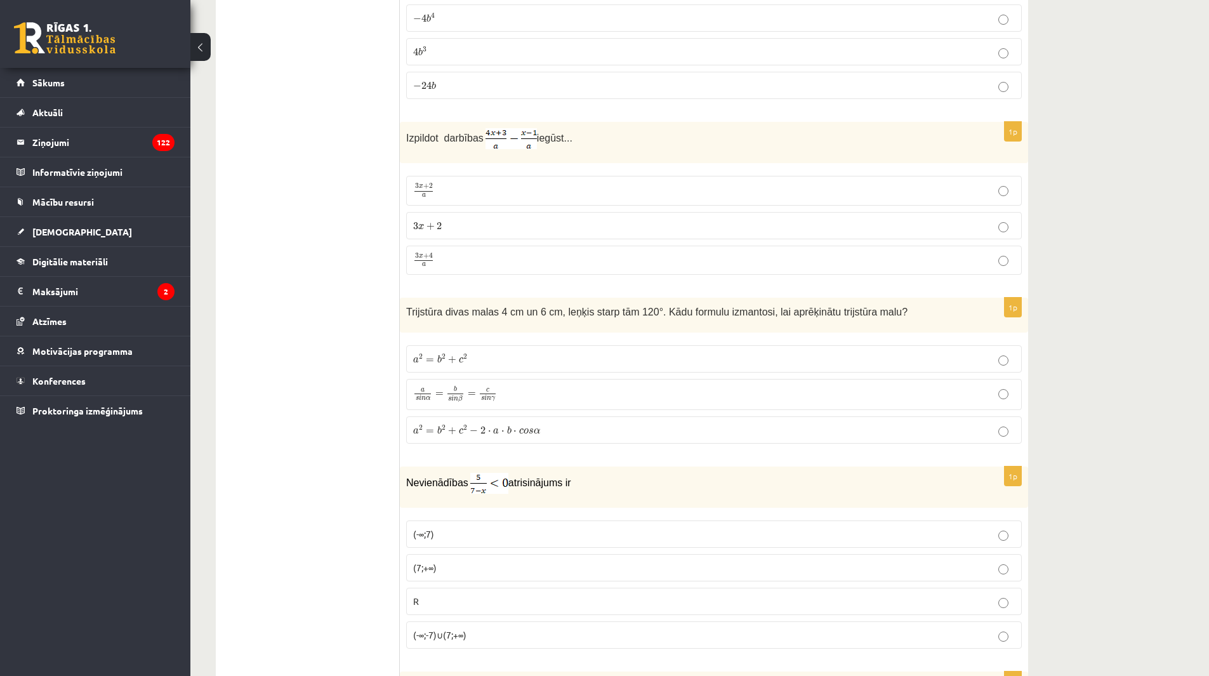
click at [485, 426] on span "a 2 = b 2 + c 2 − 2 ⋅ a ⋅ b ⋅ c o s α" at bounding box center [476, 430] width 127 height 10
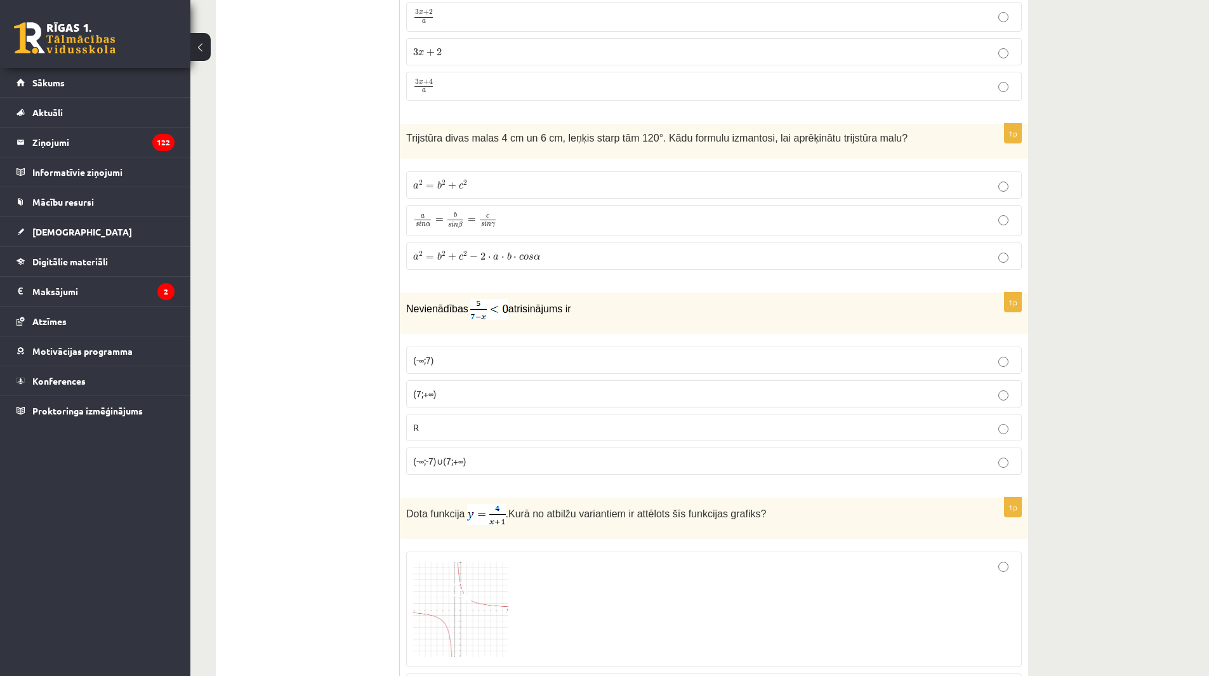
scroll to position [1142, 0]
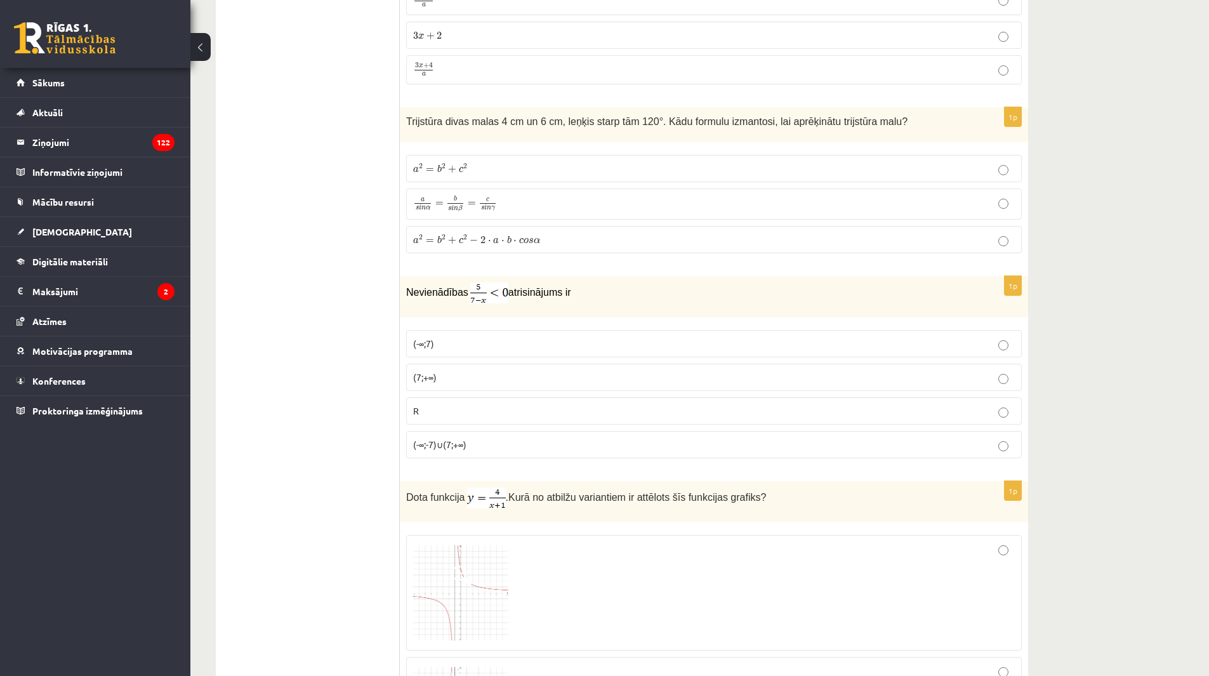
click at [447, 378] on p "(7;+∞)" at bounding box center [713, 377] width 601 height 13
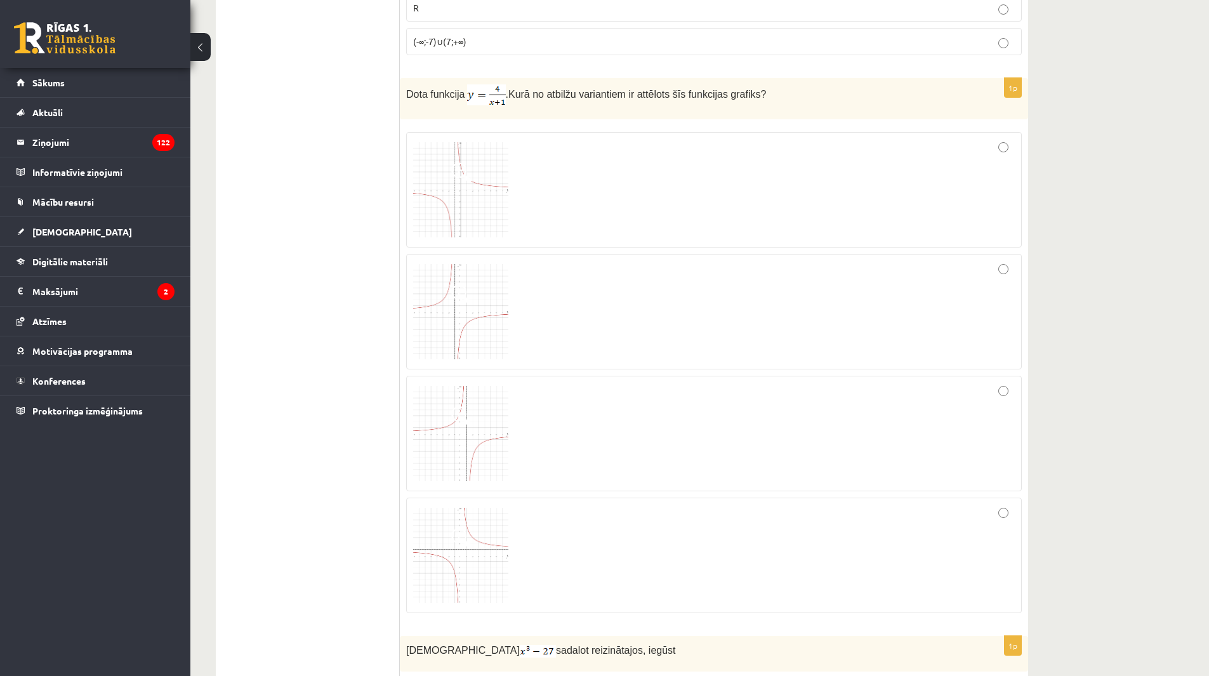
scroll to position [1523, 0]
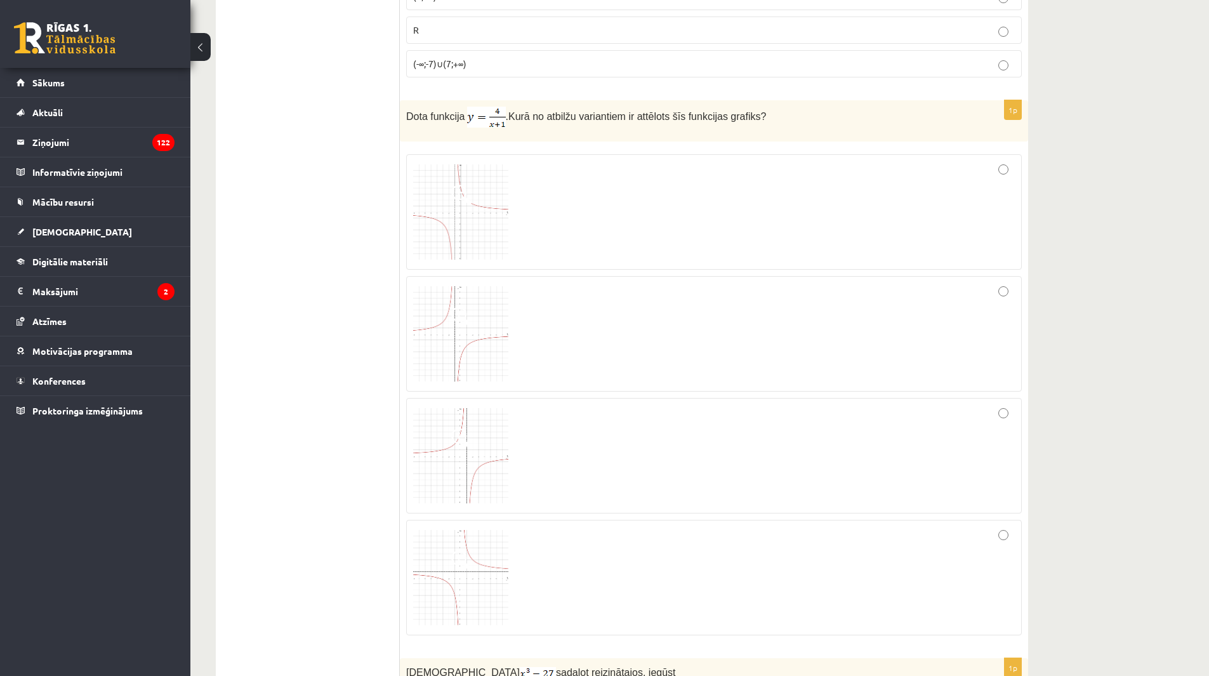
click at [610, 208] on div at bounding box center [713, 212] width 601 height 102
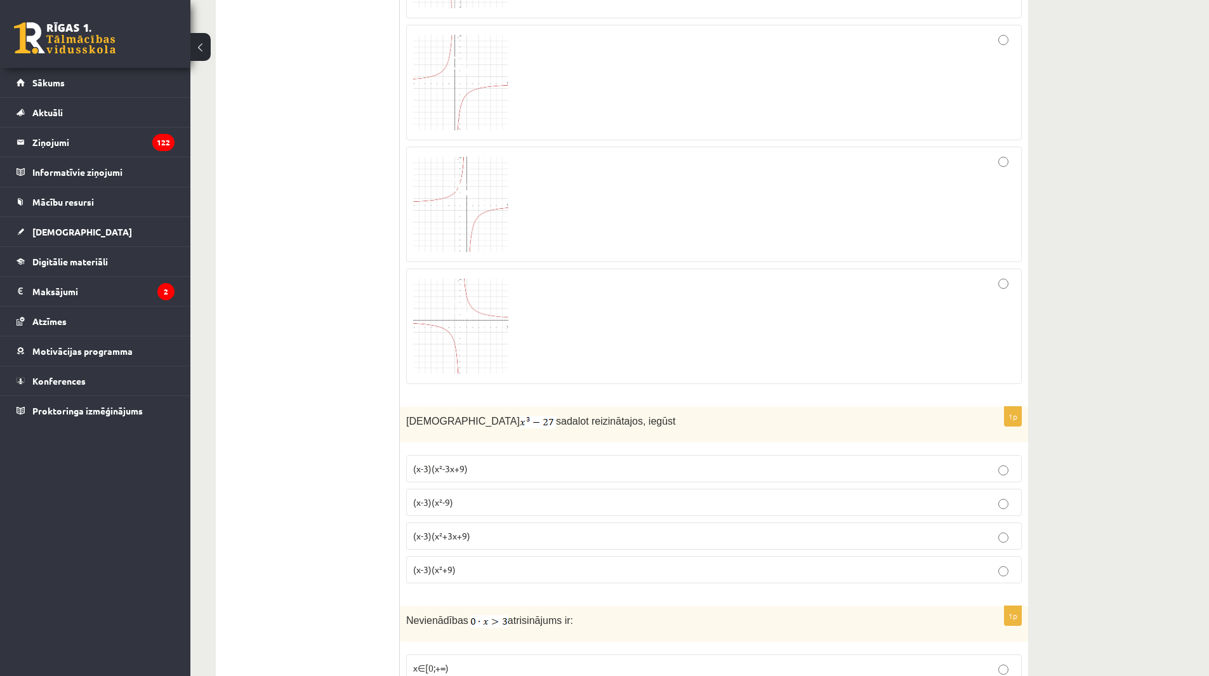
scroll to position [1903, 0]
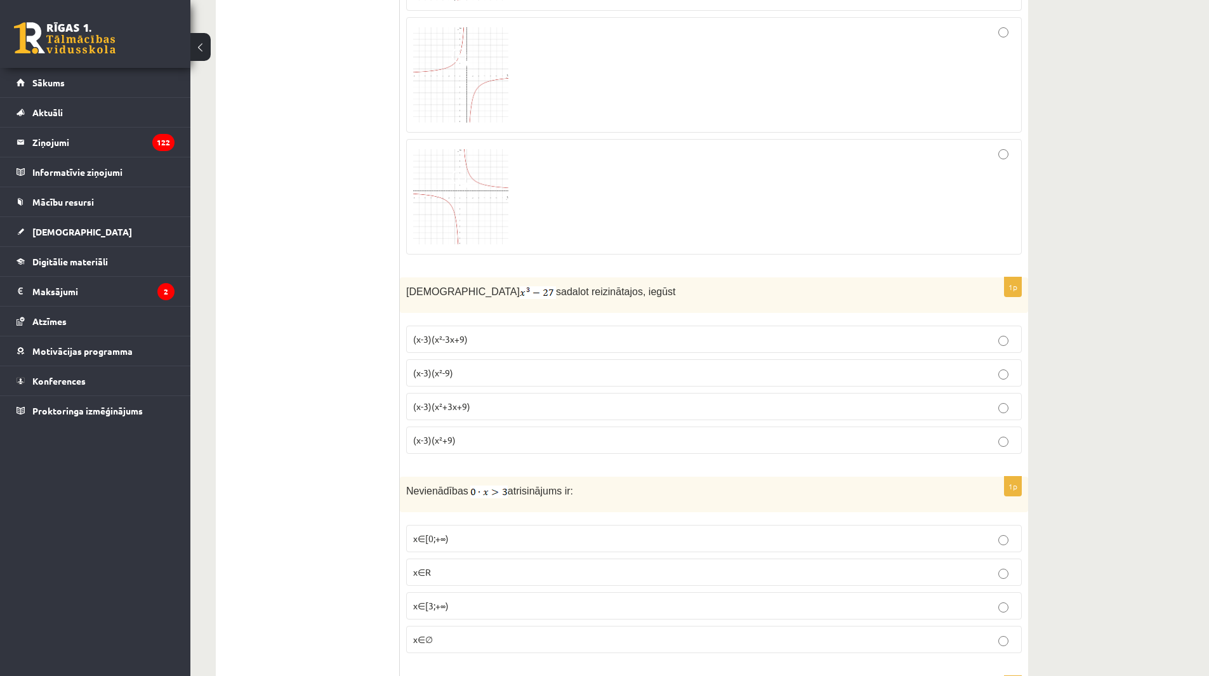
click at [681, 401] on p "(x-3)(x²+3x+9)" at bounding box center [713, 406] width 601 height 13
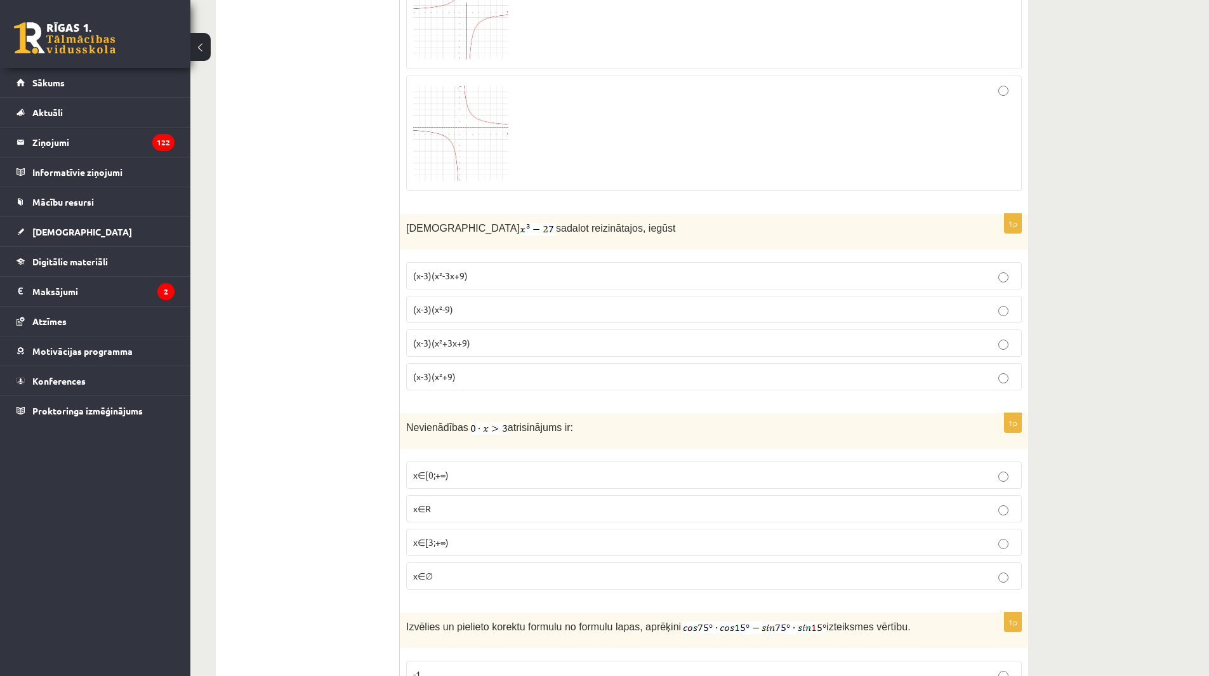
scroll to position [2030, 0]
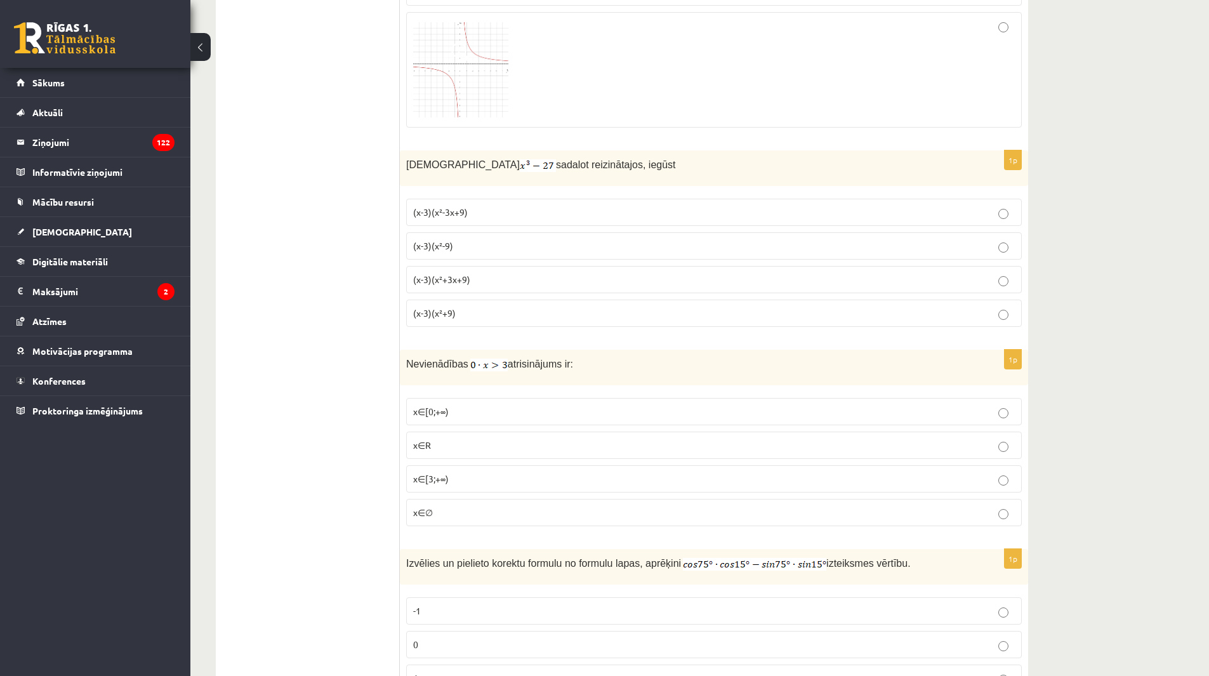
click at [665, 514] on p "x∈∅" at bounding box center [713, 512] width 601 height 13
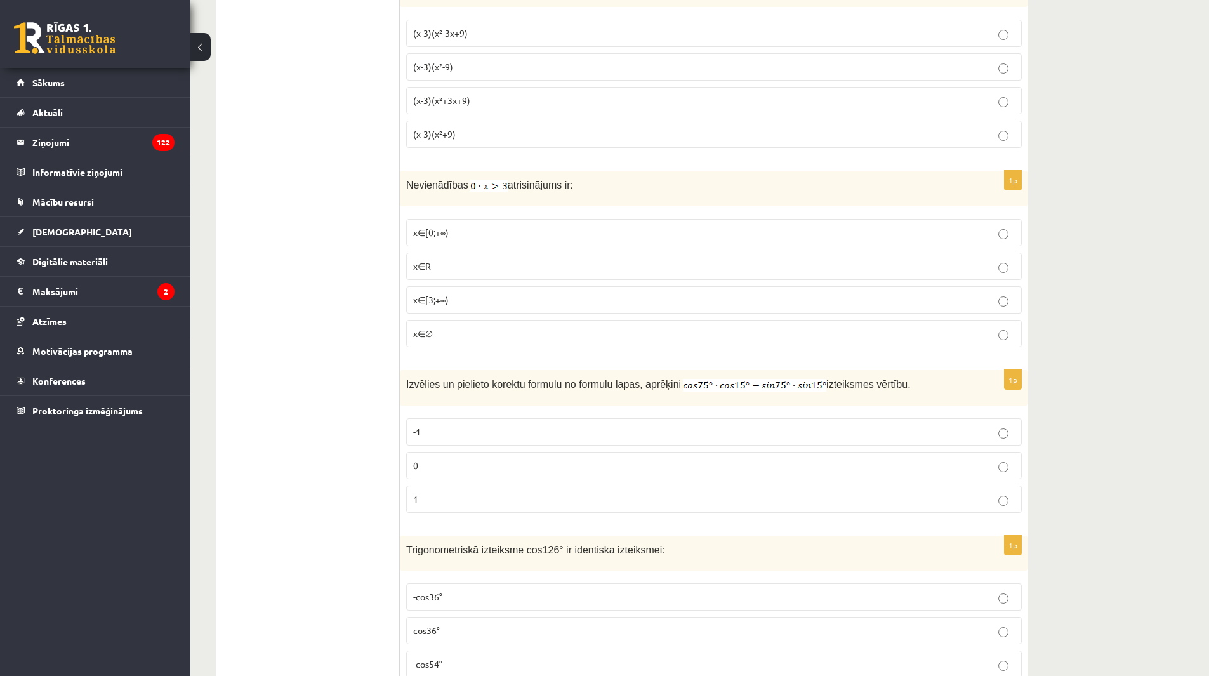
scroll to position [2221, 0]
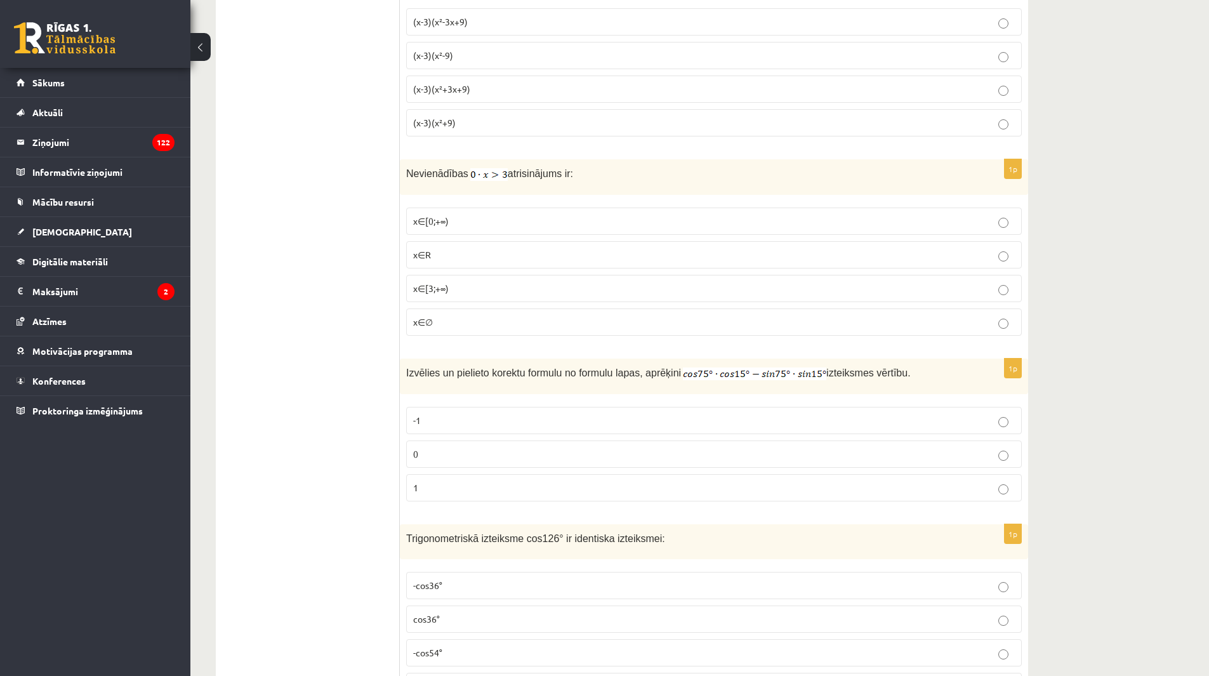
click at [693, 438] on fieldset "-1 0 1" at bounding box center [713, 452] width 615 height 105
click at [896, 453] on p "0" at bounding box center [713, 453] width 601 height 13
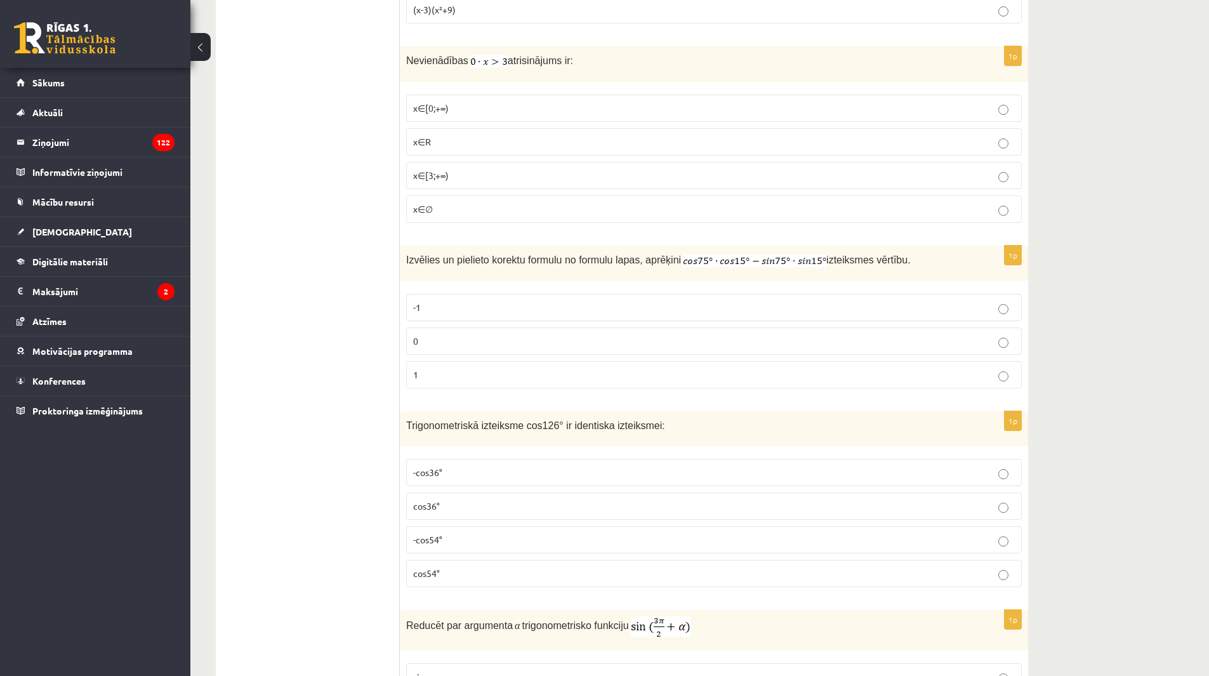
scroll to position [2348, 0]
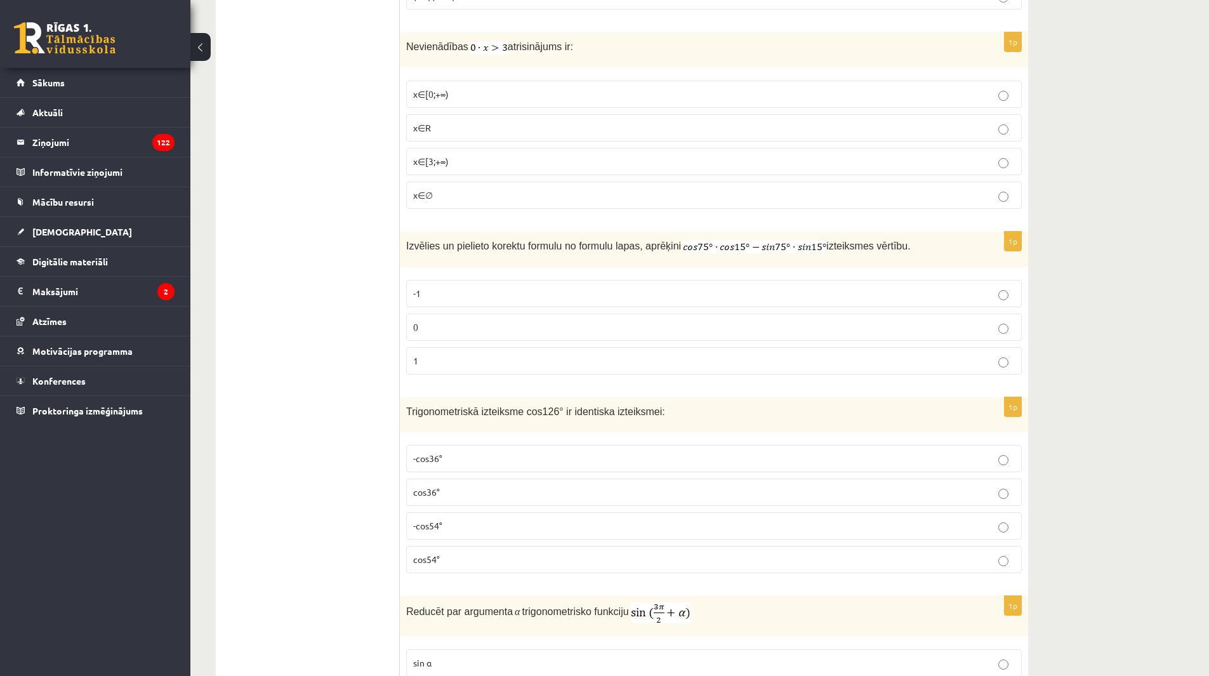
click at [561, 529] on p "-cos54°" at bounding box center [713, 525] width 601 height 13
click at [556, 557] on p "cos54°" at bounding box center [713, 559] width 601 height 13
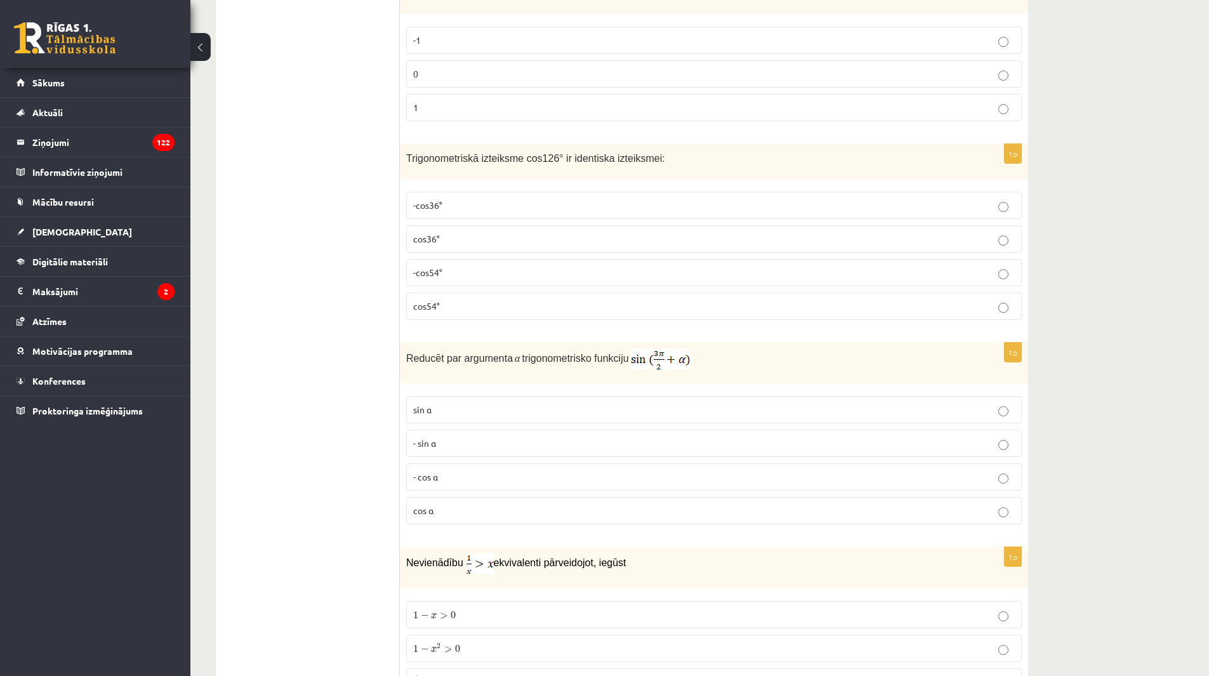
scroll to position [2601, 0]
click at [660, 474] on p "- cos ⁡α" at bounding box center [713, 476] width 601 height 13
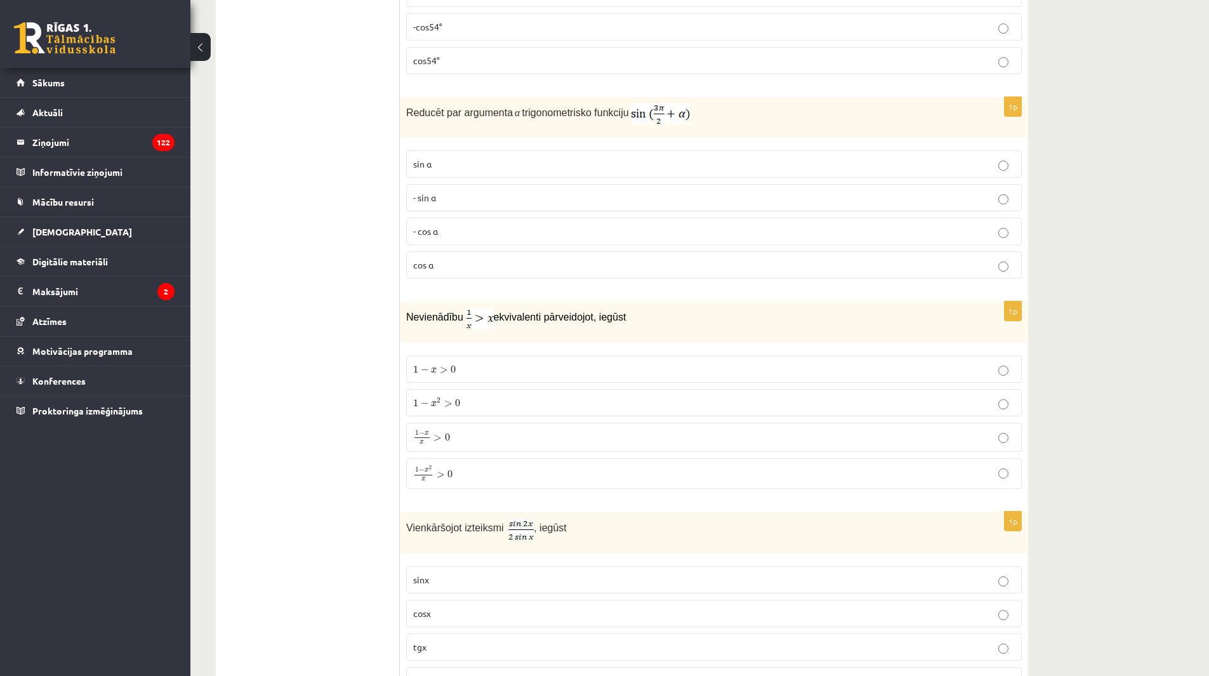
scroll to position [2855, 0]
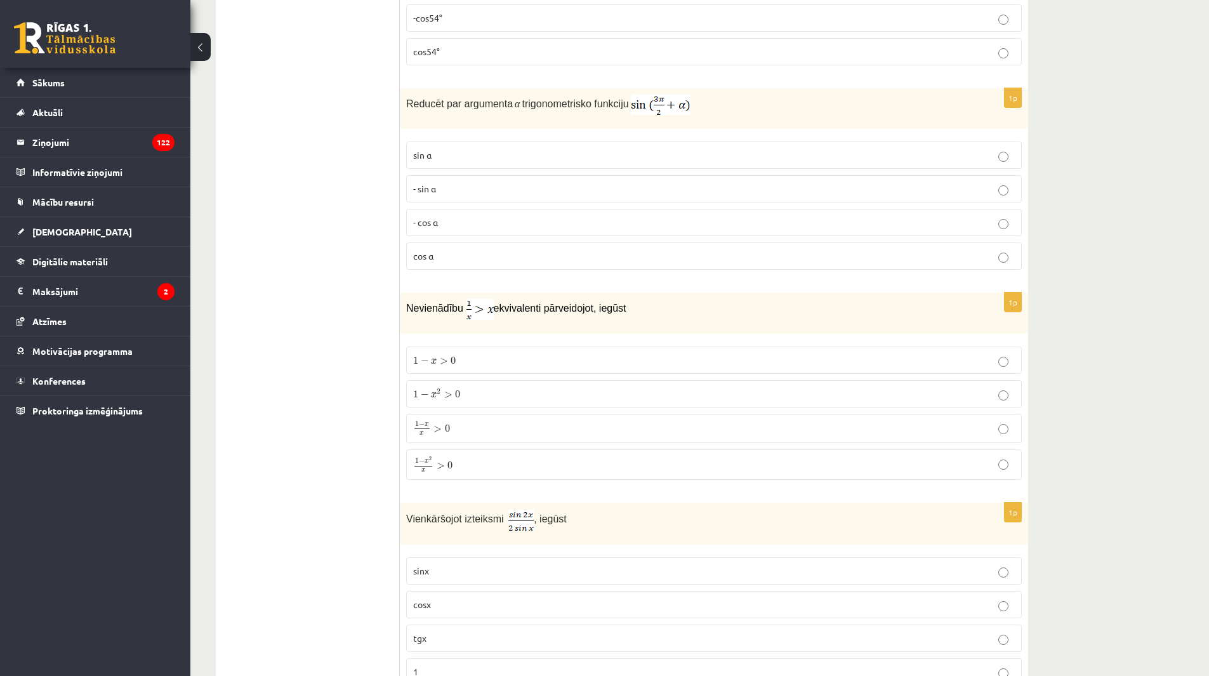
click at [487, 475] on label "1 − x 2 x > 0 1 − x 2 x > 0" at bounding box center [713, 464] width 615 height 30
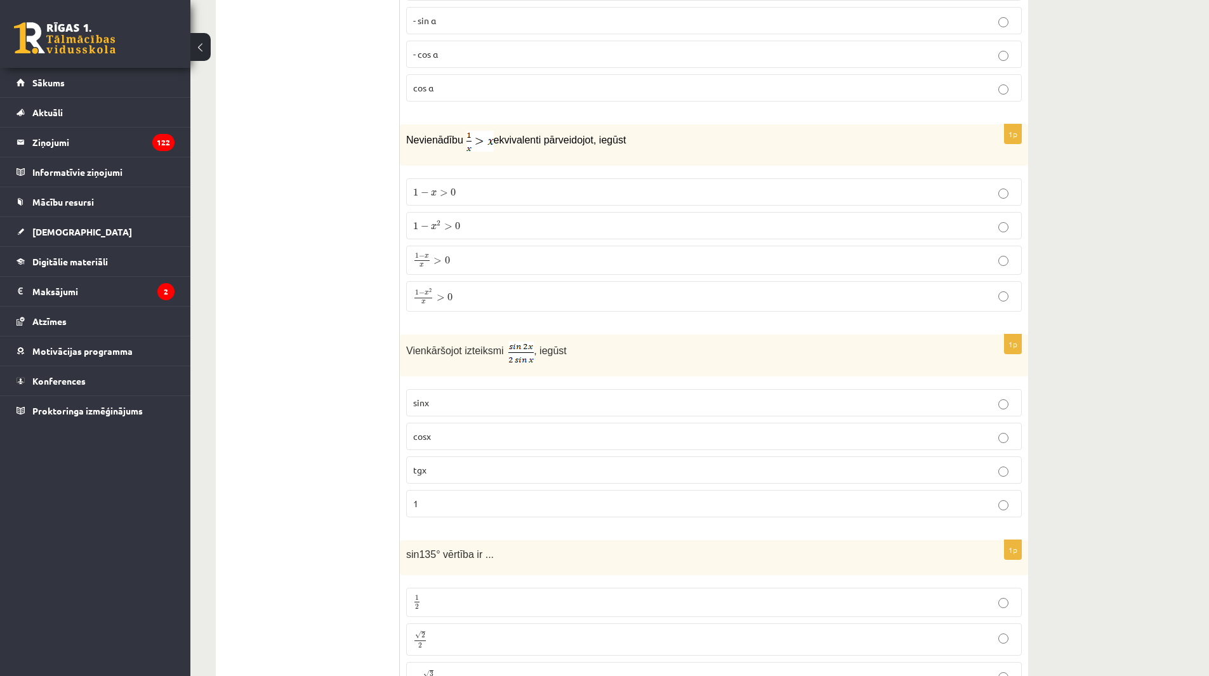
scroll to position [3045, 0]
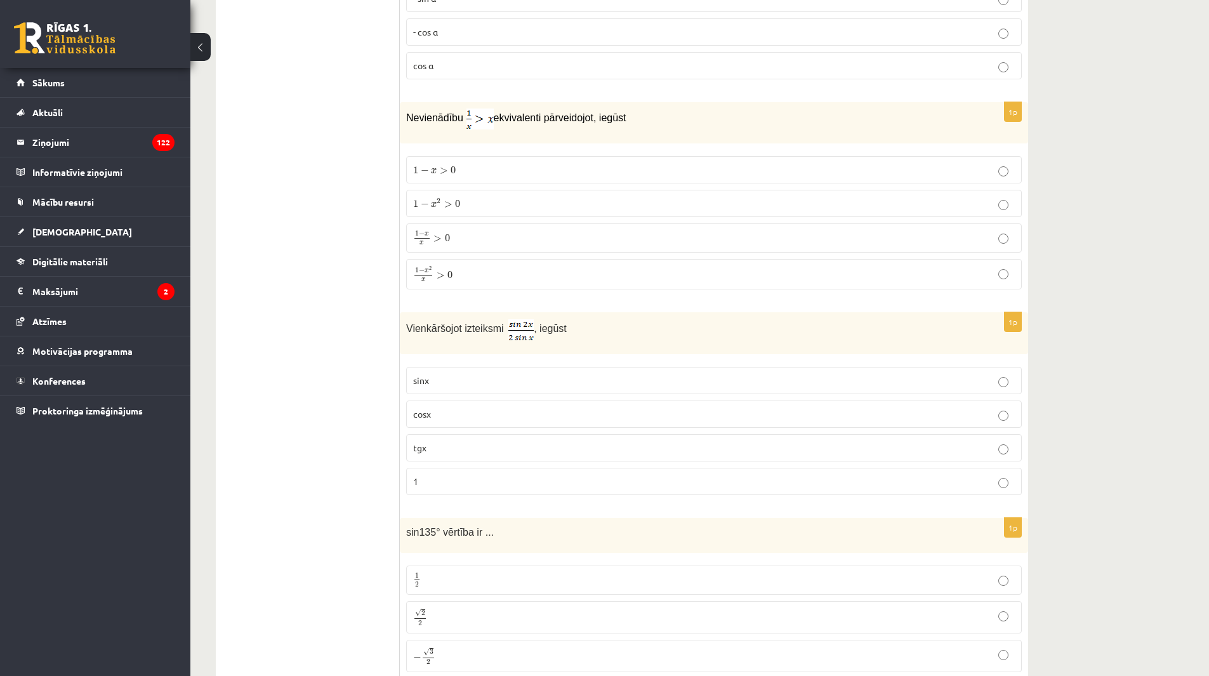
click at [511, 423] on label "cosx" at bounding box center [713, 413] width 615 height 27
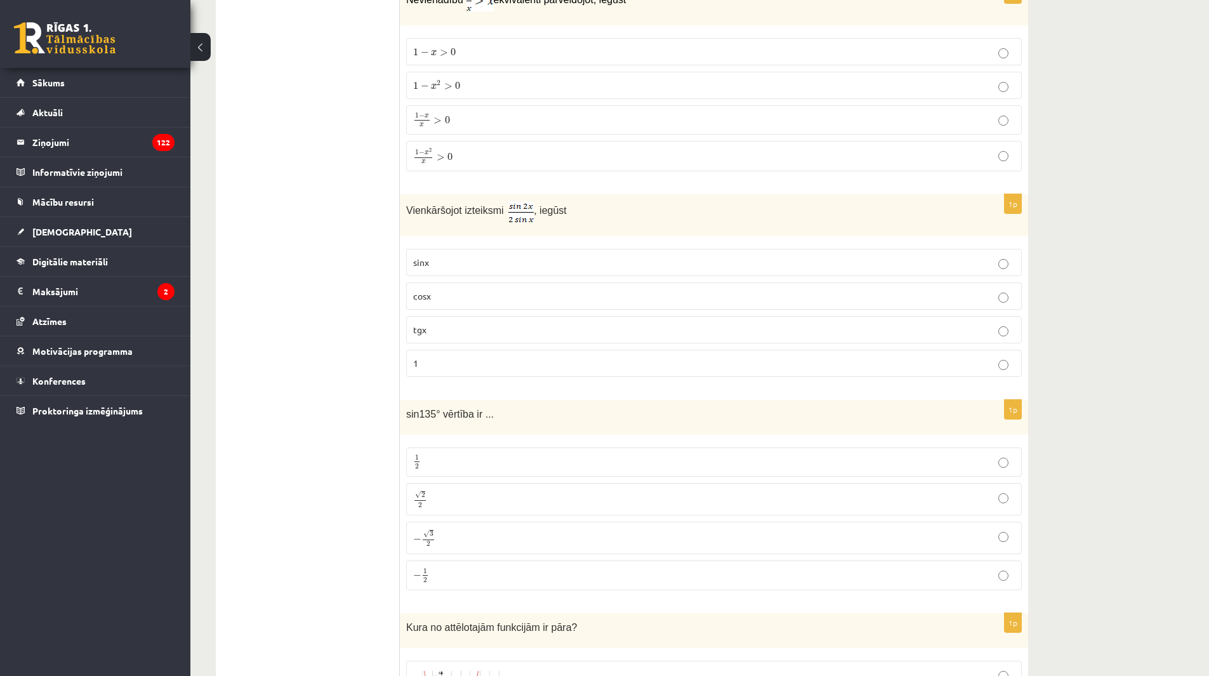
scroll to position [3172, 0]
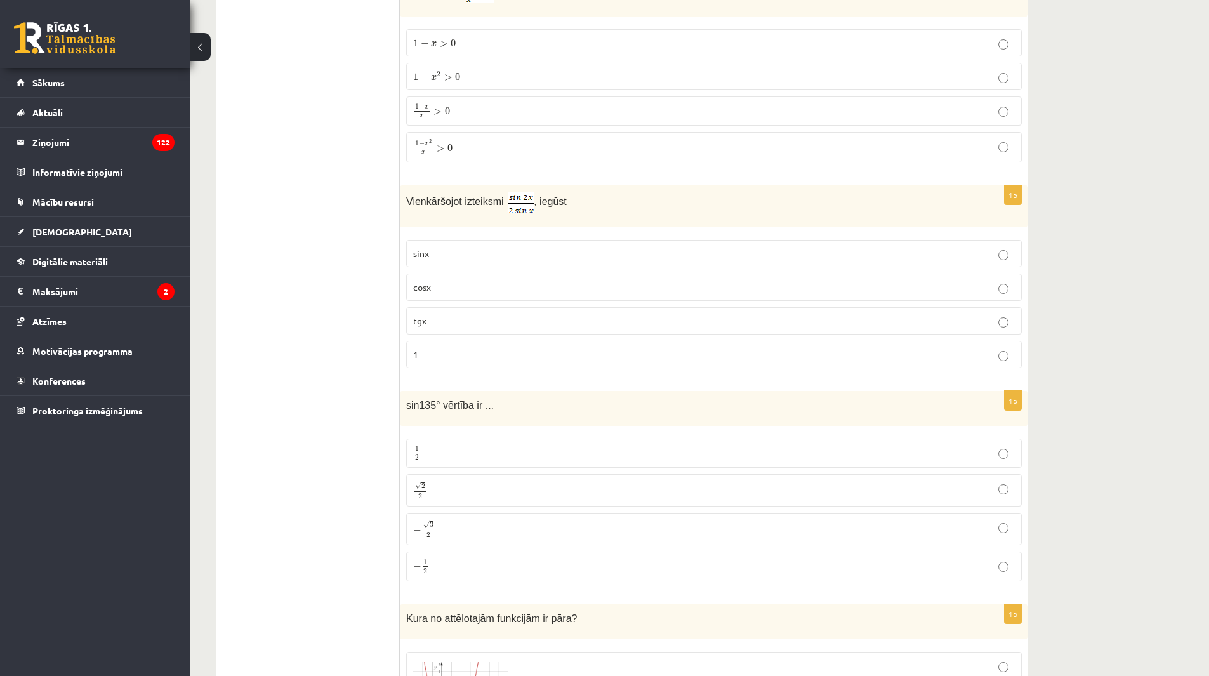
click at [655, 476] on label "√ 2 2 2 2" at bounding box center [713, 490] width 615 height 32
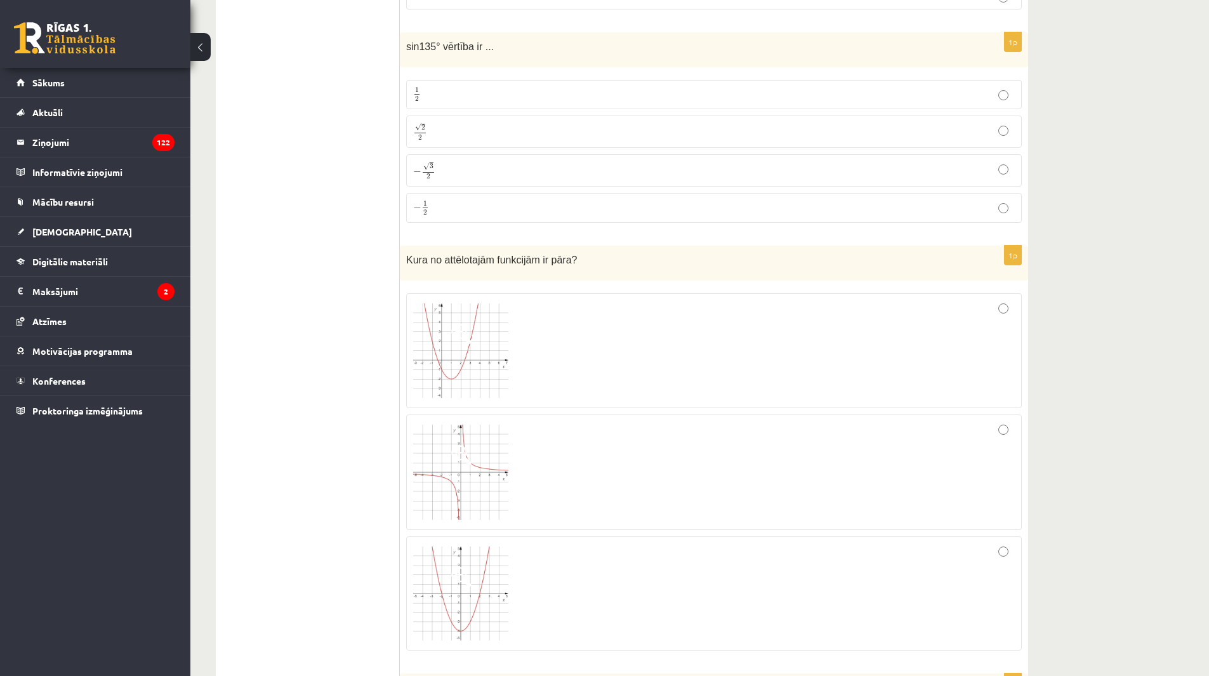
scroll to position [3553, 0]
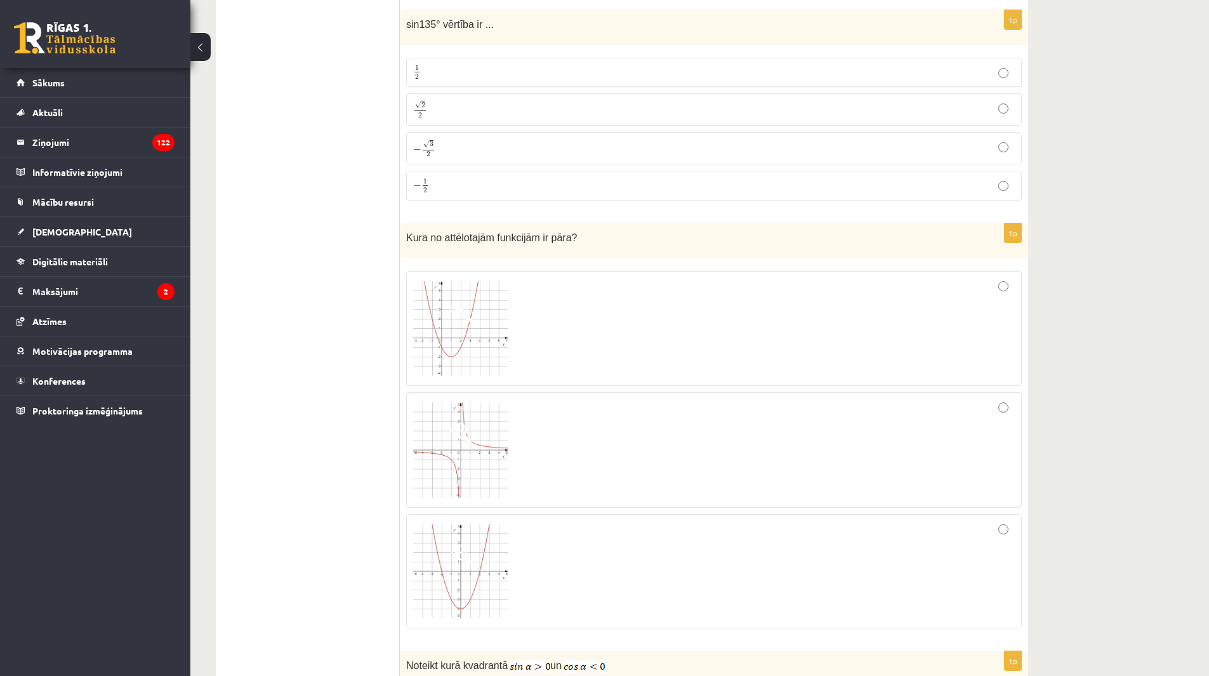
click at [662, 538] on div at bounding box center [713, 571] width 601 height 100
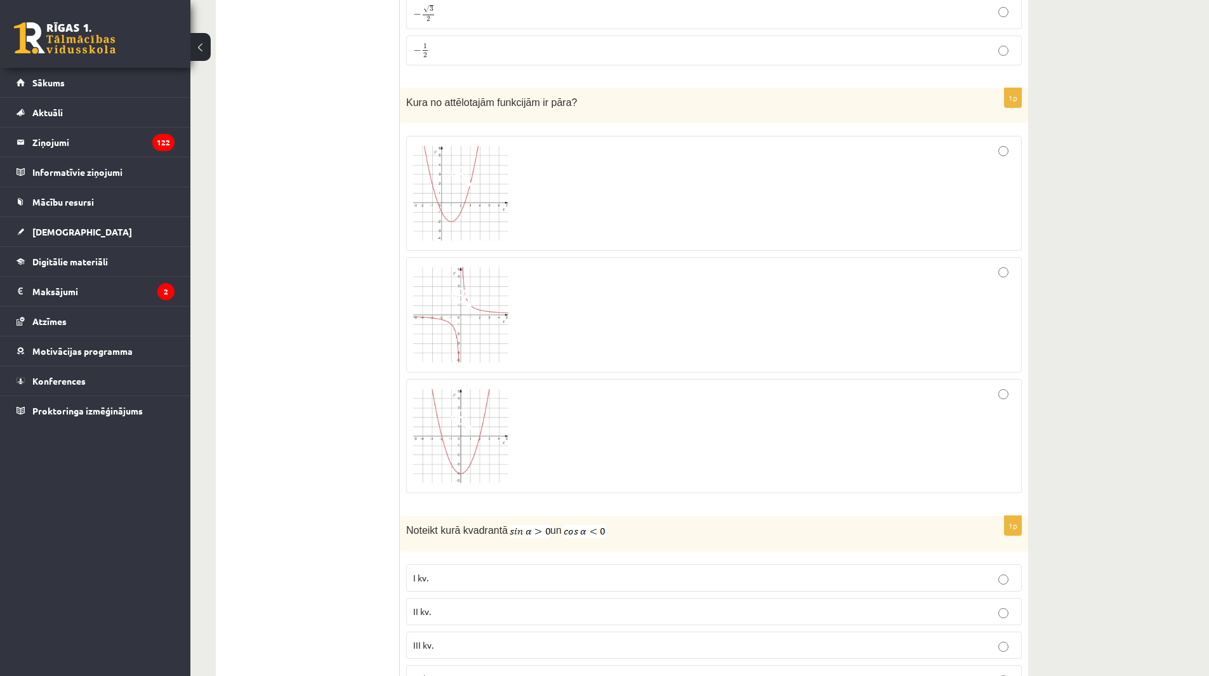
scroll to position [3743, 0]
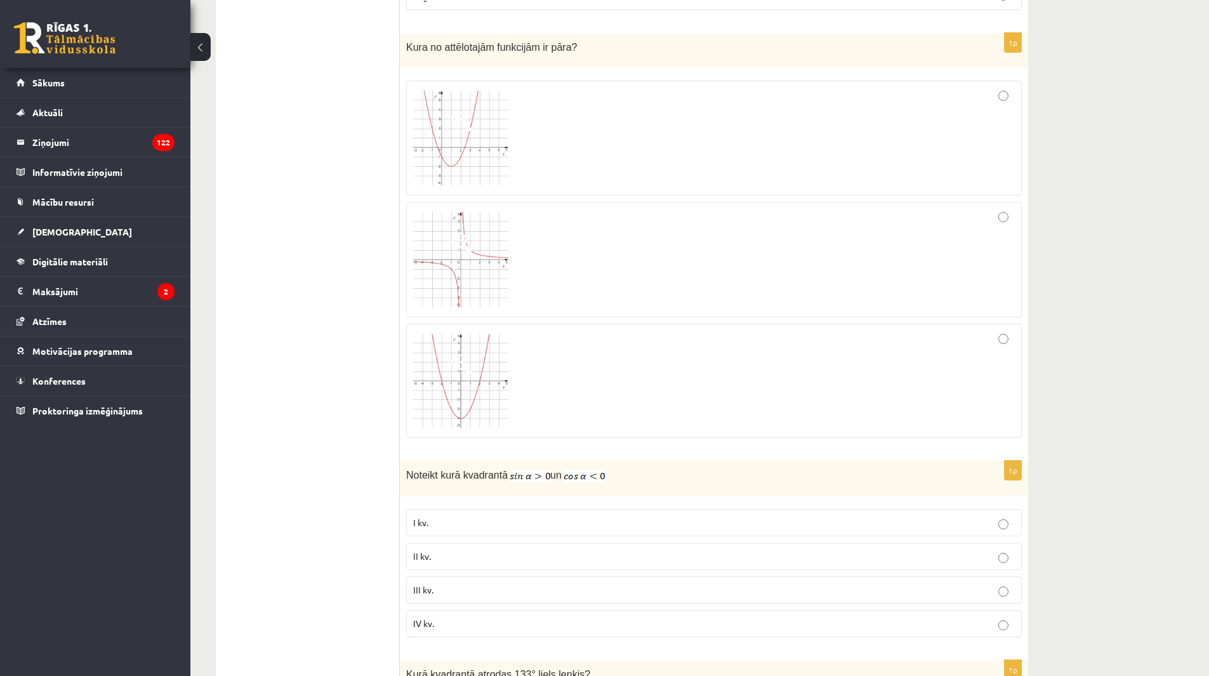
click at [544, 543] on label "II kv." at bounding box center [713, 555] width 615 height 27
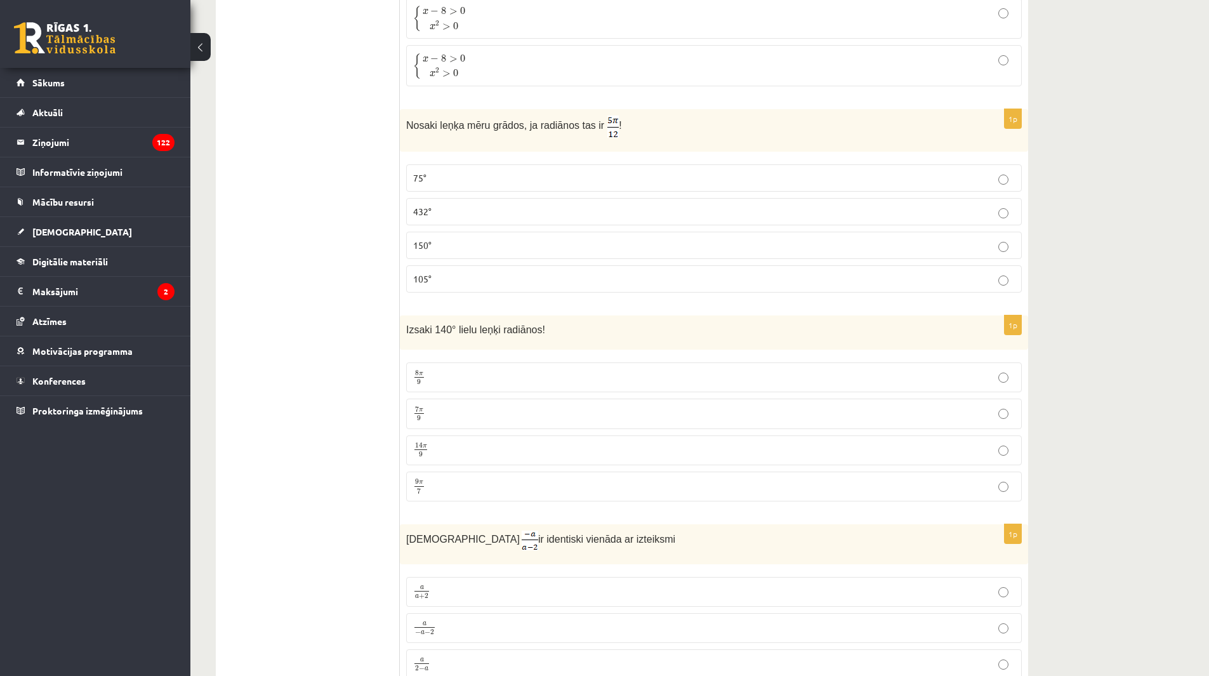
scroll to position [4949, 0]
click at [457, 410] on p "7 π 9 7 π 9" at bounding box center [713, 414] width 601 height 16
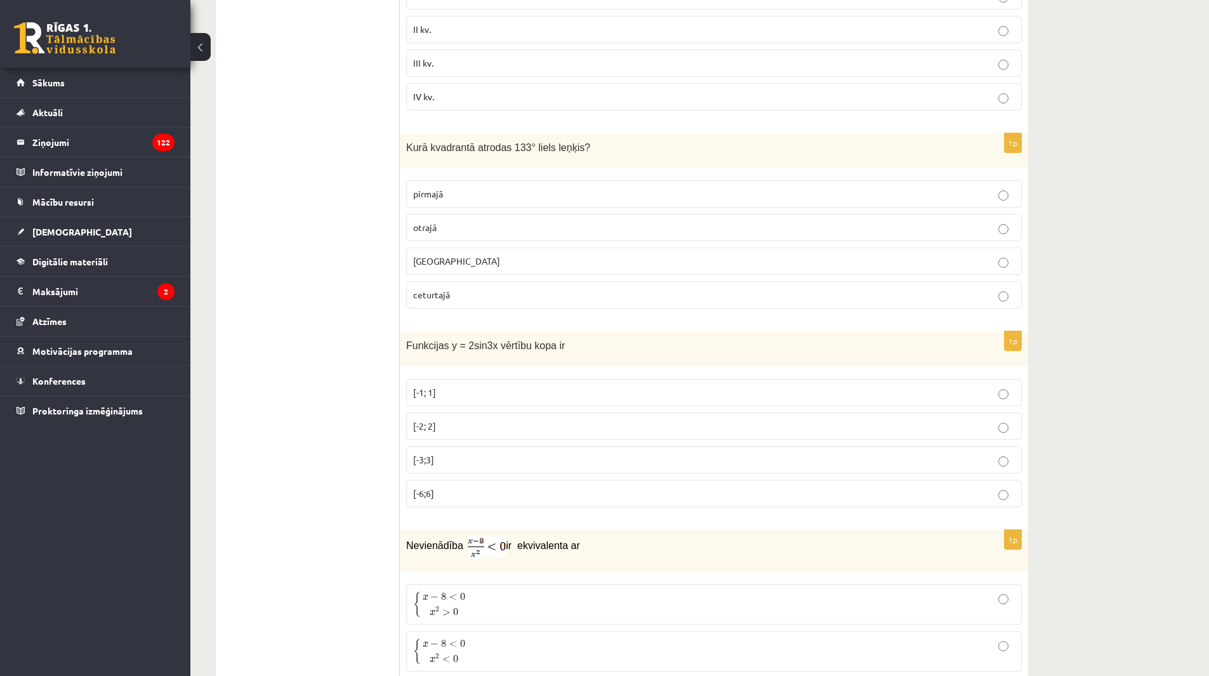
scroll to position [4285, 0]
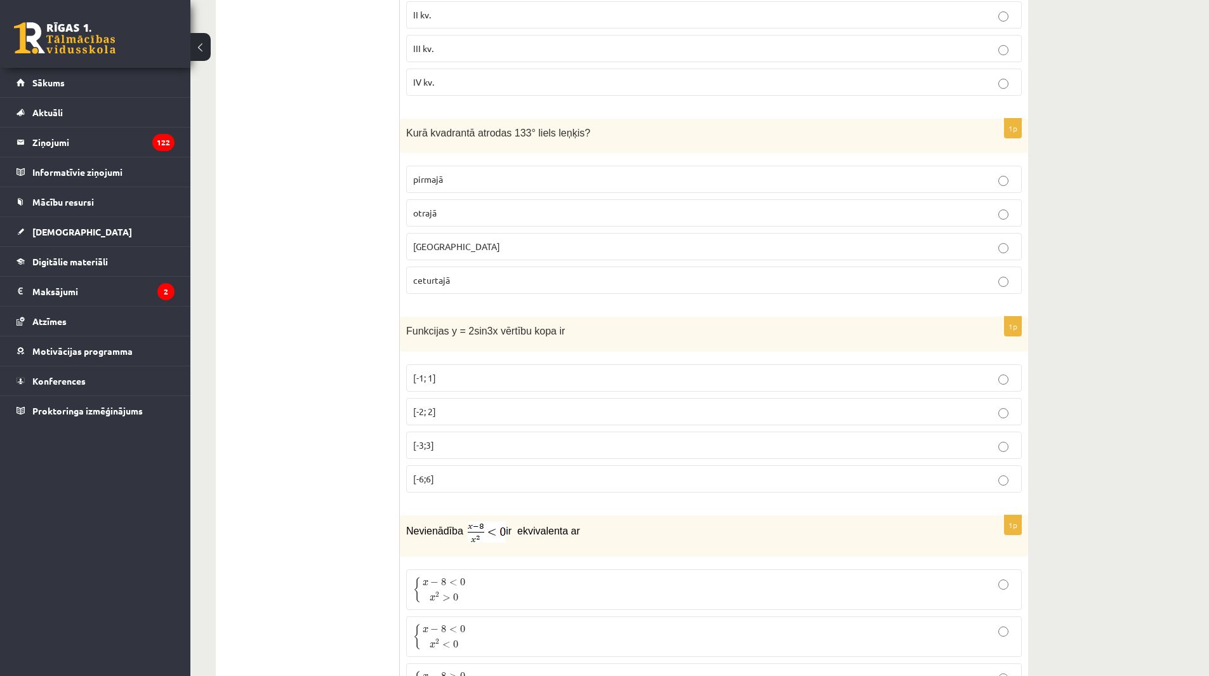
click at [777, 402] on label "[-2; 2]" at bounding box center [713, 411] width 615 height 27
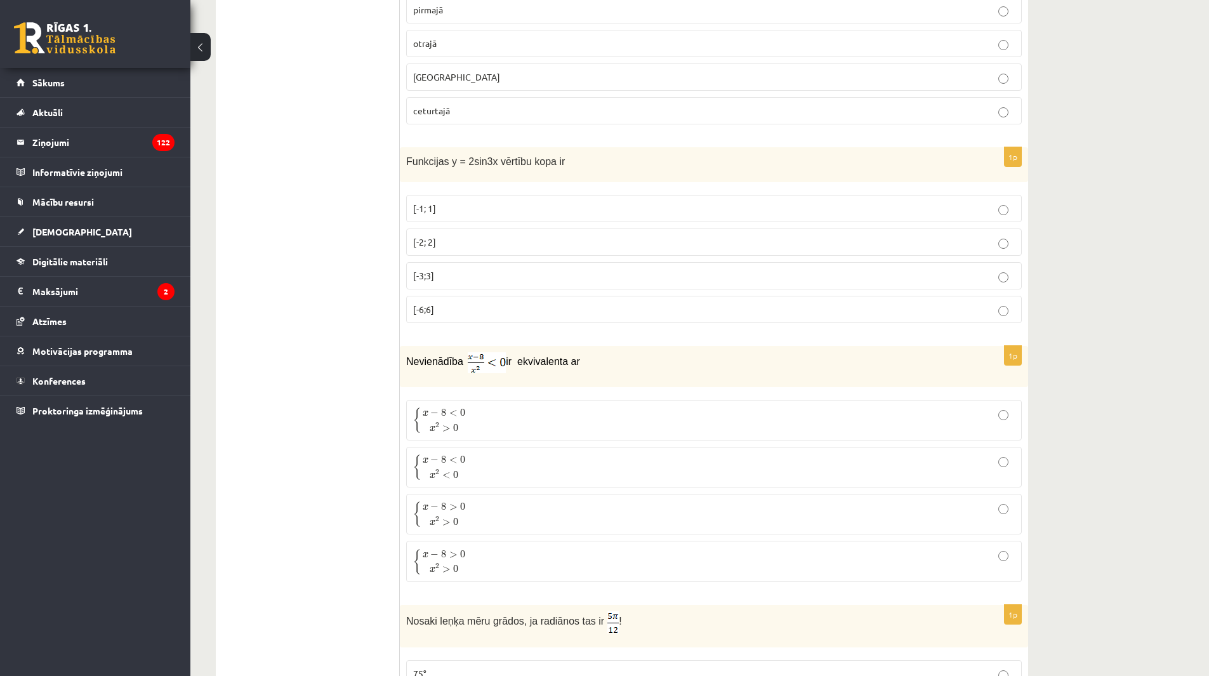
scroll to position [4538, 0]
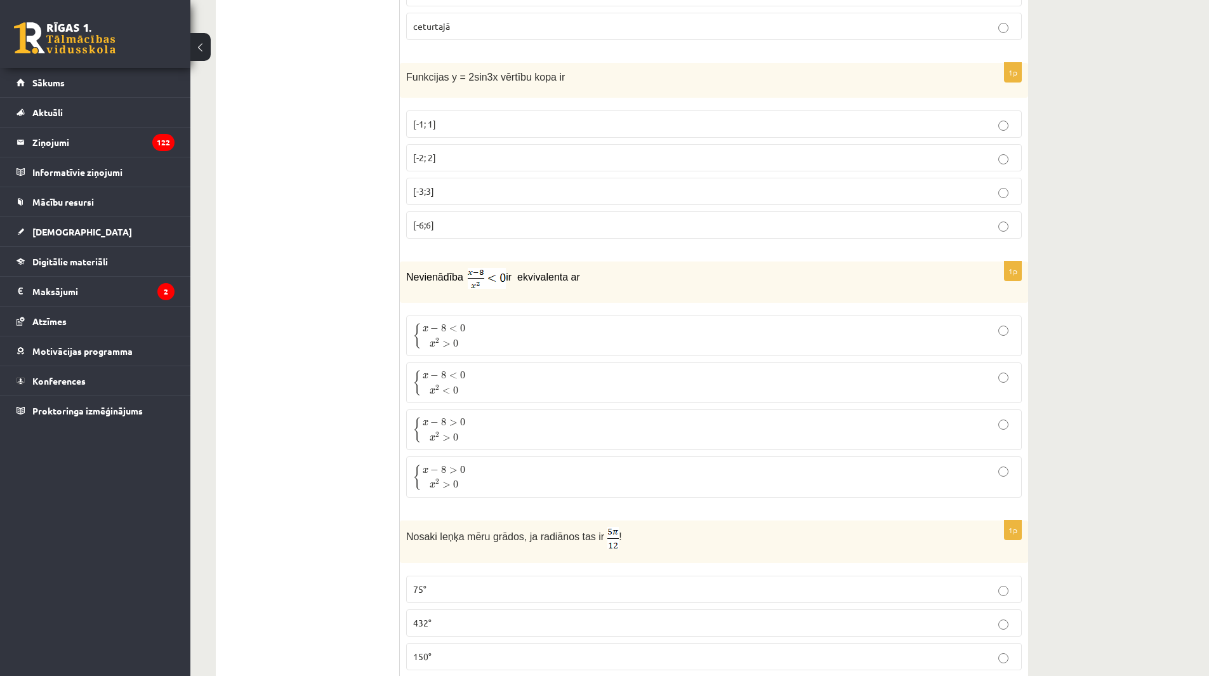
click at [565, 577] on label "75°" at bounding box center [713, 588] width 615 height 27
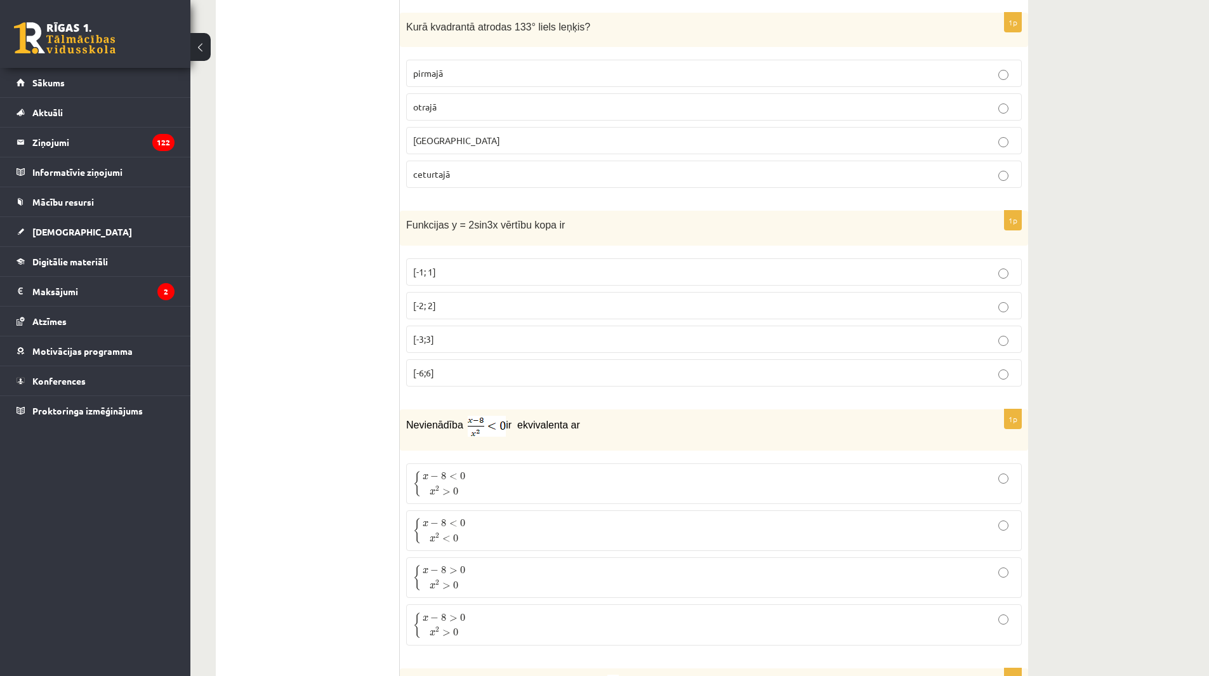
scroll to position [4411, 0]
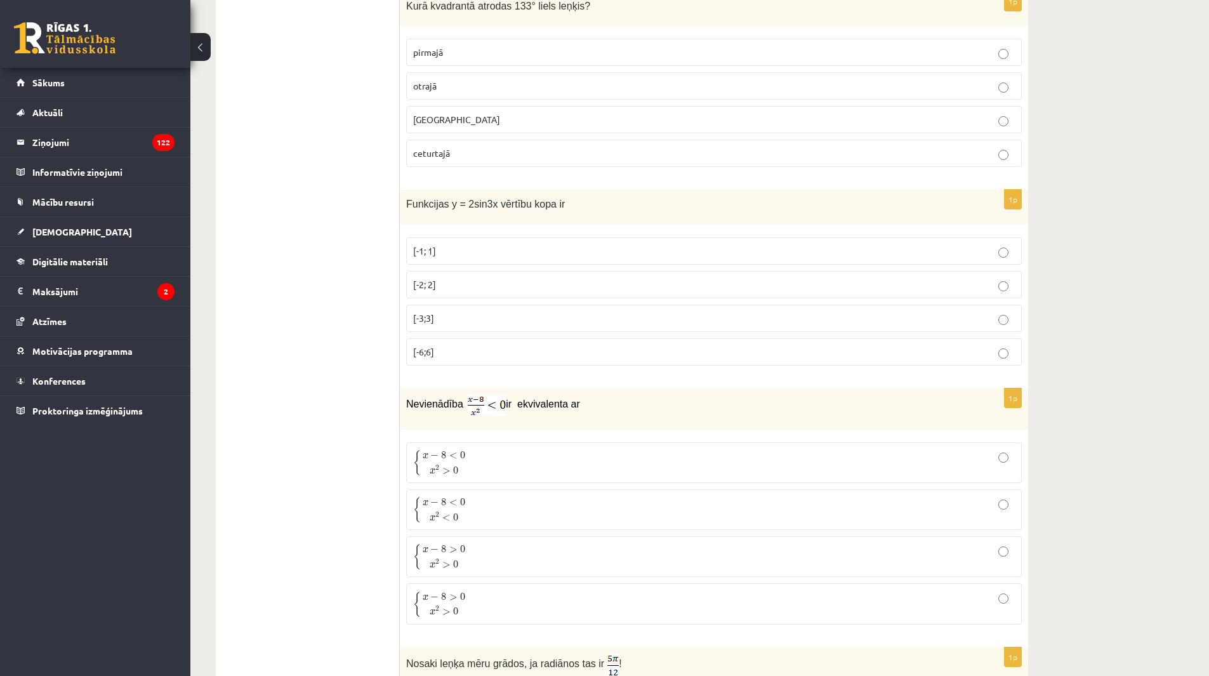
click at [567, 72] on label "otrajā" at bounding box center [713, 85] width 615 height 27
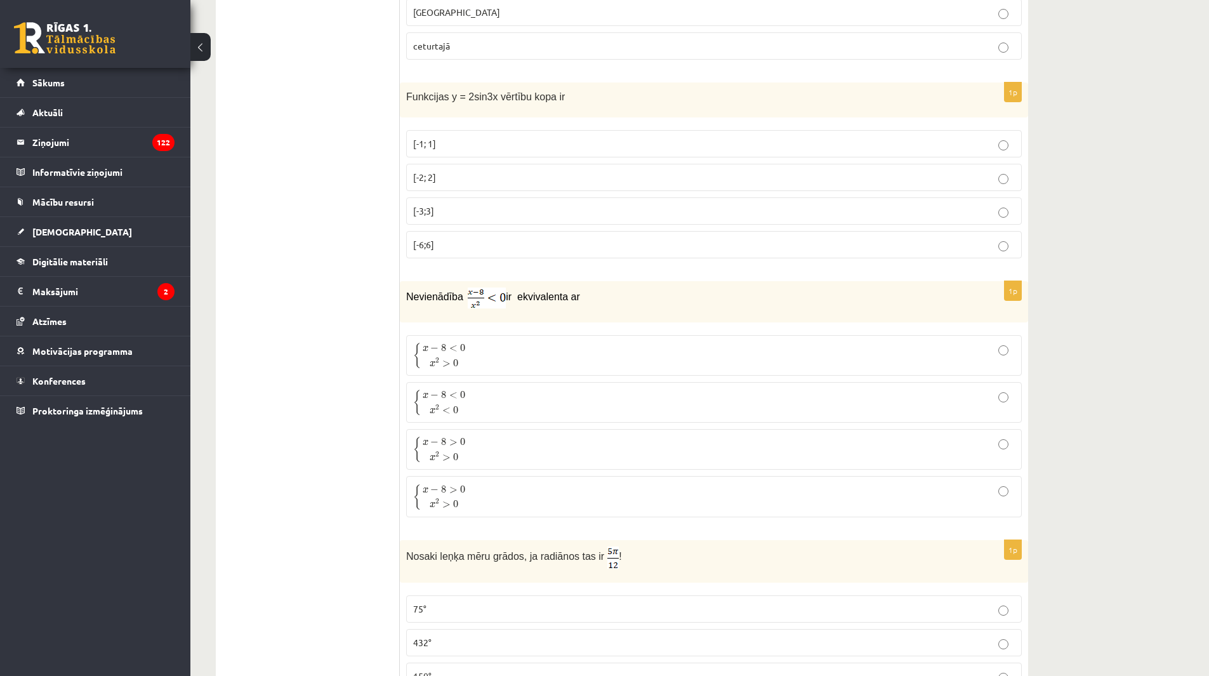
scroll to position [4538, 0]
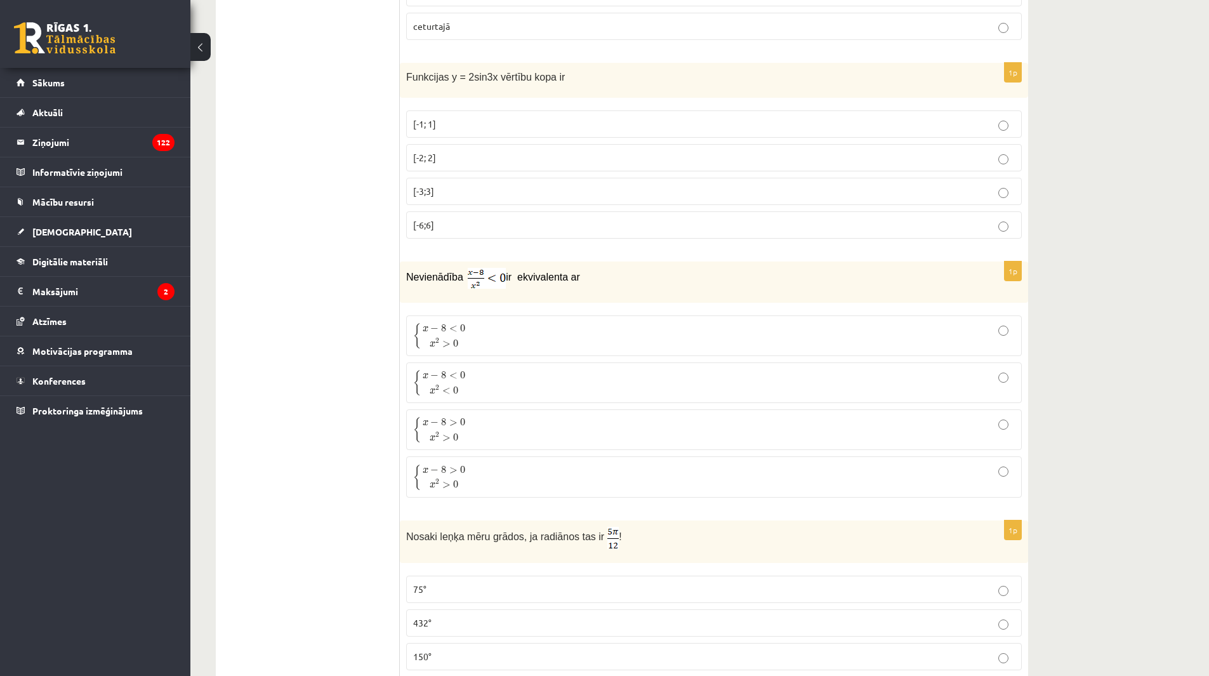
click at [450, 329] on span "<" at bounding box center [453, 328] width 8 height 6
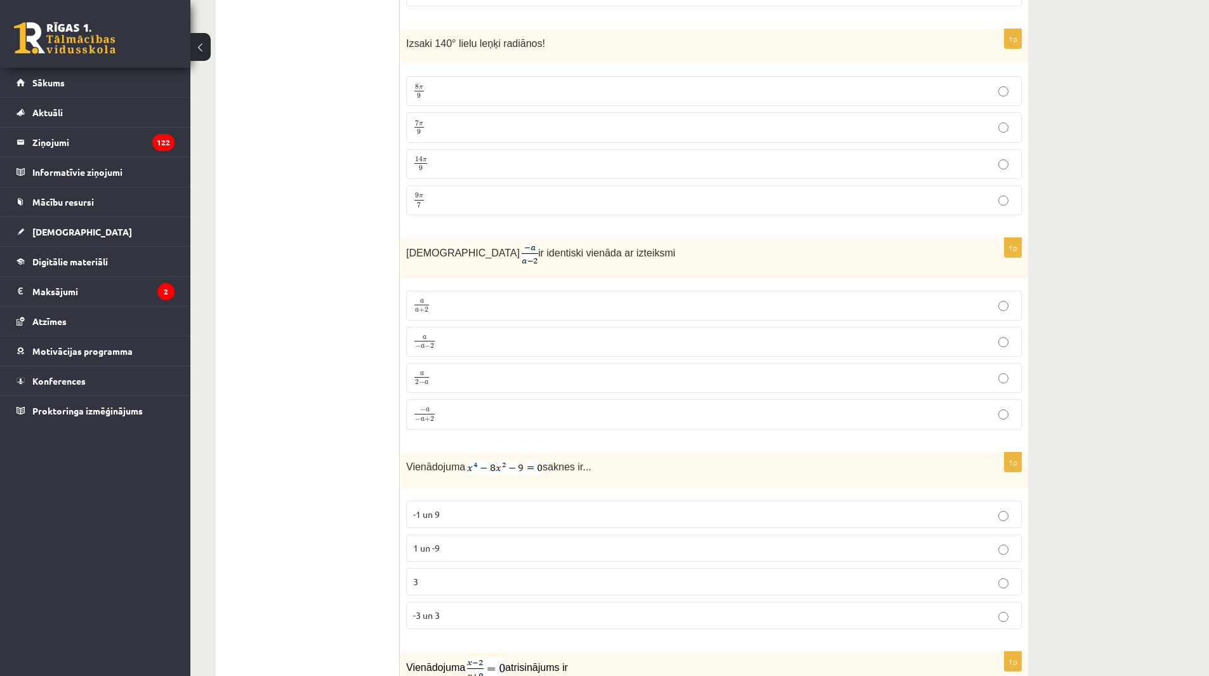
scroll to position [5236, 0]
click at [507, 317] on label "a a + 2 a a + 2" at bounding box center [713, 305] width 615 height 30
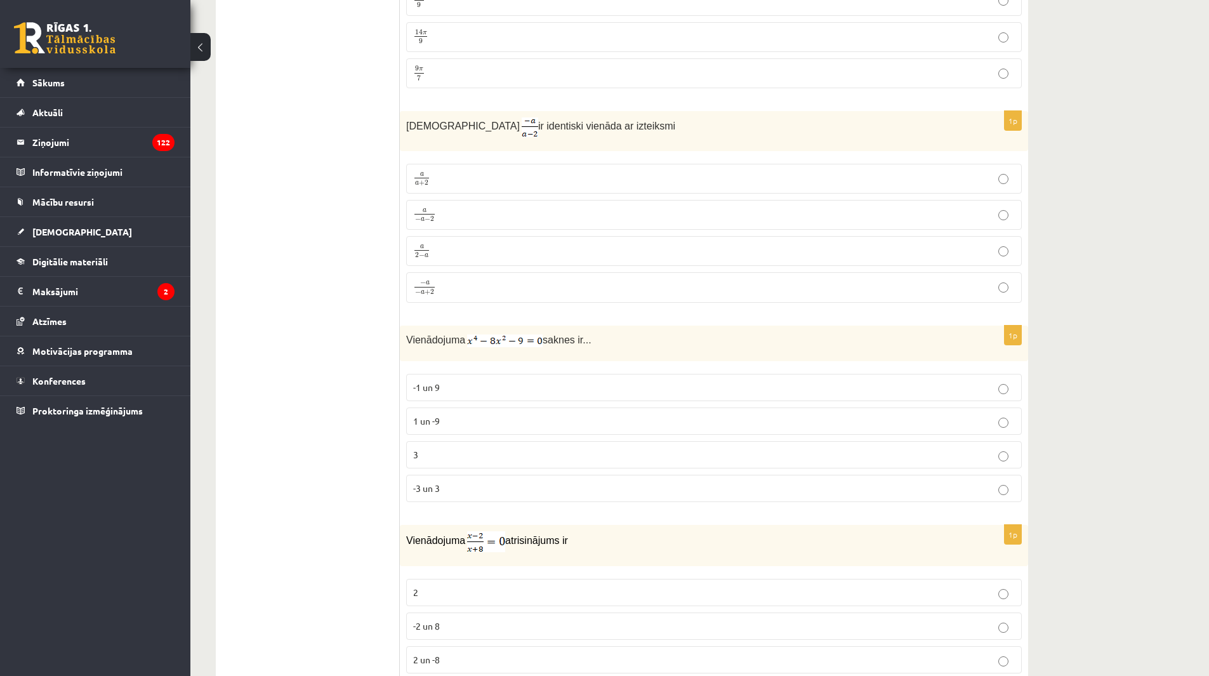
scroll to position [5363, 0]
click at [591, 283] on p "− a − a + 2 − a − a + 2" at bounding box center [713, 287] width 601 height 16
click at [562, 202] on label "a − a − 2 a − a − 2" at bounding box center [713, 214] width 615 height 30
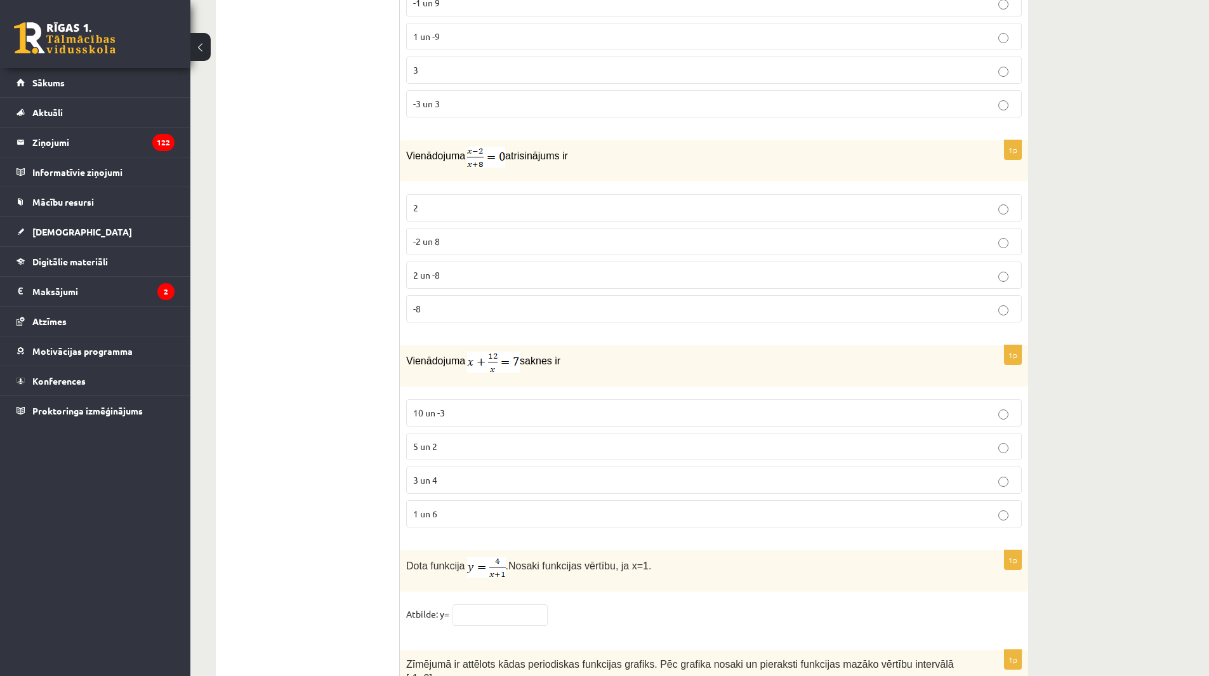
scroll to position [5998, 0]
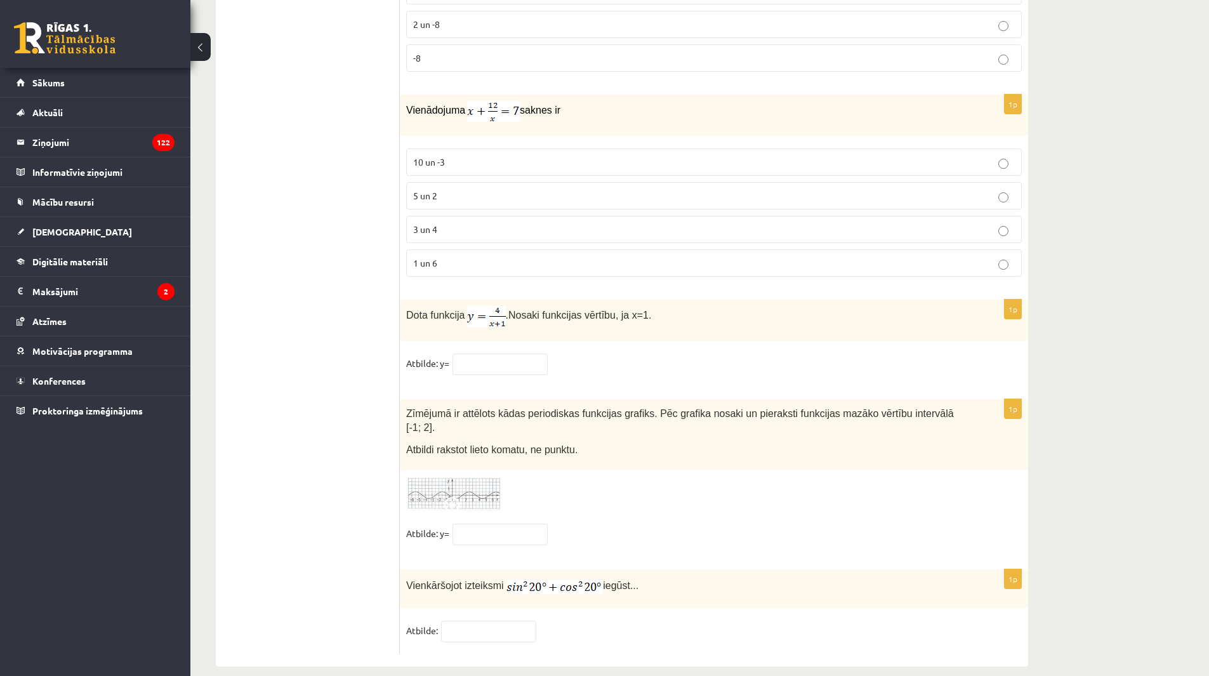
click at [498, 628] on fieldset "Atbilde:" at bounding box center [713, 634] width 615 height 27
click at [512, 621] on input "text" at bounding box center [488, 632] width 95 height 22
type input "*"
click at [477, 476] on img at bounding box center [453, 493] width 95 height 35
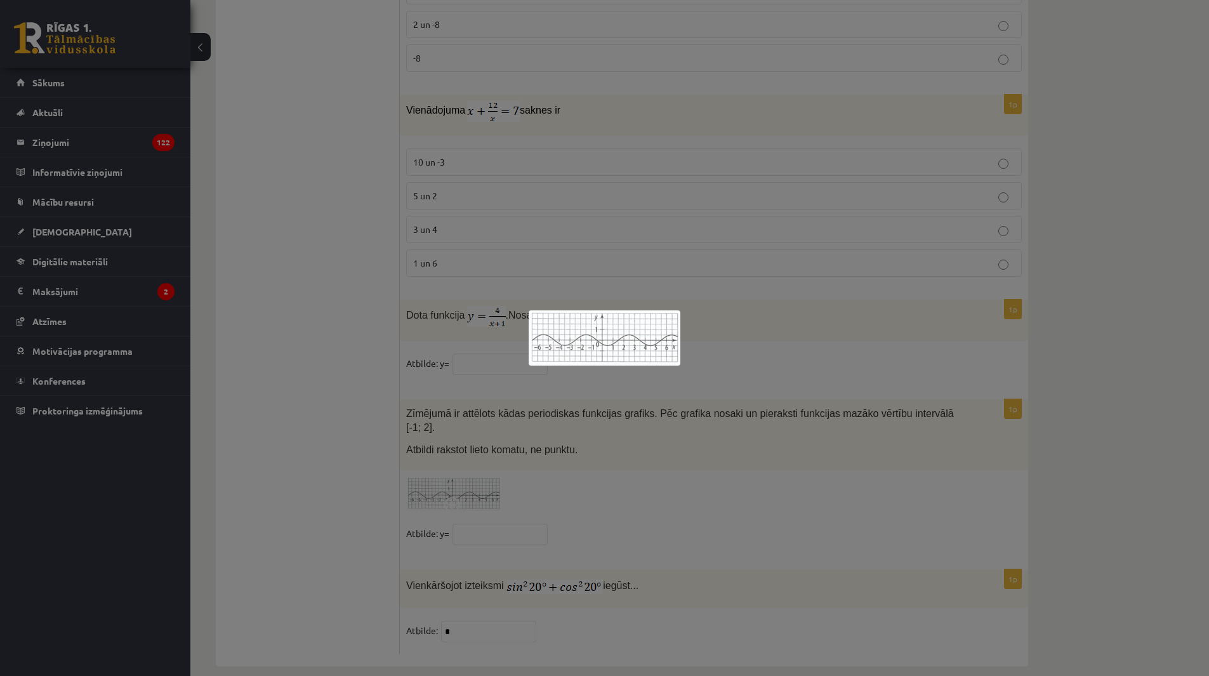
click at [501, 468] on div at bounding box center [604, 338] width 1209 height 676
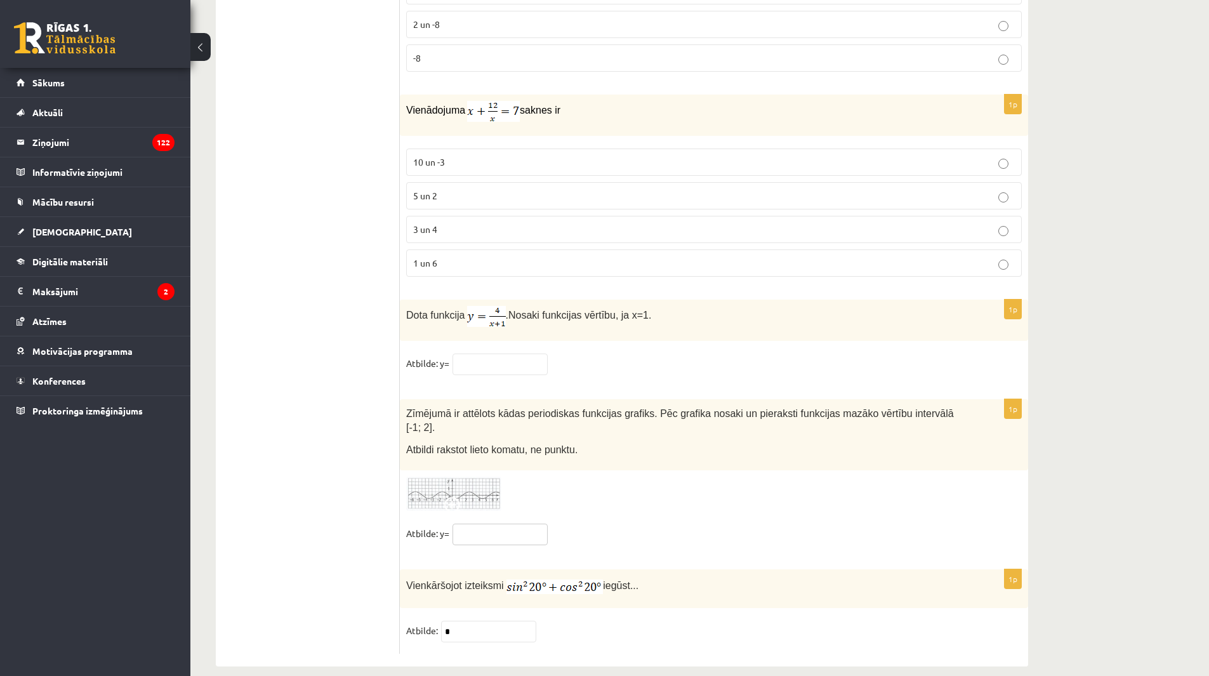
click at [486, 523] on input "text" at bounding box center [499, 534] width 95 height 22
click at [483, 476] on img at bounding box center [453, 493] width 95 height 35
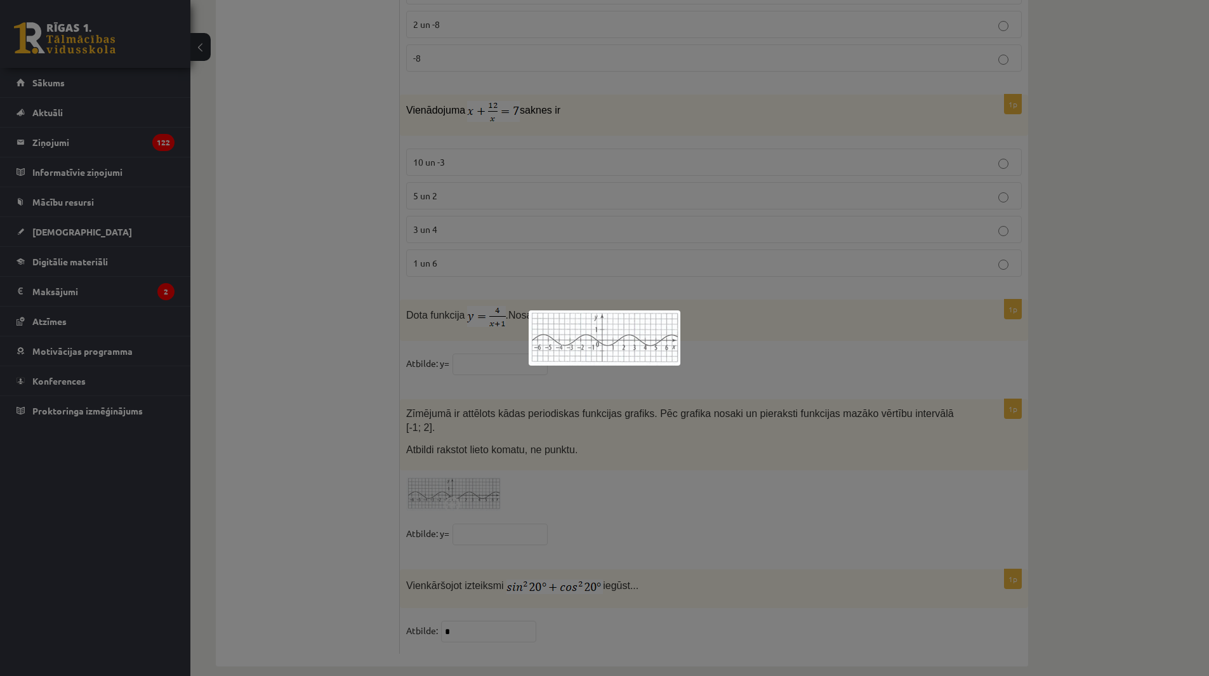
click at [515, 539] on div at bounding box center [604, 338] width 1209 height 676
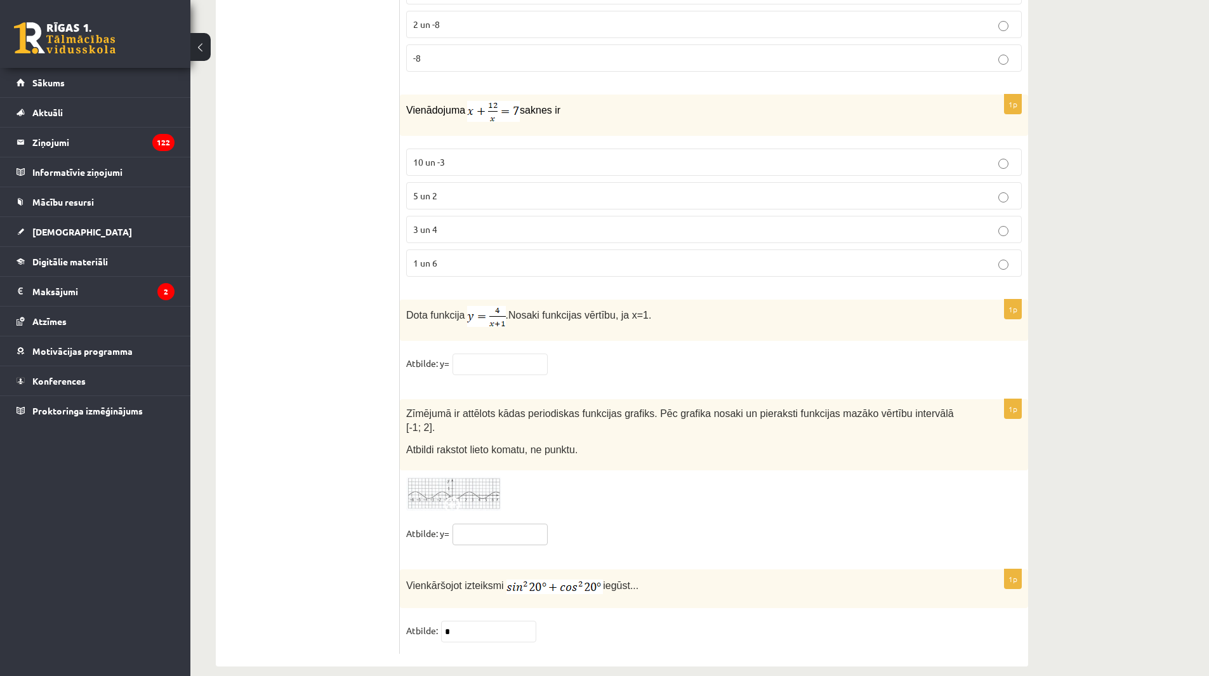
click at [504, 523] on input "text" at bounding box center [499, 534] width 95 height 22
type input "**"
drag, startPoint x: 534, startPoint y: 361, endPoint x: 542, endPoint y: 355, distance: 10.0
click at [542, 355] on input "text" at bounding box center [499, 364] width 95 height 22
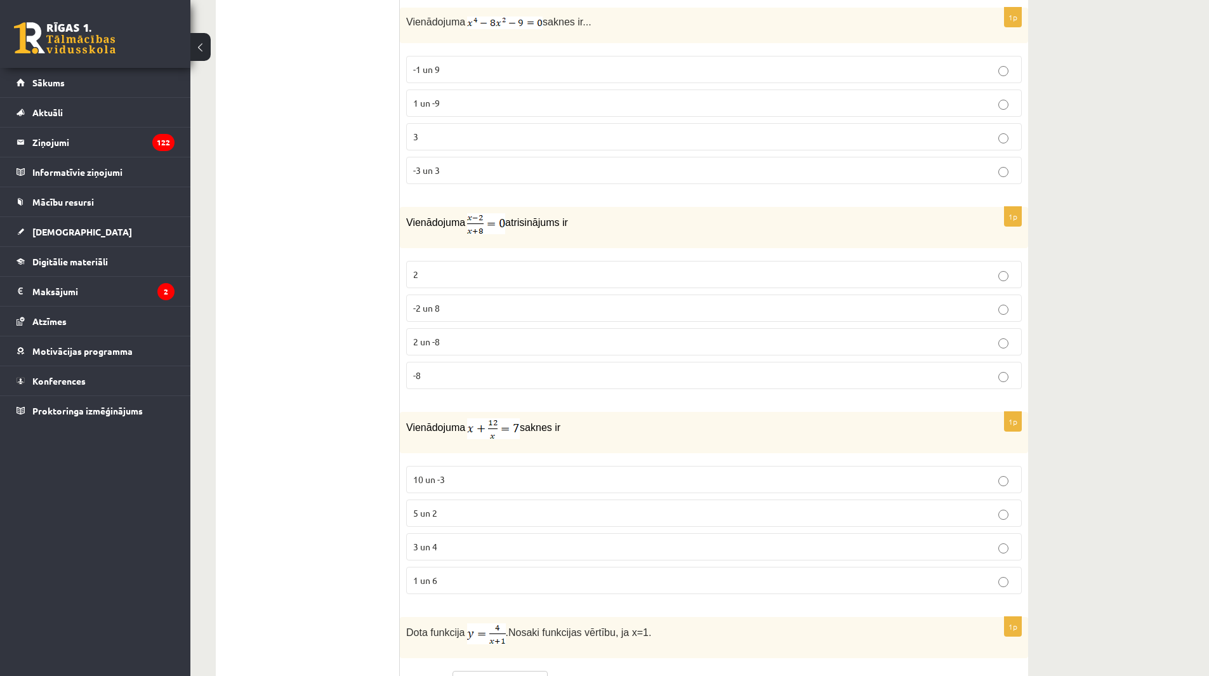
scroll to position [5617, 0]
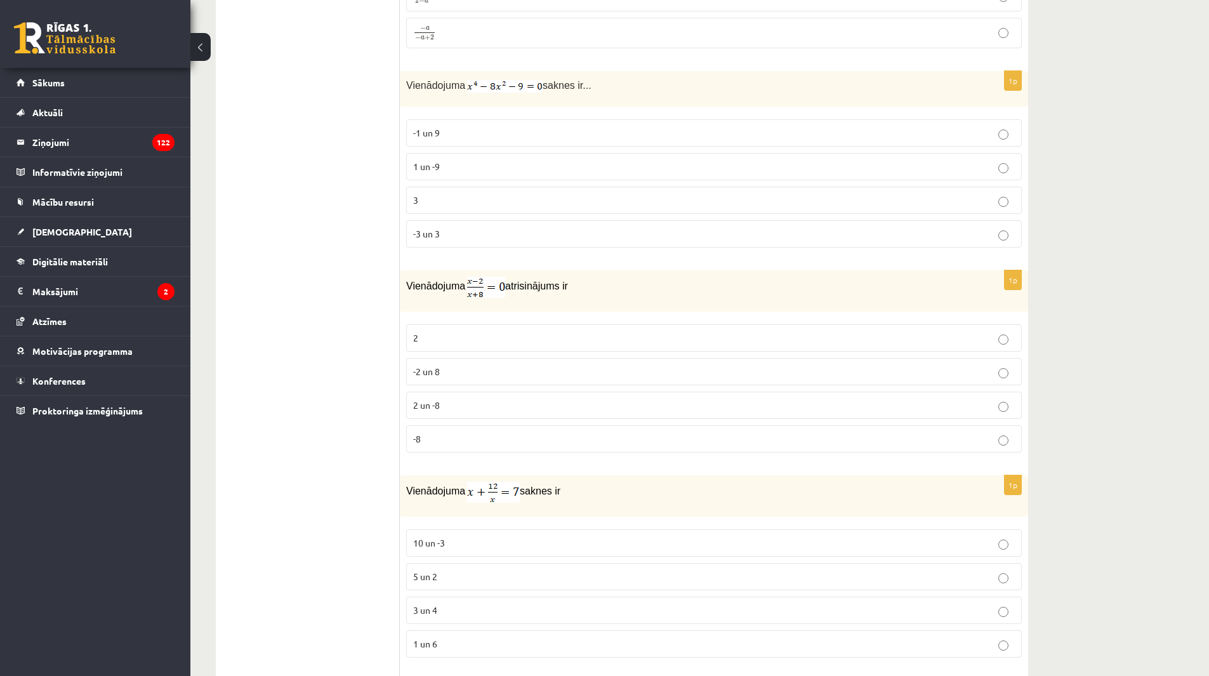
type input "*"
click at [465, 603] on p "3 un 4" at bounding box center [713, 609] width 601 height 13
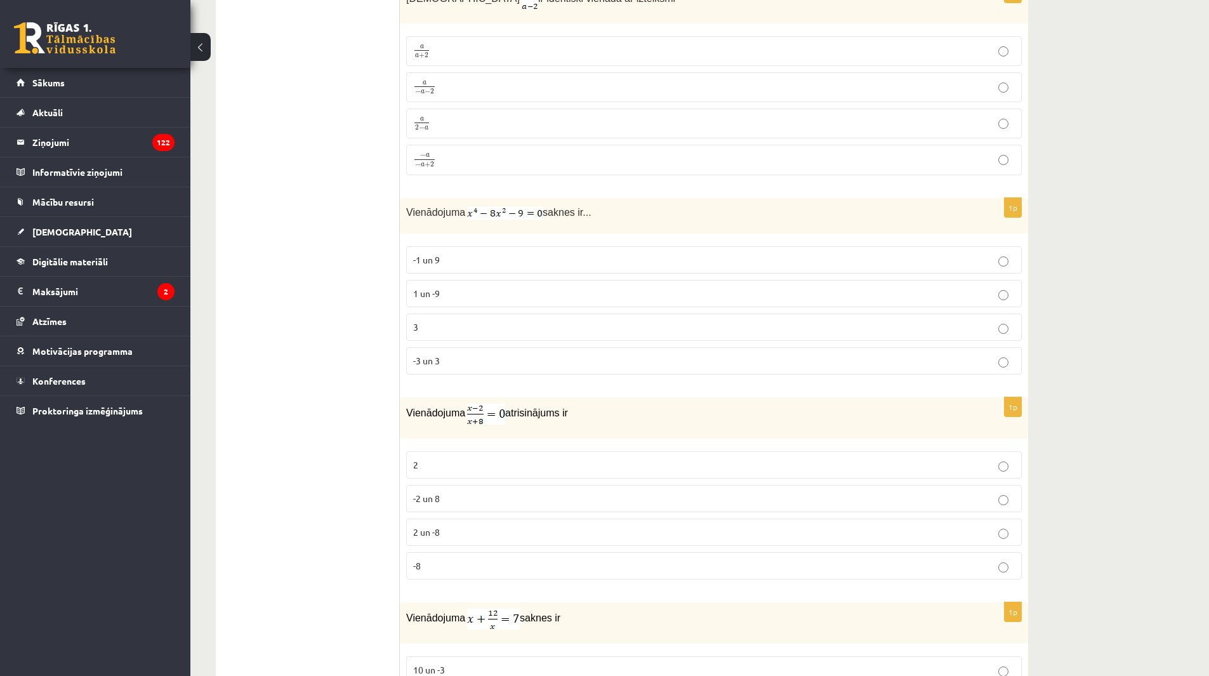
scroll to position [5427, 0]
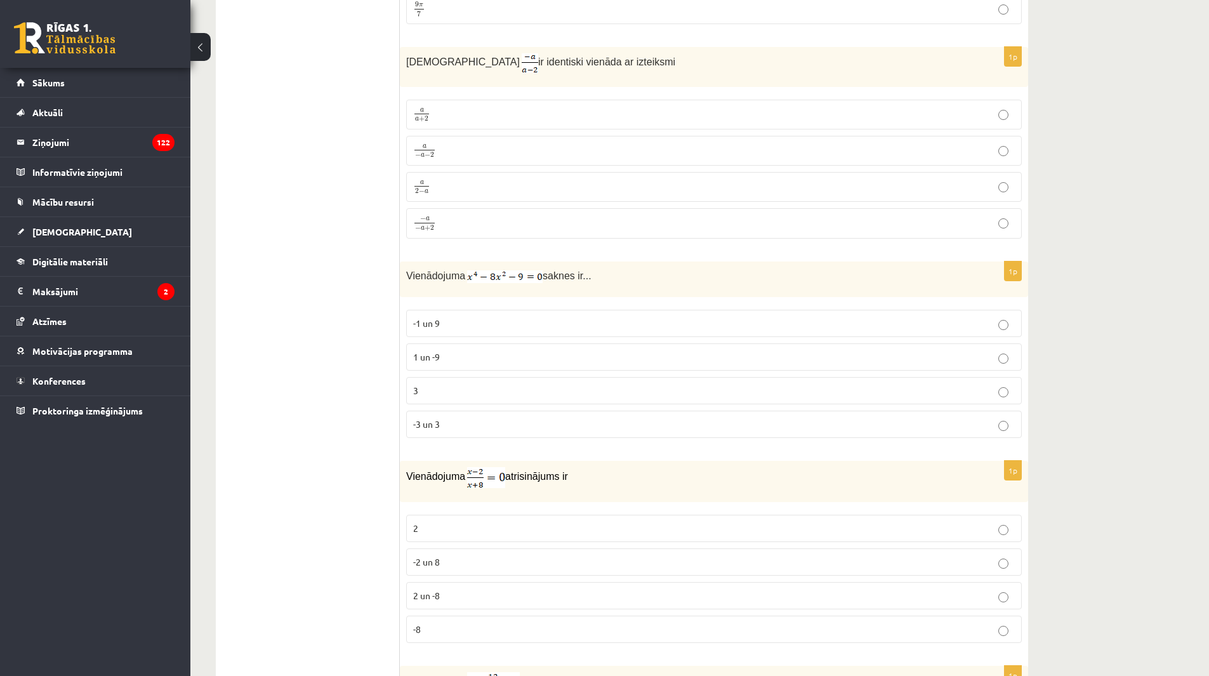
click at [515, 424] on p "-3 un 3" at bounding box center [713, 423] width 601 height 13
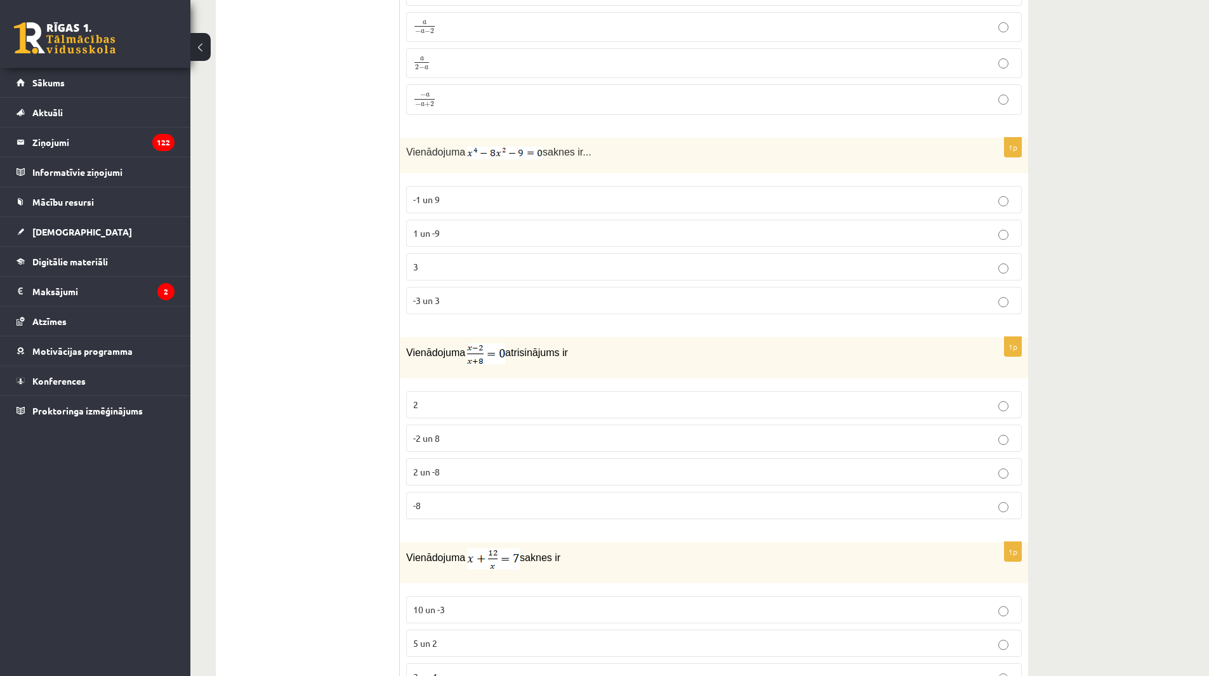
scroll to position [5553, 0]
click at [510, 398] on p "2" at bounding box center [713, 401] width 601 height 13
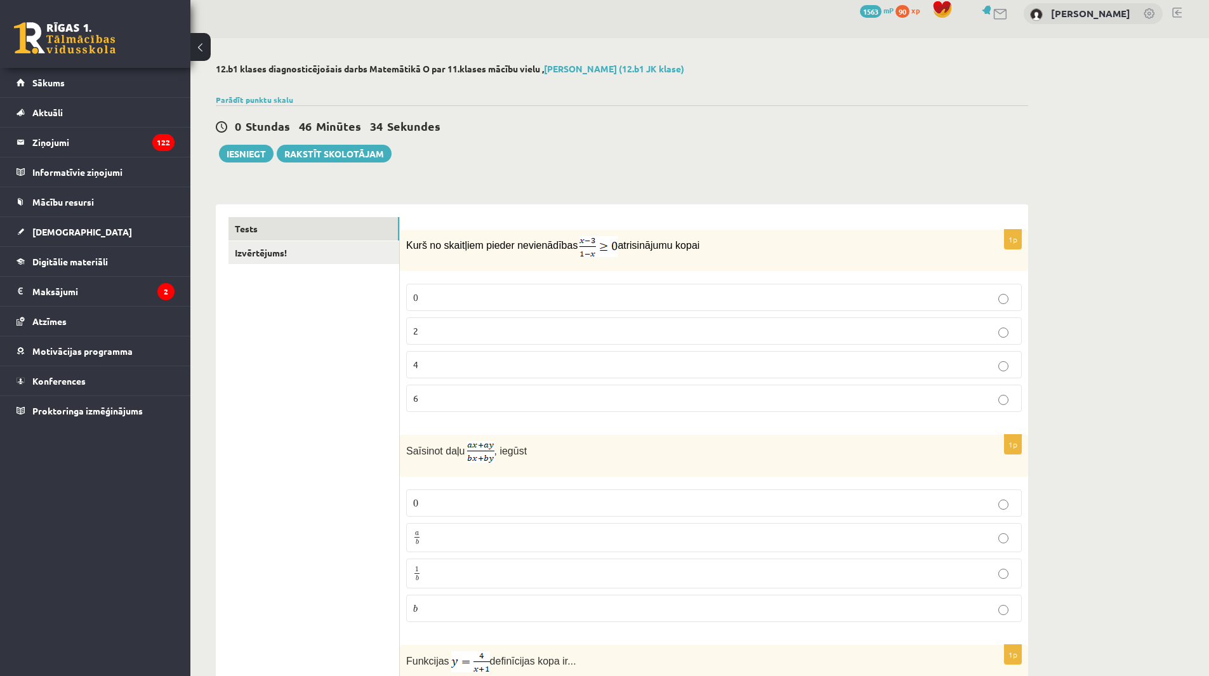
scroll to position [0, 0]
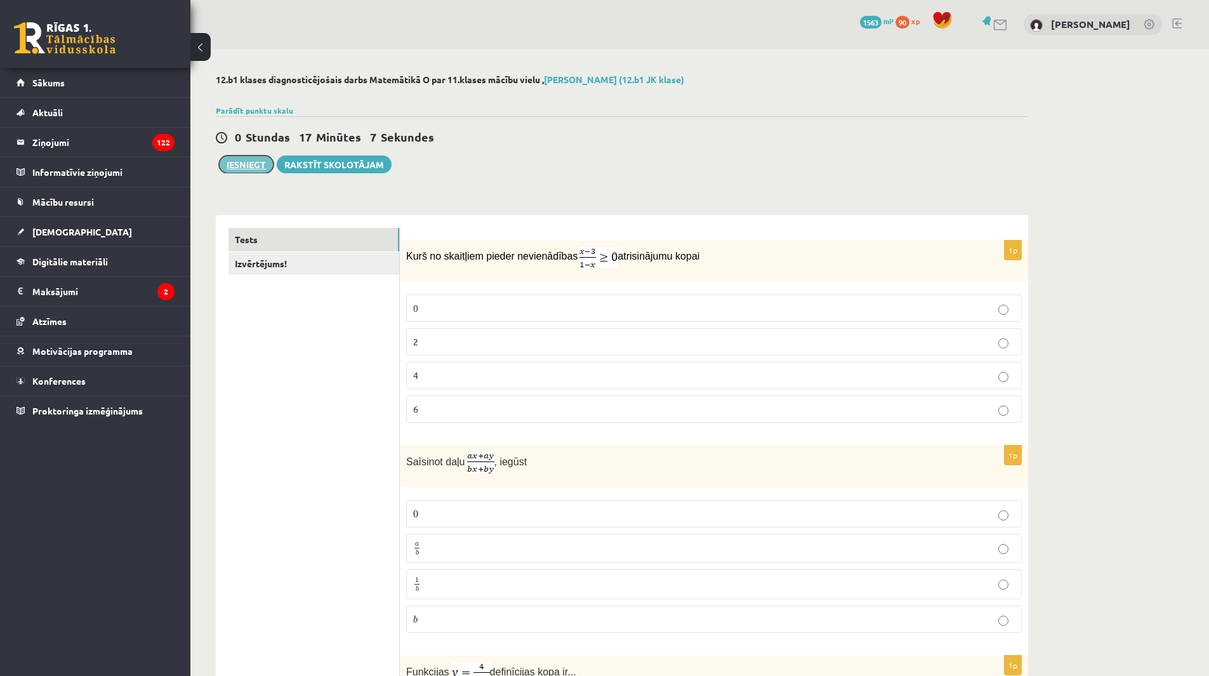
click at [234, 169] on button "Iesniegt" at bounding box center [246, 164] width 55 height 18
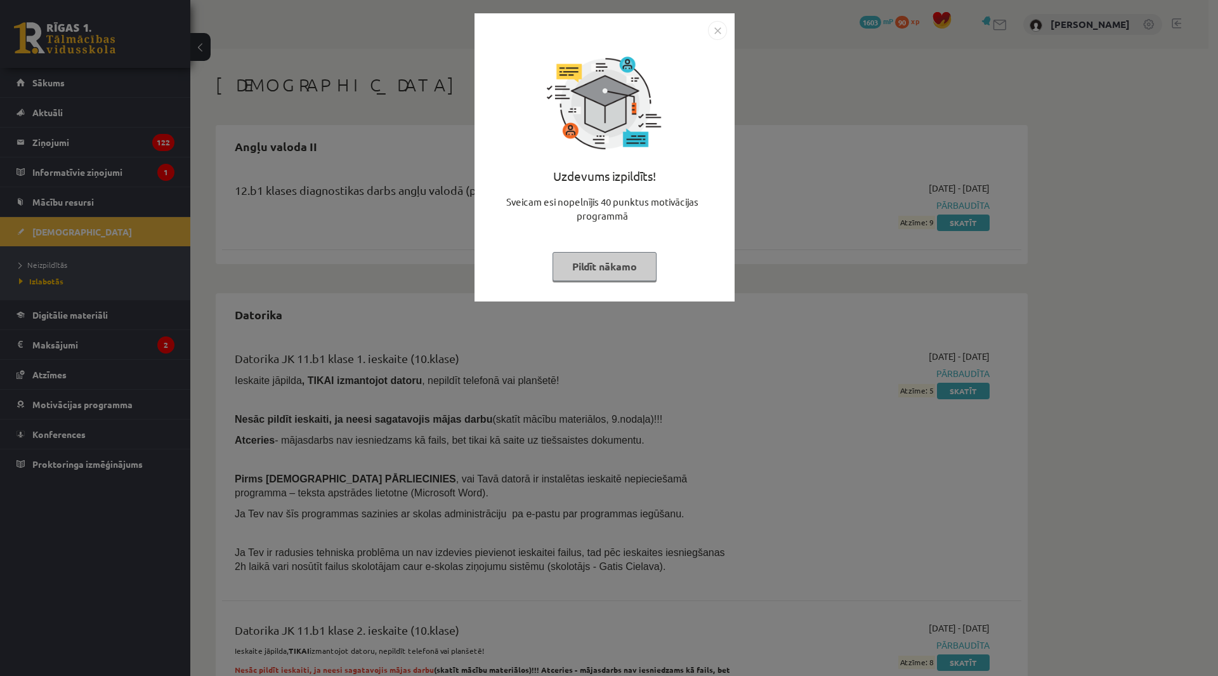
click at [634, 240] on div "Uzdevums izpildīts! Sveicam esi nopelnījis 40 punktus motivācijas programmā Pil…" at bounding box center [604, 167] width 245 height 254
click at [671, 346] on div "Uzdevums izpildīts! Sveicam esi nopelnījis 40 punktus motivācijas programmā Pil…" at bounding box center [609, 338] width 1218 height 676
